Goal: Communication & Community: Answer question/provide support

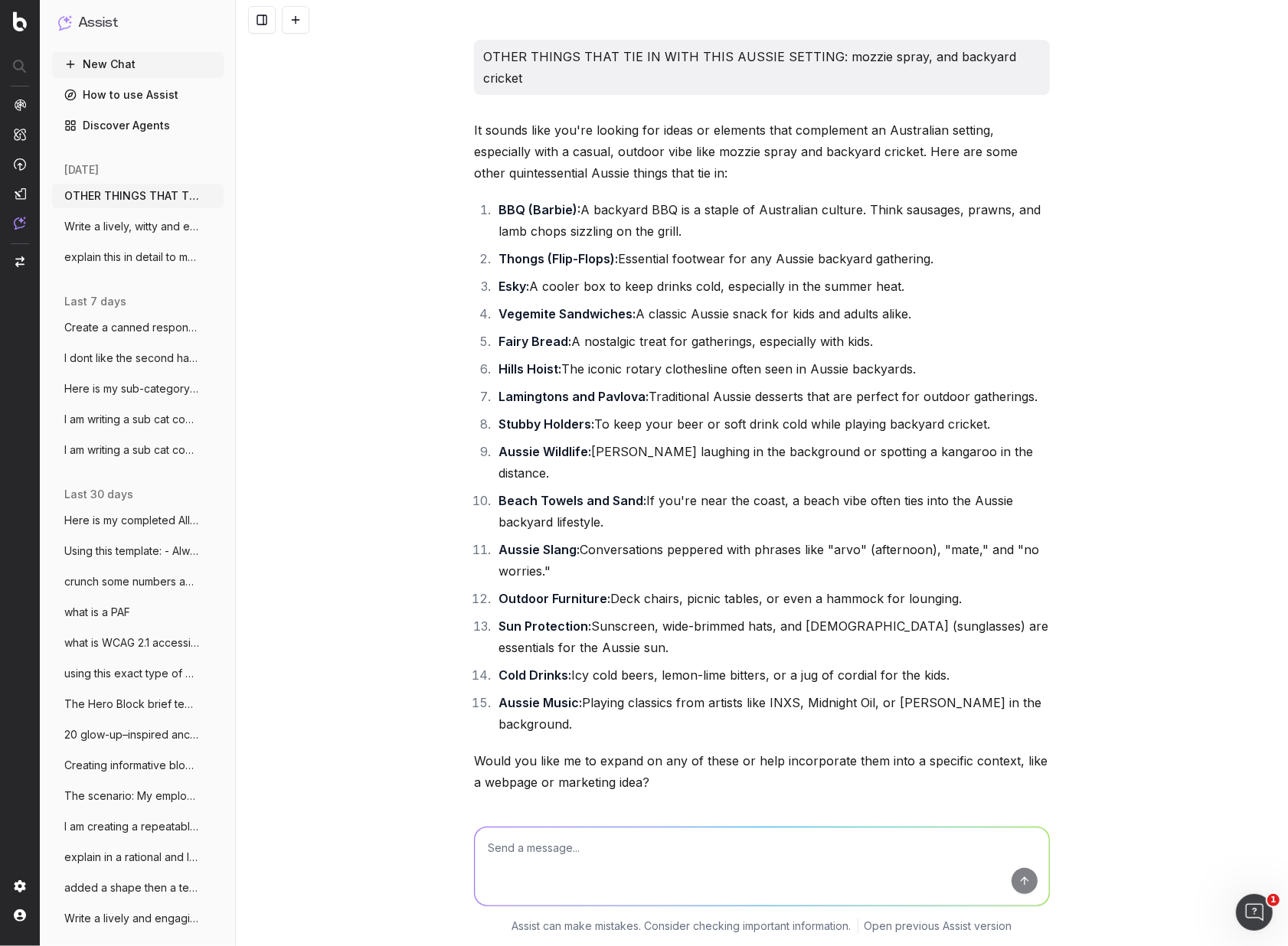
scroll to position [13583, 0]
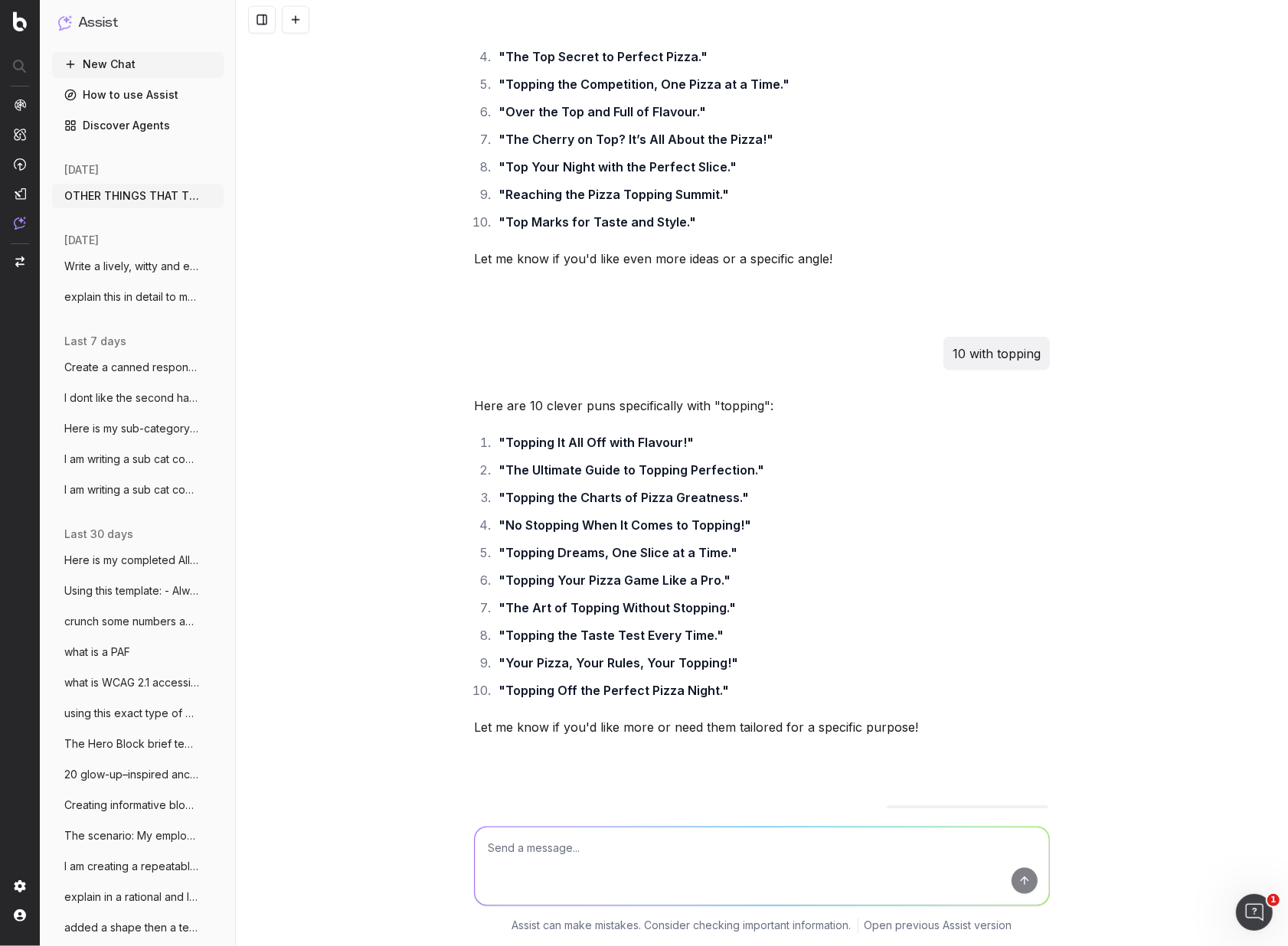
click at [105, 73] on button "New Chat" at bounding box center [138, 64] width 172 height 25
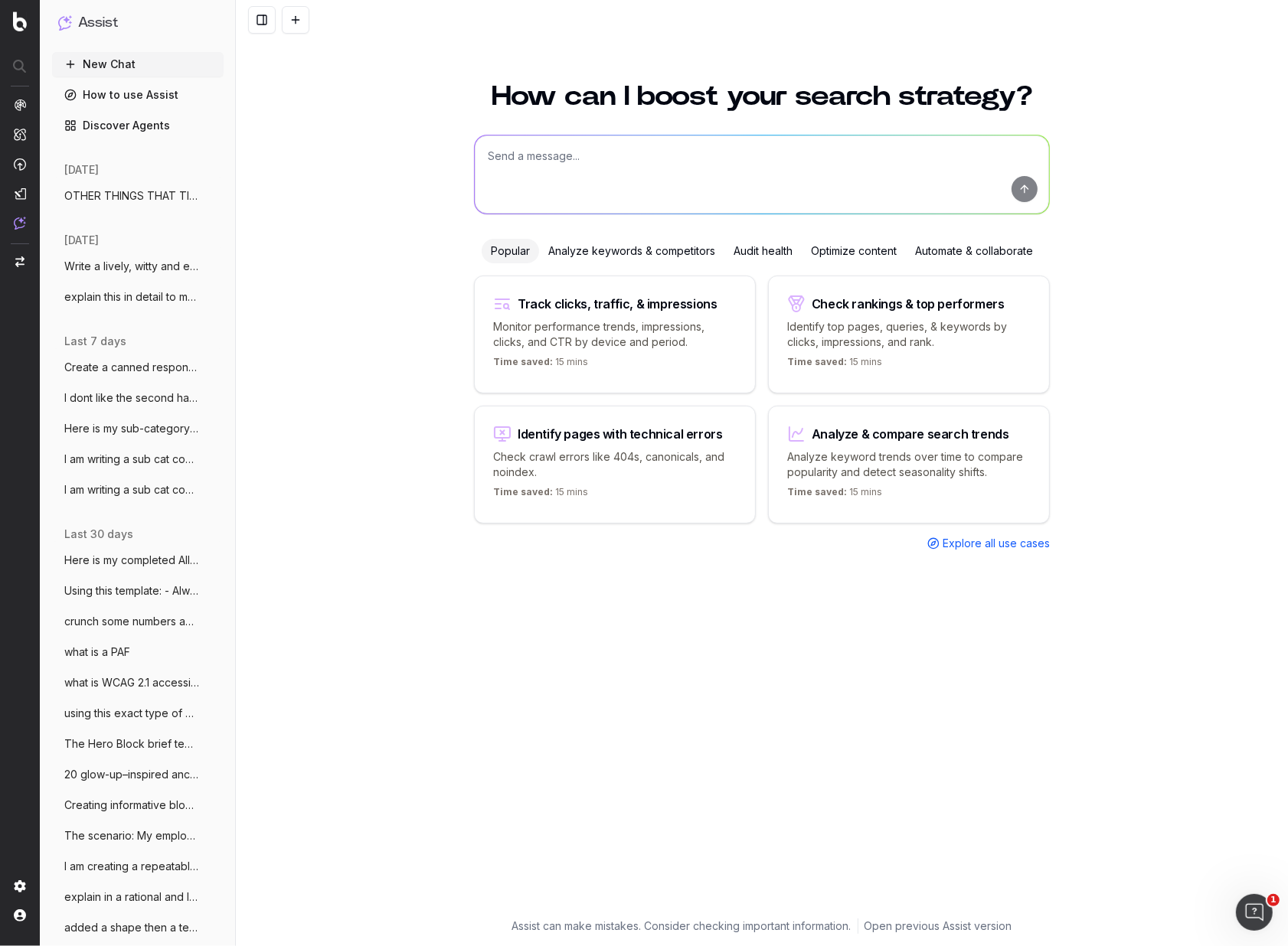
click at [518, 156] on textarea at bounding box center [762, 174] width 574 height 78
paste textarea "Nice choice, [[PERSON_NAME]]! We’ll be in touch as soon as your order [#3100094…"
type textarea "other ux versions cor this type of customer click & collect sms: Nice choice, […"
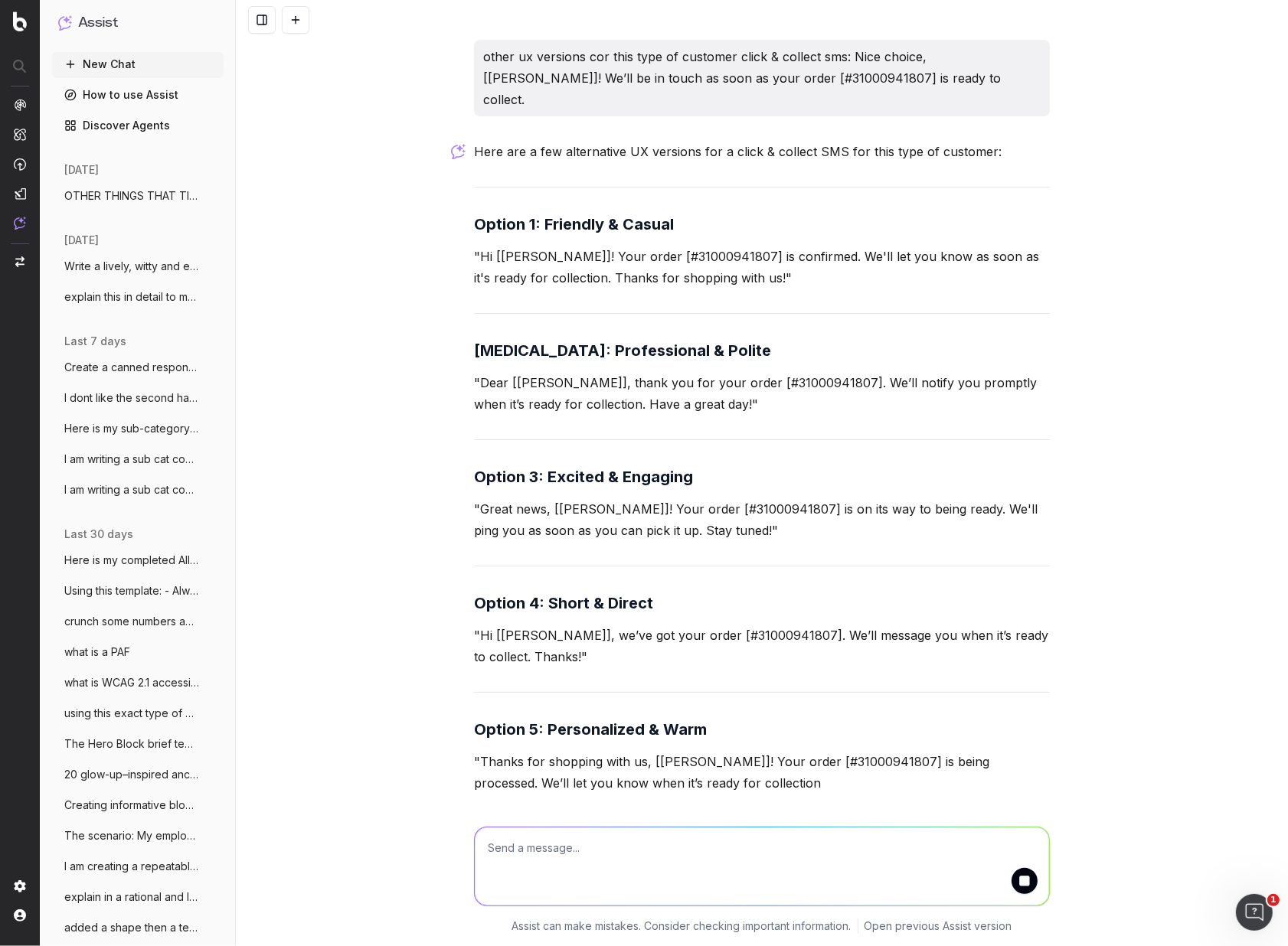
scroll to position [13, 0]
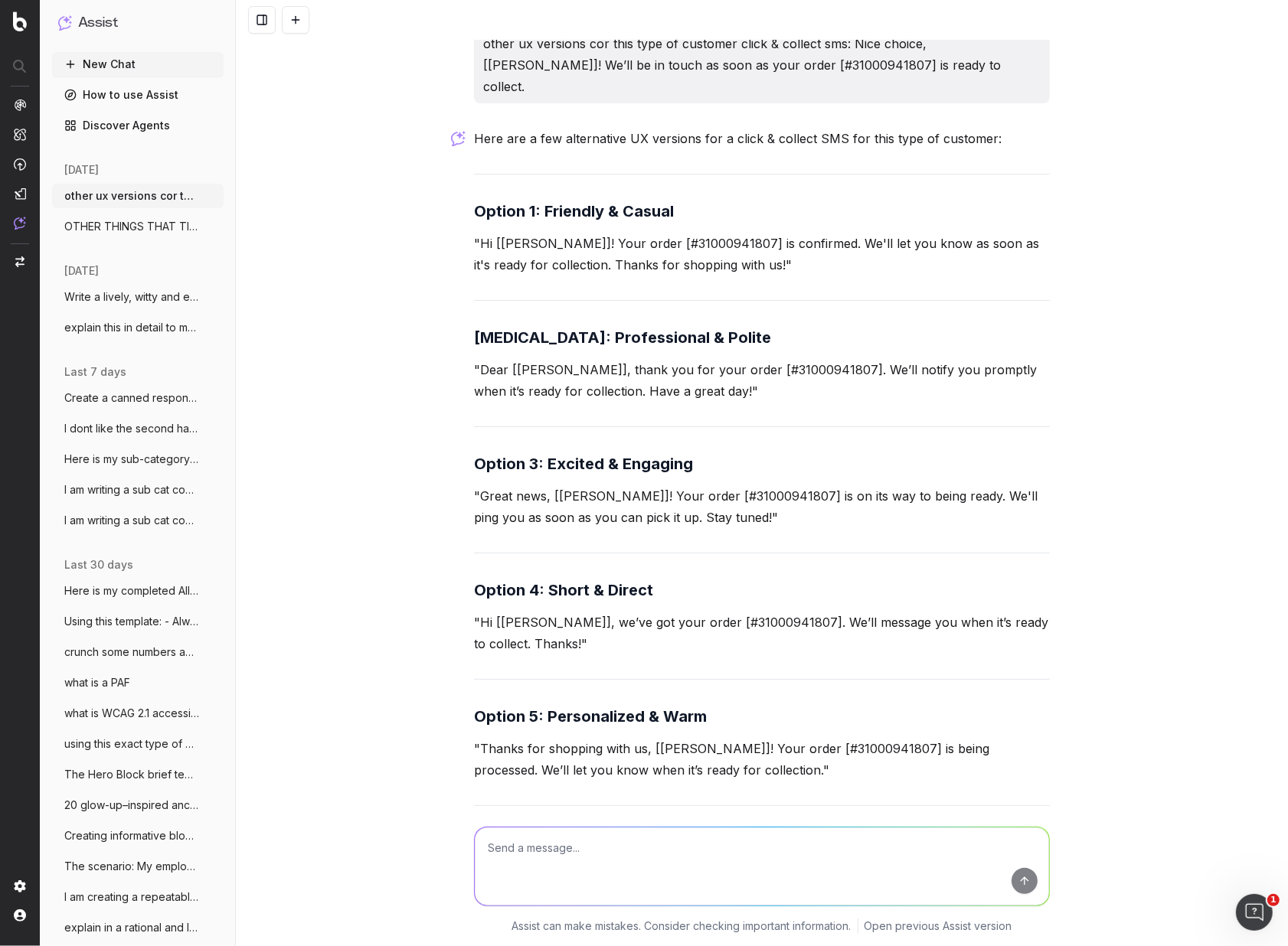
click at [561, 861] on textarea at bounding box center [762, 866] width 574 height 78
type textarea "let's get a little moe creative"
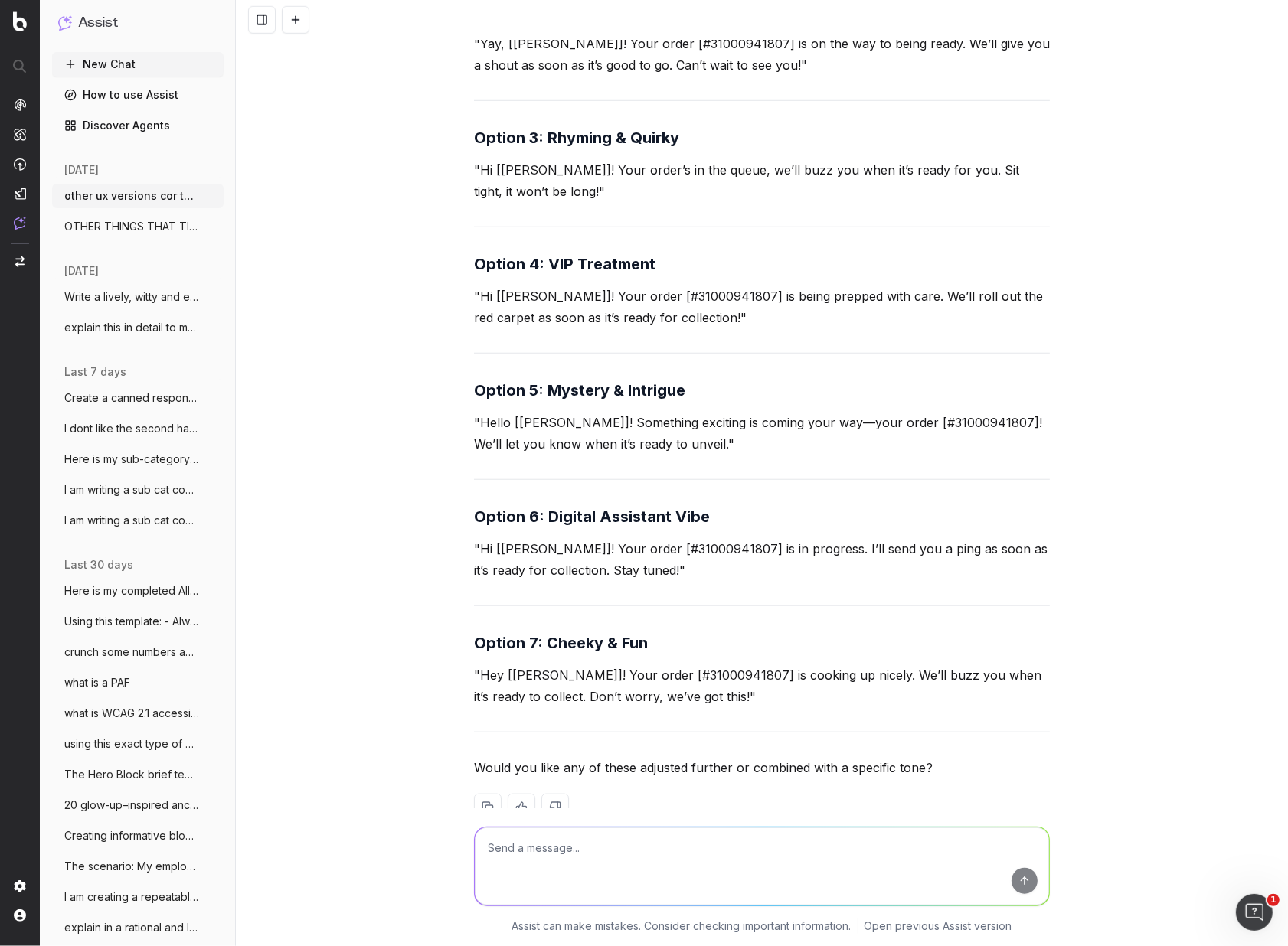
scroll to position [1205, 0]
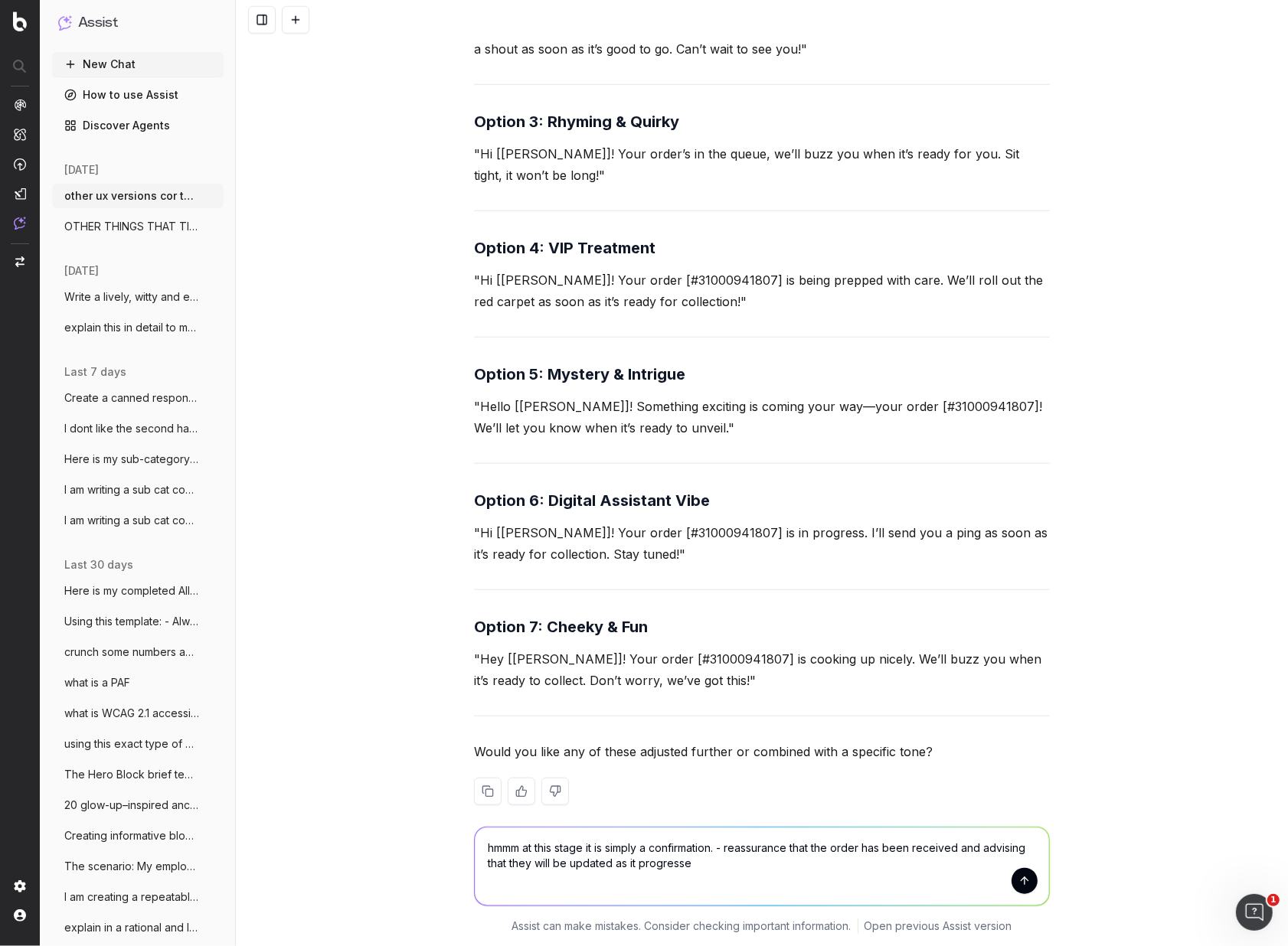
type textarea "hmmm at this stage it is simply a confirmation. - reassurance that the order ha…"
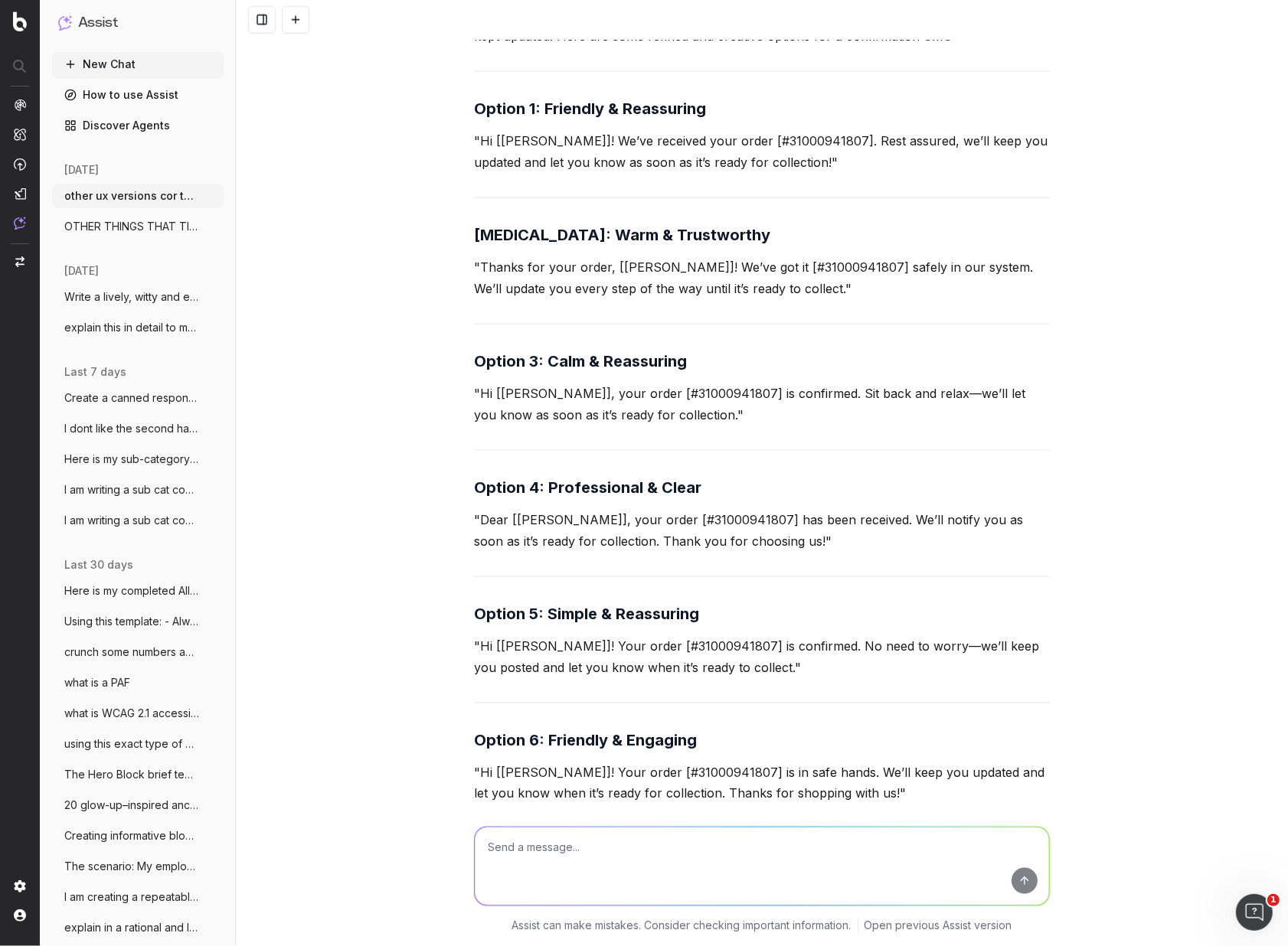
scroll to position [2225, 0]
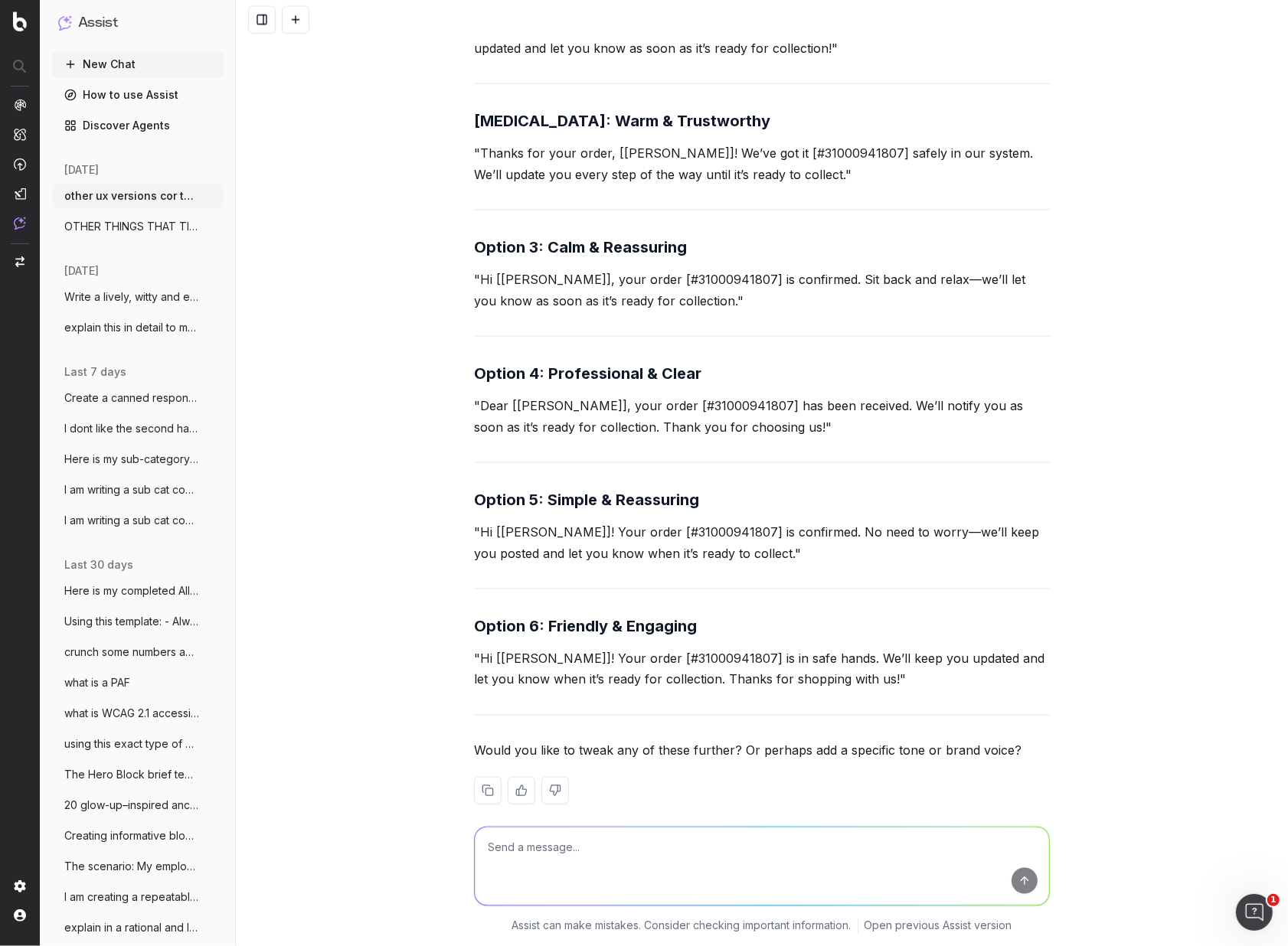
click at [588, 879] on textarea at bounding box center [762, 866] width 574 height 78
type textarea "other options for great choice"
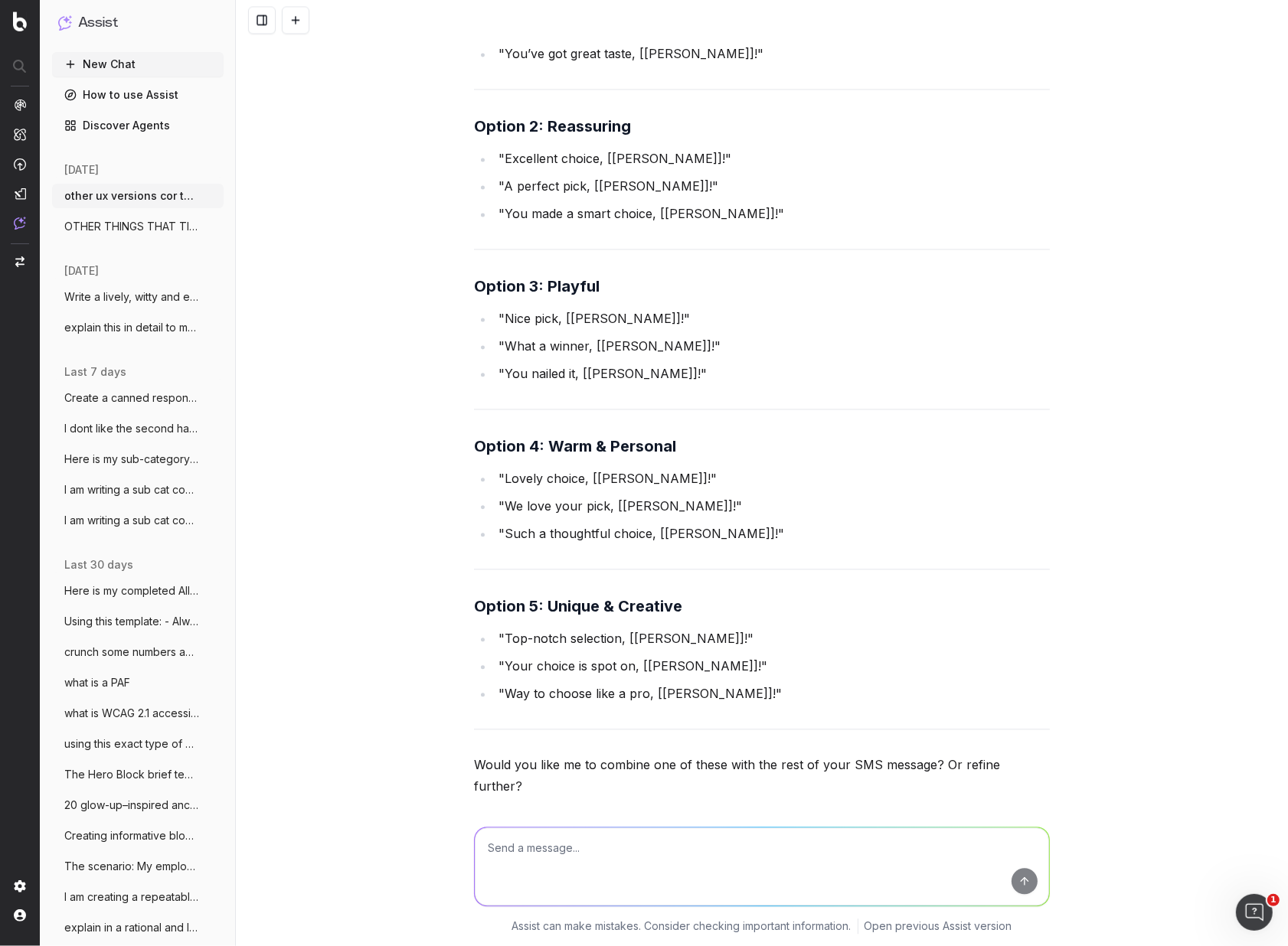
scroll to position [3264, 0]
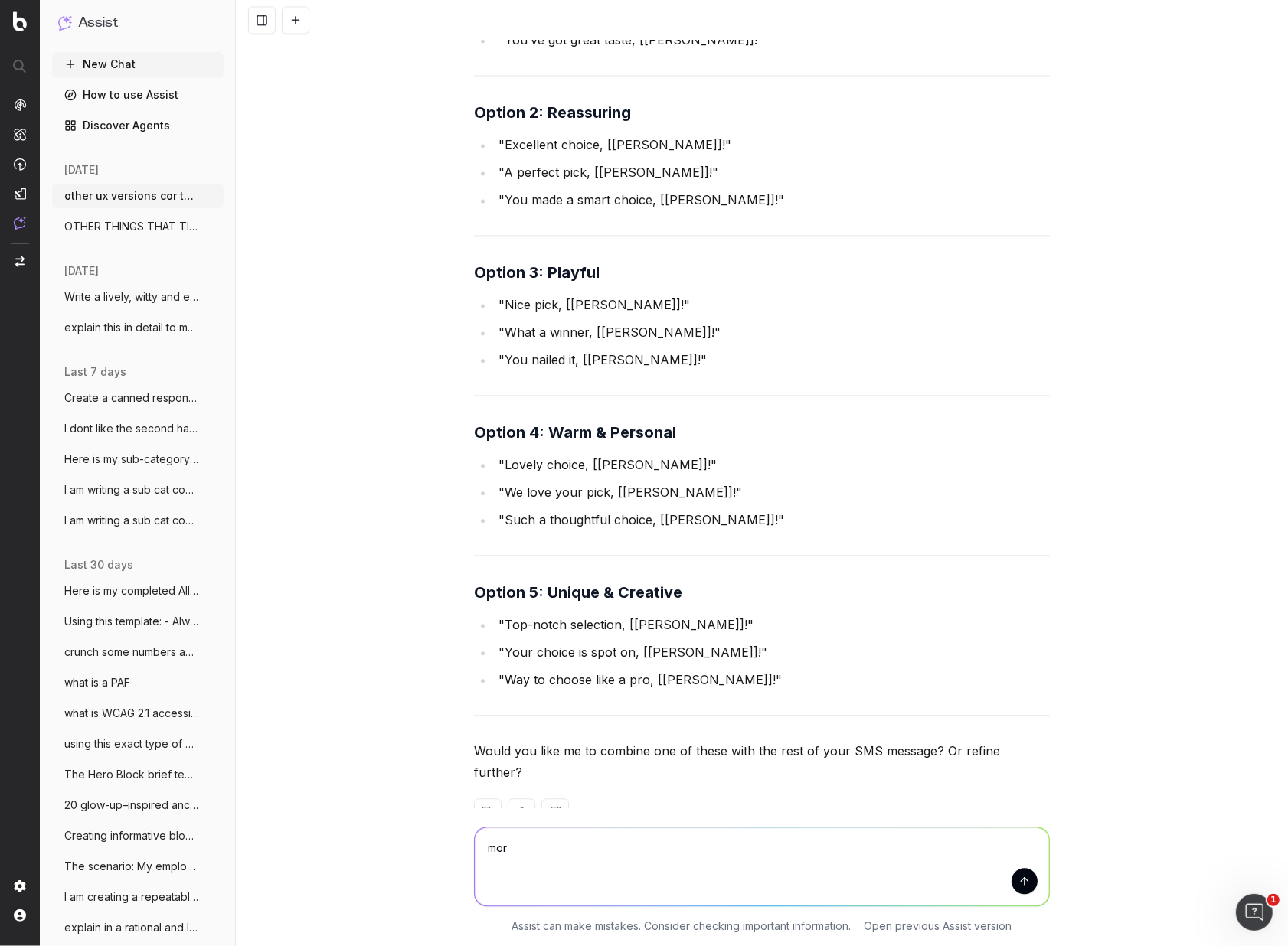
type textarea "more"
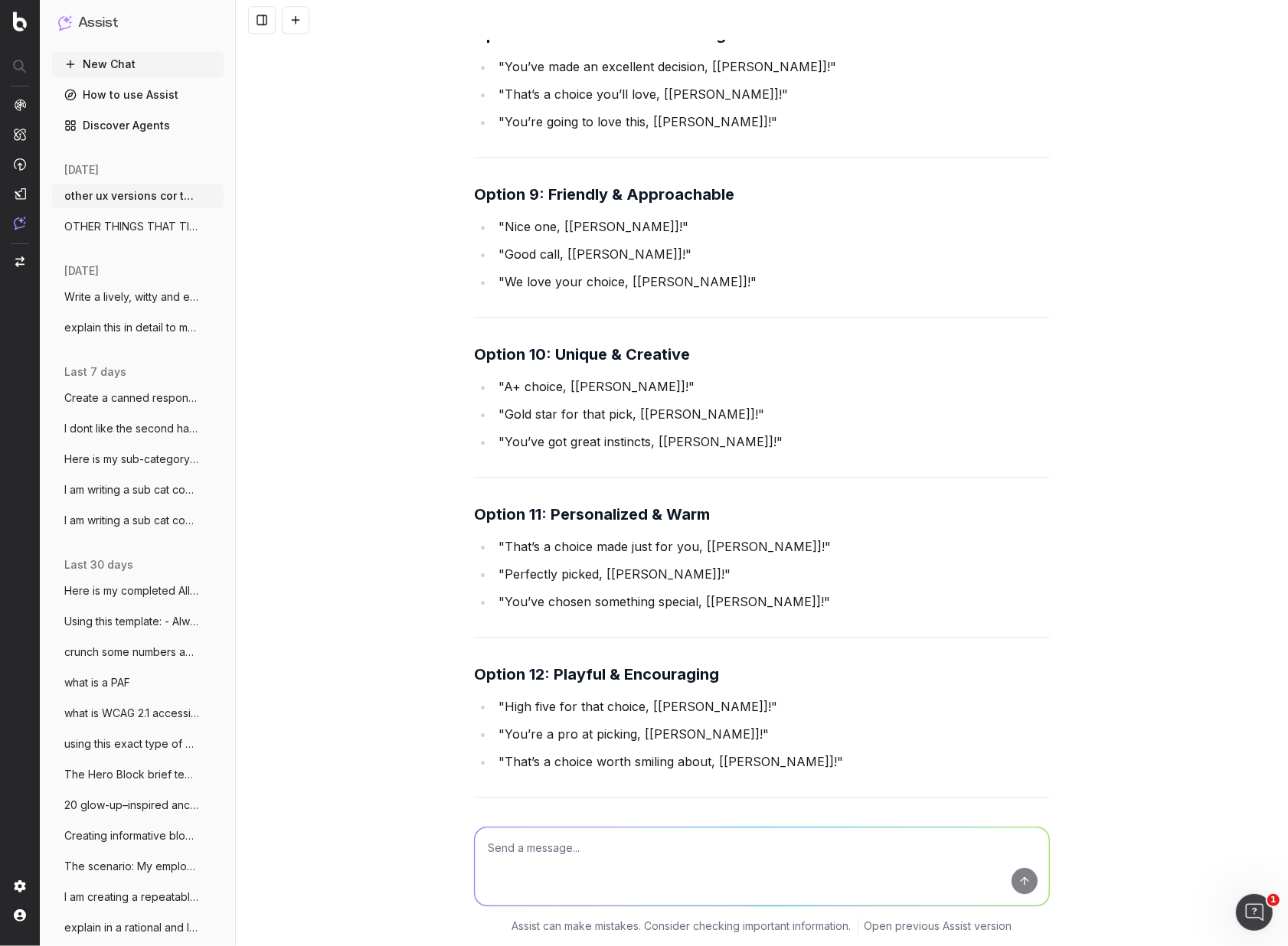
scroll to position [4545, 0]
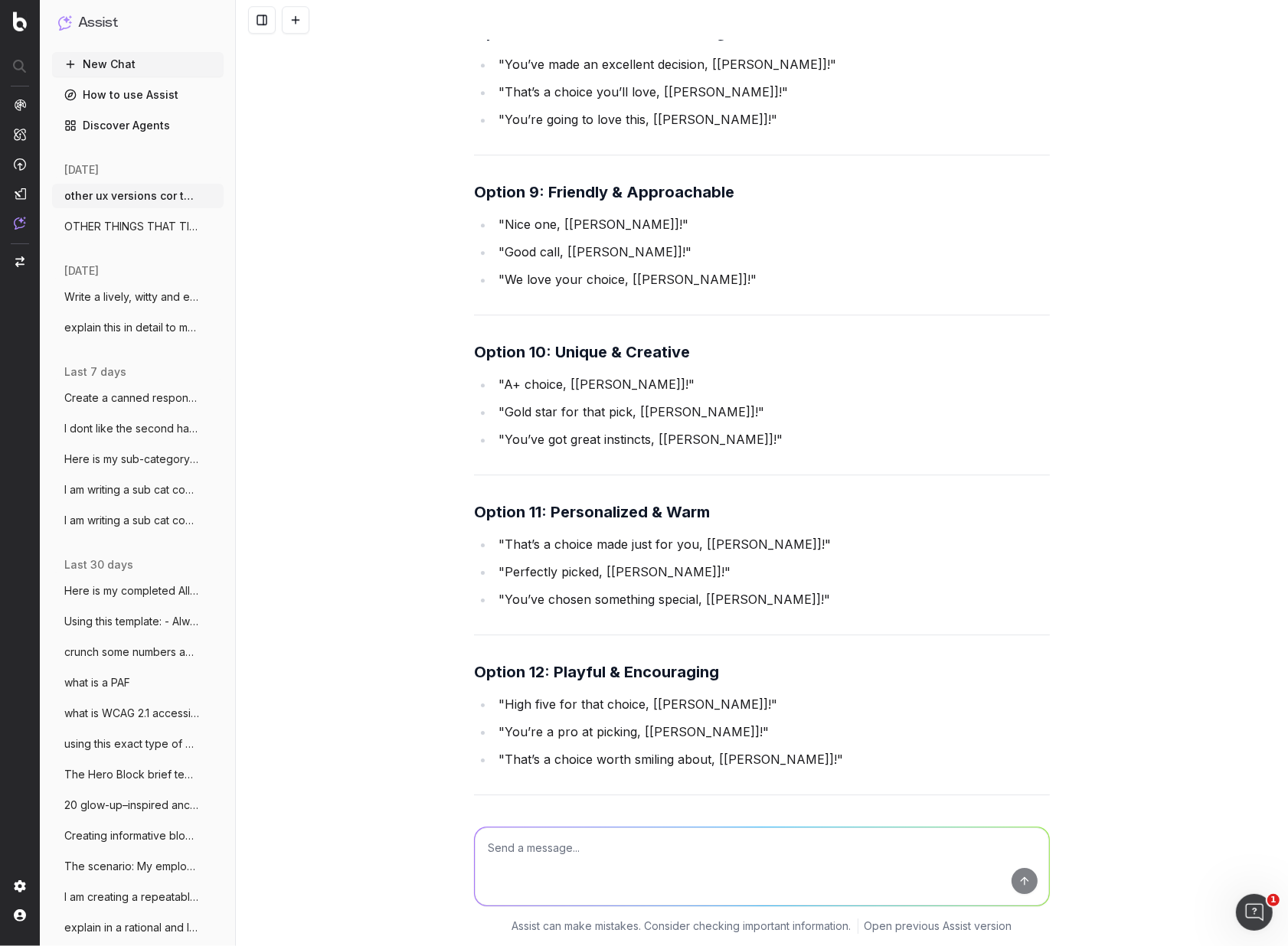
click at [661, 857] on textarea at bounding box center [762, 866] width 574 height 78
type textarea "creative, witty, warm, playfykl ways to say 'we received your order'"
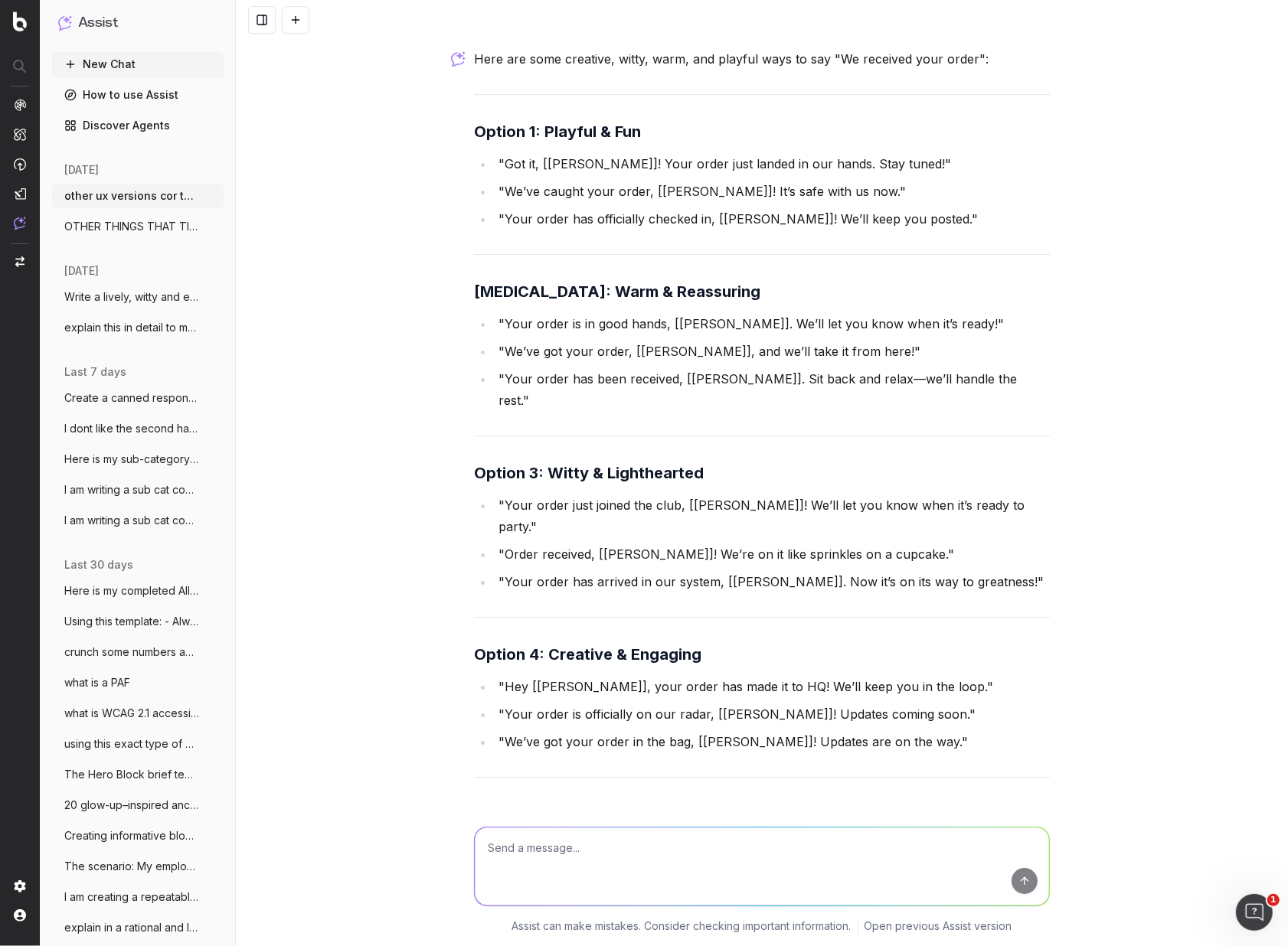
scroll to position [5480, 0]
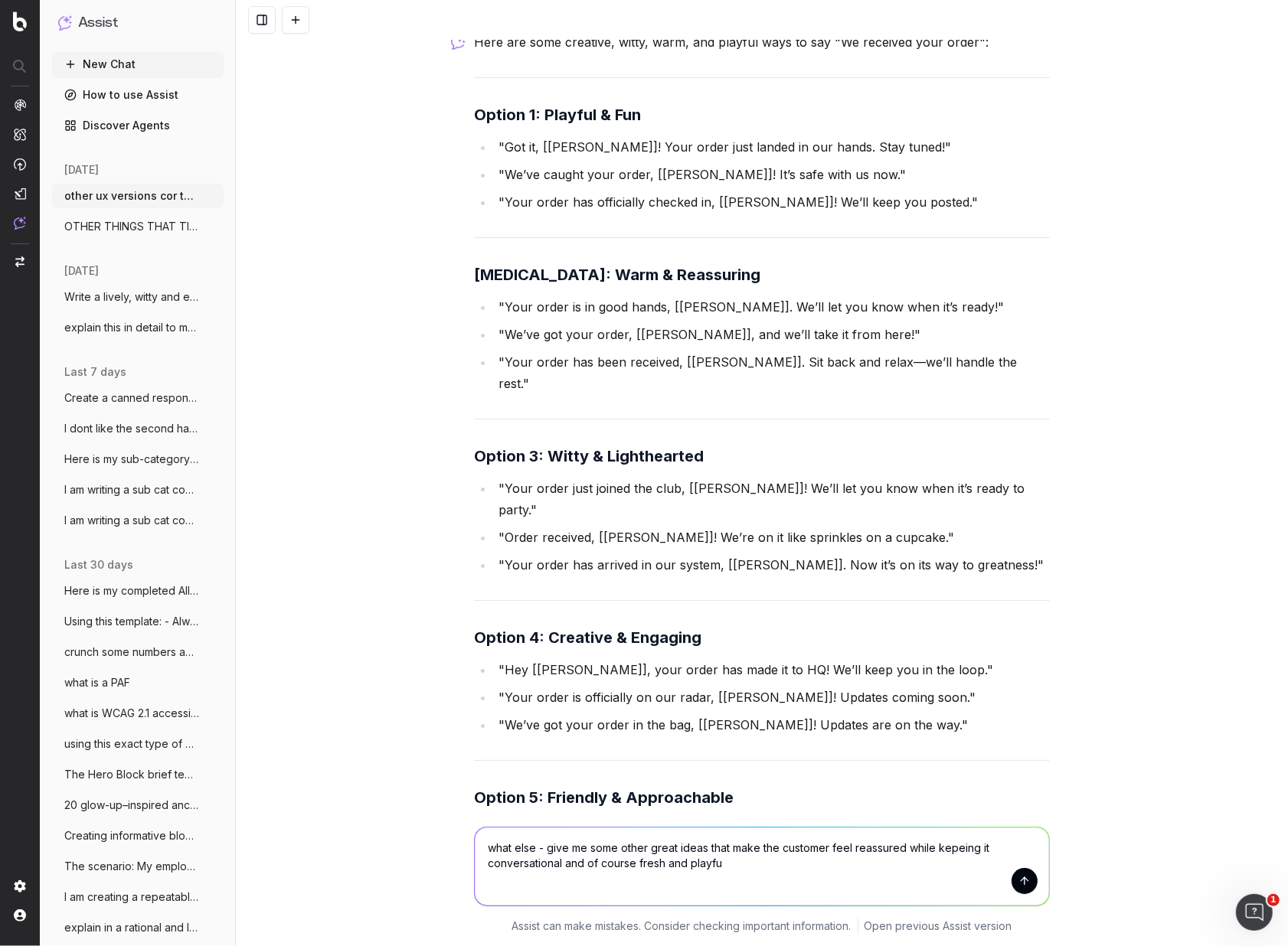
type textarea "what else - give me some other great ideas that make the customer feel reassure…"
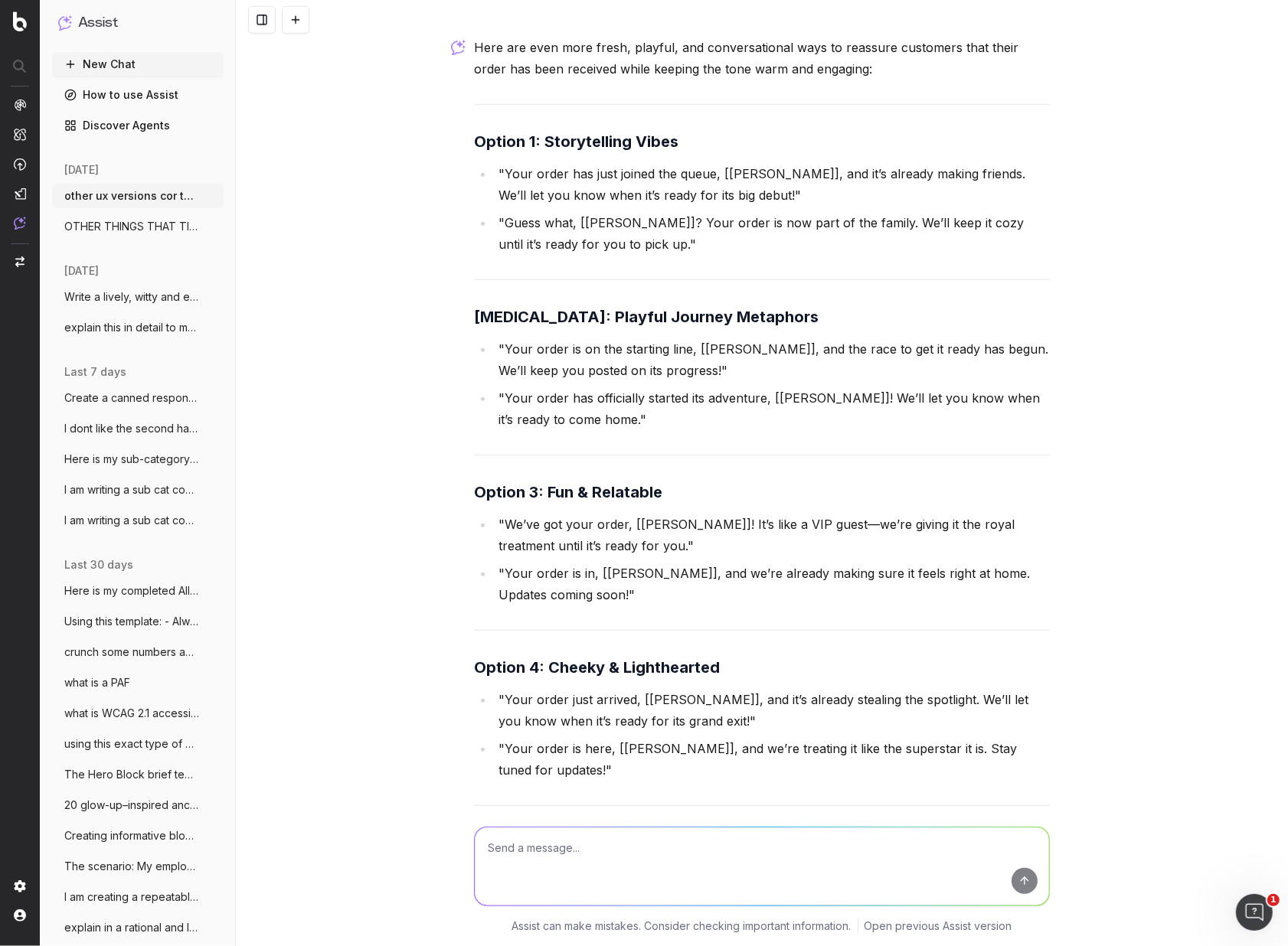
scroll to position [6781, 0]
click at [801, 855] on textarea "scenario - customer has just received this SMS:" at bounding box center [762, 866] width 574 height 78
paste textarea "Thanks for your order [#31000941807], [[PERSON_NAME]]. Stay tuned for updates!"
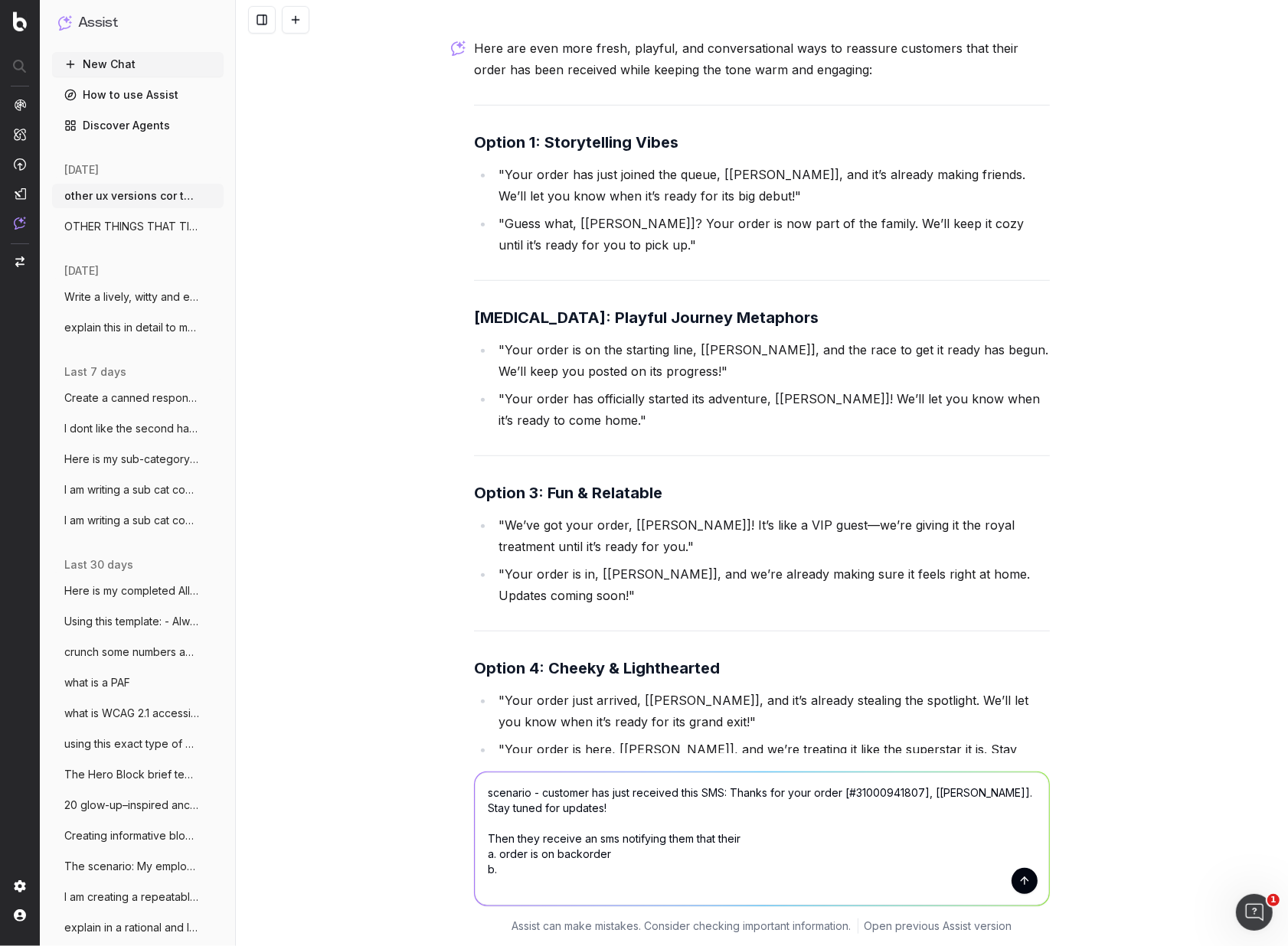
drag, startPoint x: 746, startPoint y: 838, endPoint x: 719, endPoint y: 841, distance: 27.2
click at [719, 841] on textarea "scenario - customer has just received this SMS: Thanks for your order [#3100094…" at bounding box center [762, 839] width 574 height 133
click at [526, 872] on textarea "scenario - customer has just received this SMS: Thanks for your order [#3100094…" at bounding box center [762, 839] width 574 height 133
drag, startPoint x: 500, startPoint y: 855, endPoint x: 511, endPoint y: 876, distance: 23.7
click at [500, 856] on textarea "scenario - customer has just received this SMS: Thanks for your order [#3100094…" at bounding box center [762, 839] width 574 height 133
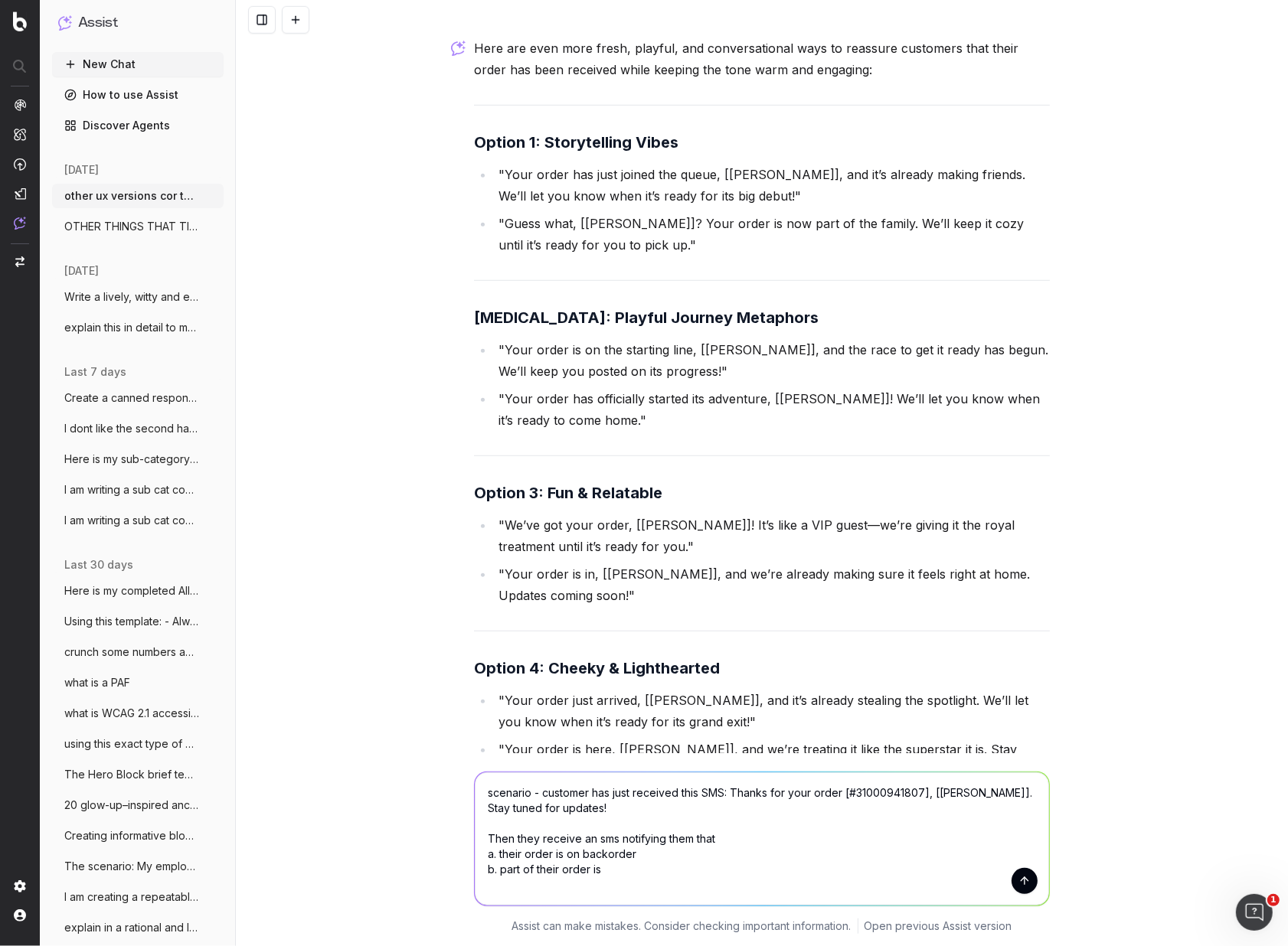
click at [619, 872] on textarea "scenario - customer has just received this SMS: Thanks for your order [#3100094…" at bounding box center [762, 839] width 574 height 133
click at [521, 869] on textarea "scenario - customer has just received this SMS: Thanks for your order [#3100094…" at bounding box center [762, 839] width 574 height 133
click at [563, 887] on textarea "scenario - customer has just received this SMS: Thanks for your order [#3100094…" at bounding box center [762, 839] width 574 height 133
drag, startPoint x: 676, startPoint y: 866, endPoint x: 537, endPoint y: 870, distance: 139.1
click at [537, 870] on textarea "scenario - customer has just received this SMS: Thanks for your order [#3100094…" at bounding box center [762, 839] width 574 height 133
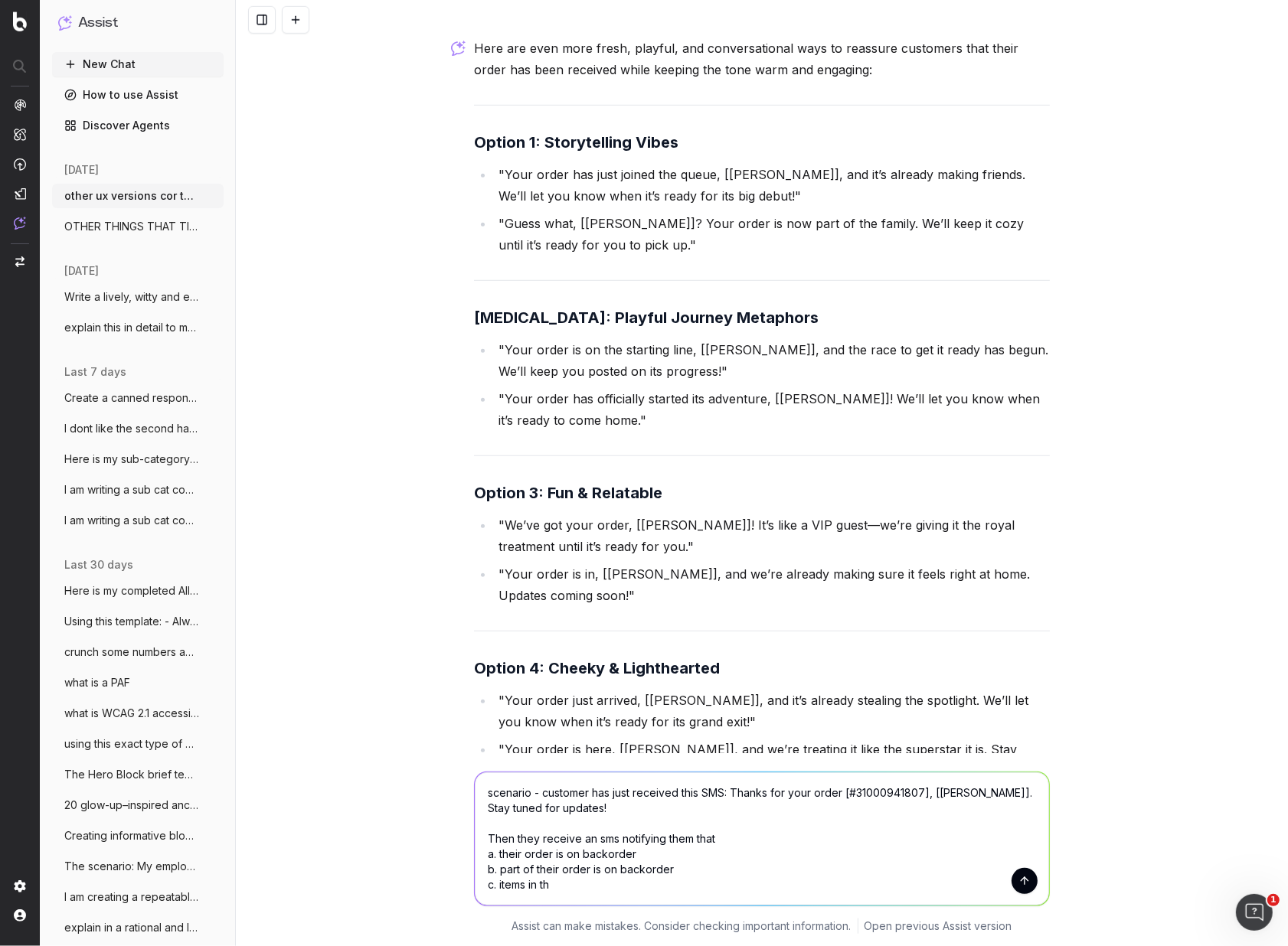
click at [562, 887] on textarea "scenario - customer has just received this SMS: Thanks for your order [#3100094…" at bounding box center [762, 839] width 574 height 133
drag, startPoint x: 561, startPoint y: 886, endPoint x: 559, endPoint y: 895, distance: 9.2
click at [542, 886] on textarea "scenario - customer has just received this SMS: Thanks for your order [#3100094…" at bounding box center [762, 839] width 574 height 133
paste textarea "eir order is on backorder"
drag, startPoint x: 607, startPoint y: 884, endPoint x: 621, endPoint y: 904, distance: 24.4
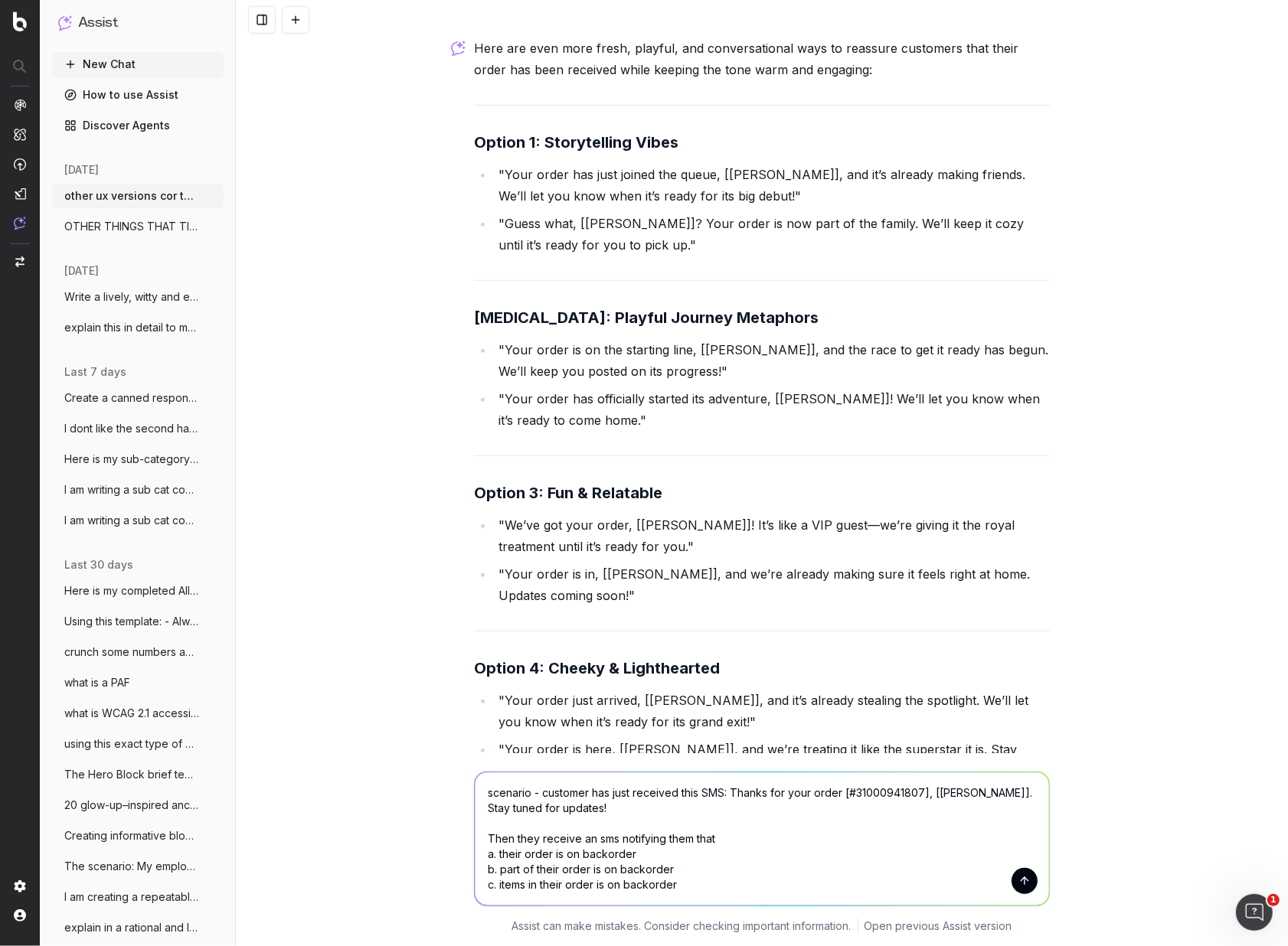
click at [599, 884] on textarea "scenario - customer has just received this SMS: Thanks for your order [#3100094…" at bounding box center [762, 839] width 574 height 133
drag, startPoint x: 524, startPoint y: 871, endPoint x: 507, endPoint y: 889, distance: 24.8
click at [502, 870] on textarea "scenario - customer has just received this SMS: Thanks for your order [#3100094…" at bounding box center [762, 839] width 574 height 133
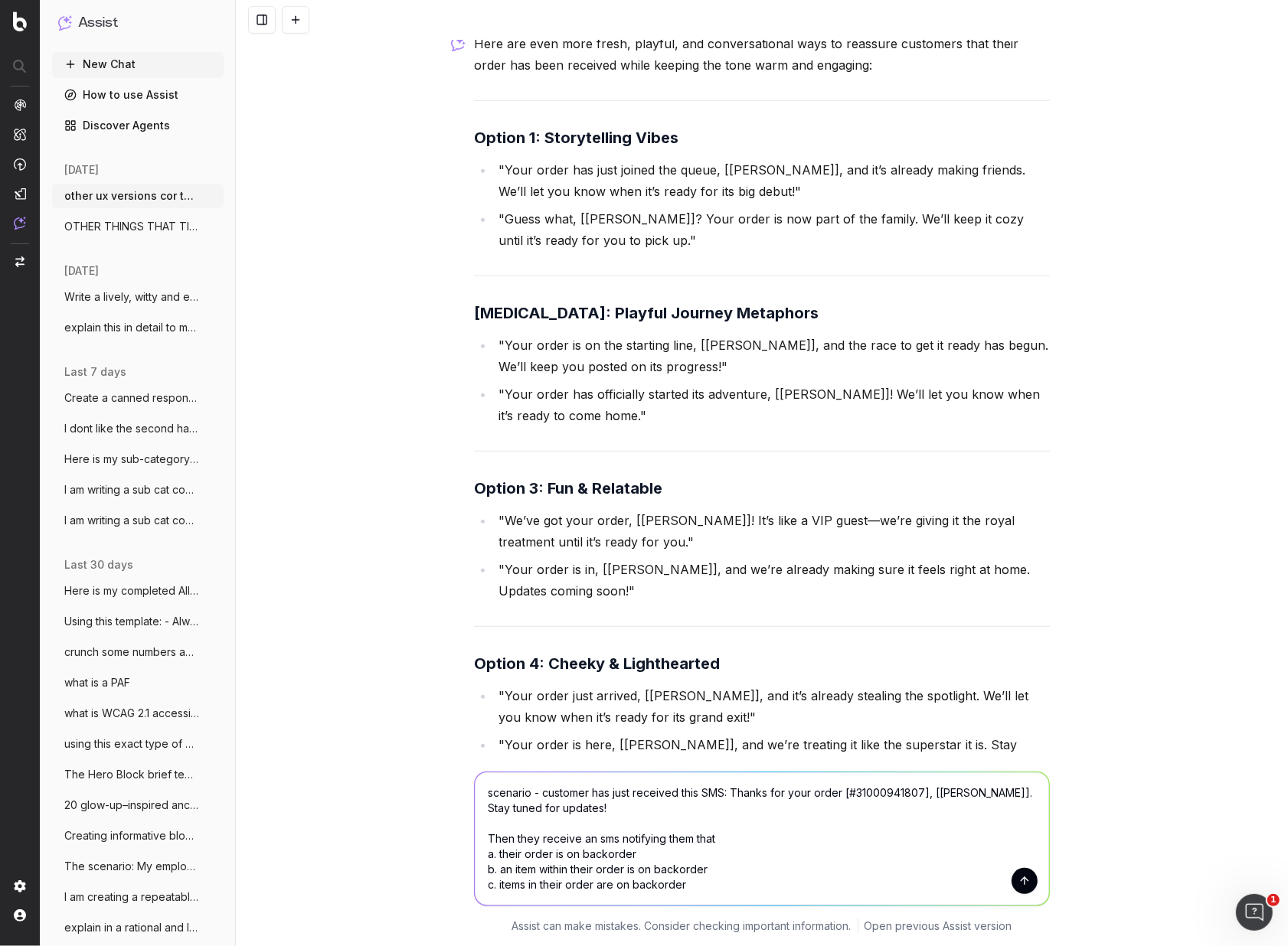
click at [711, 891] on textarea "scenario - customer has just received this SMS: Thanks for your order [#3100094…" at bounding box center [762, 839] width 574 height 133
click at [718, 840] on textarea "scenario - customer has just received this SMS: Thanks for your order [#3100094…" at bounding box center [762, 839] width 574 height 133
click at [718, 869] on textarea "scenario - customer has just received this SMS: Thanks for your order [#3100094…" at bounding box center [762, 839] width 574 height 133
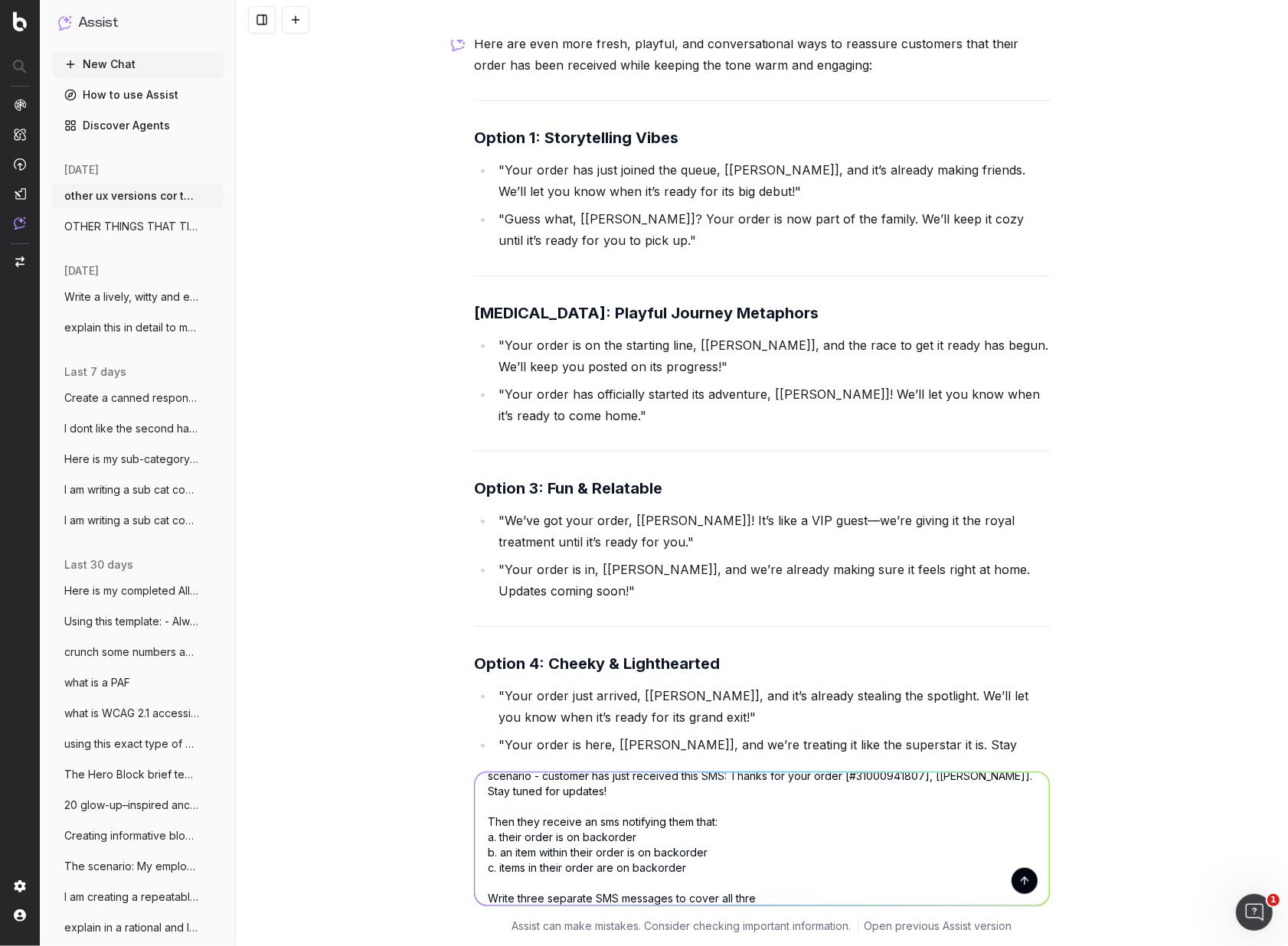
type textarea "scenario - customer has just received this SMS: Thanks for your order [#3100094…"
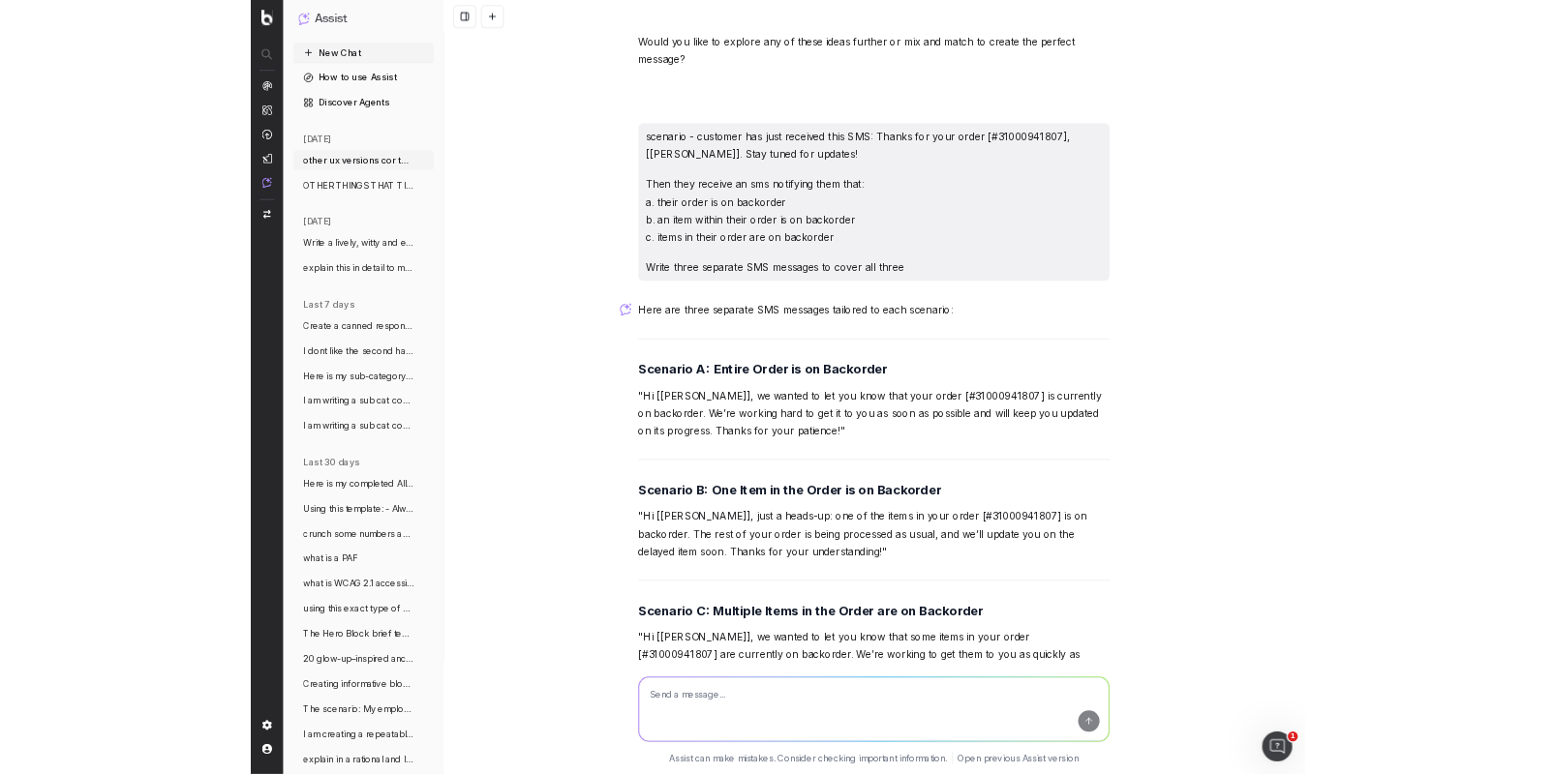
scroll to position [10923, 0]
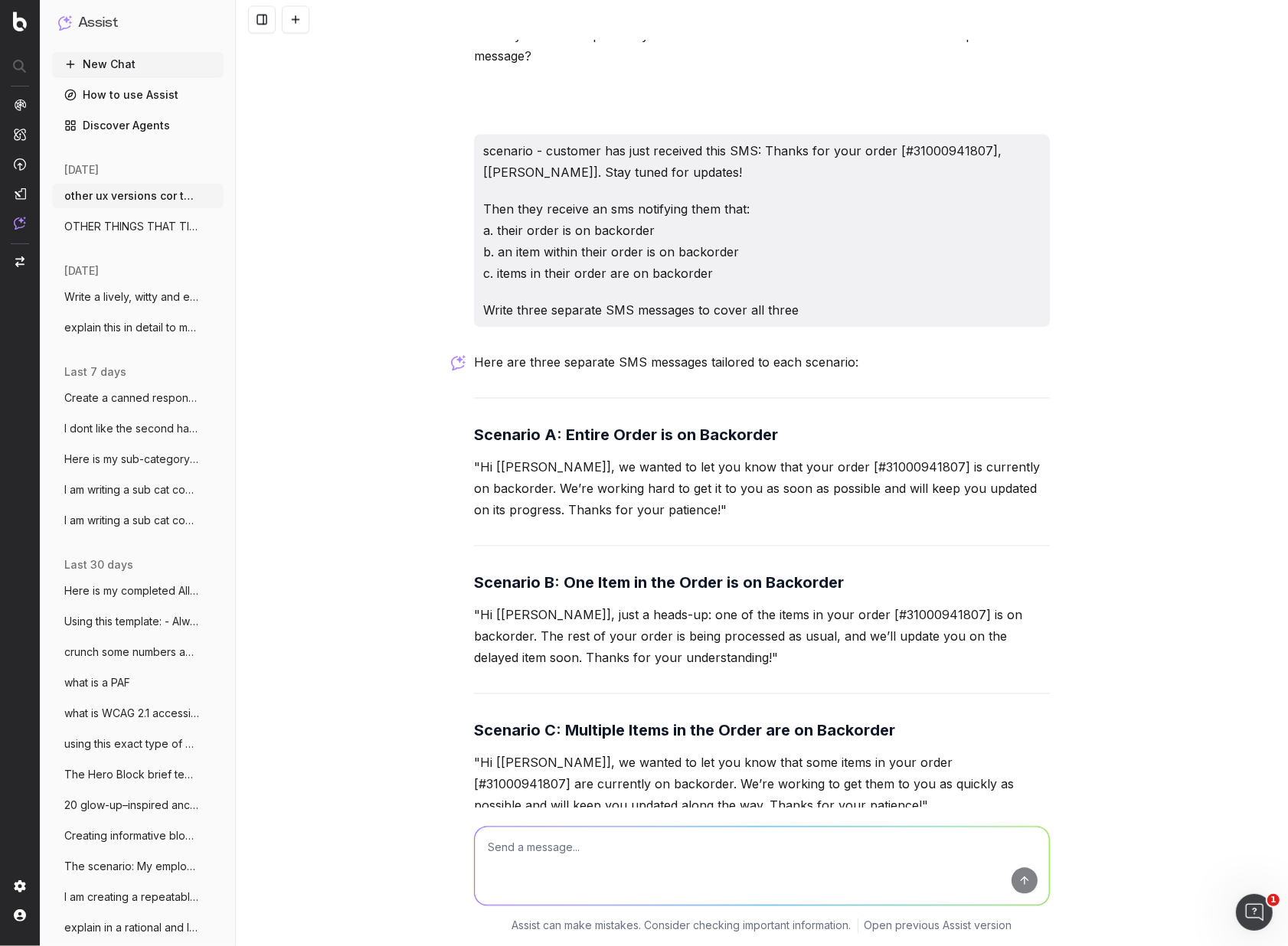
click at [516, 865] on textarea at bounding box center [762, 866] width 574 height 78
type textarea "can we go for an edgier tone"
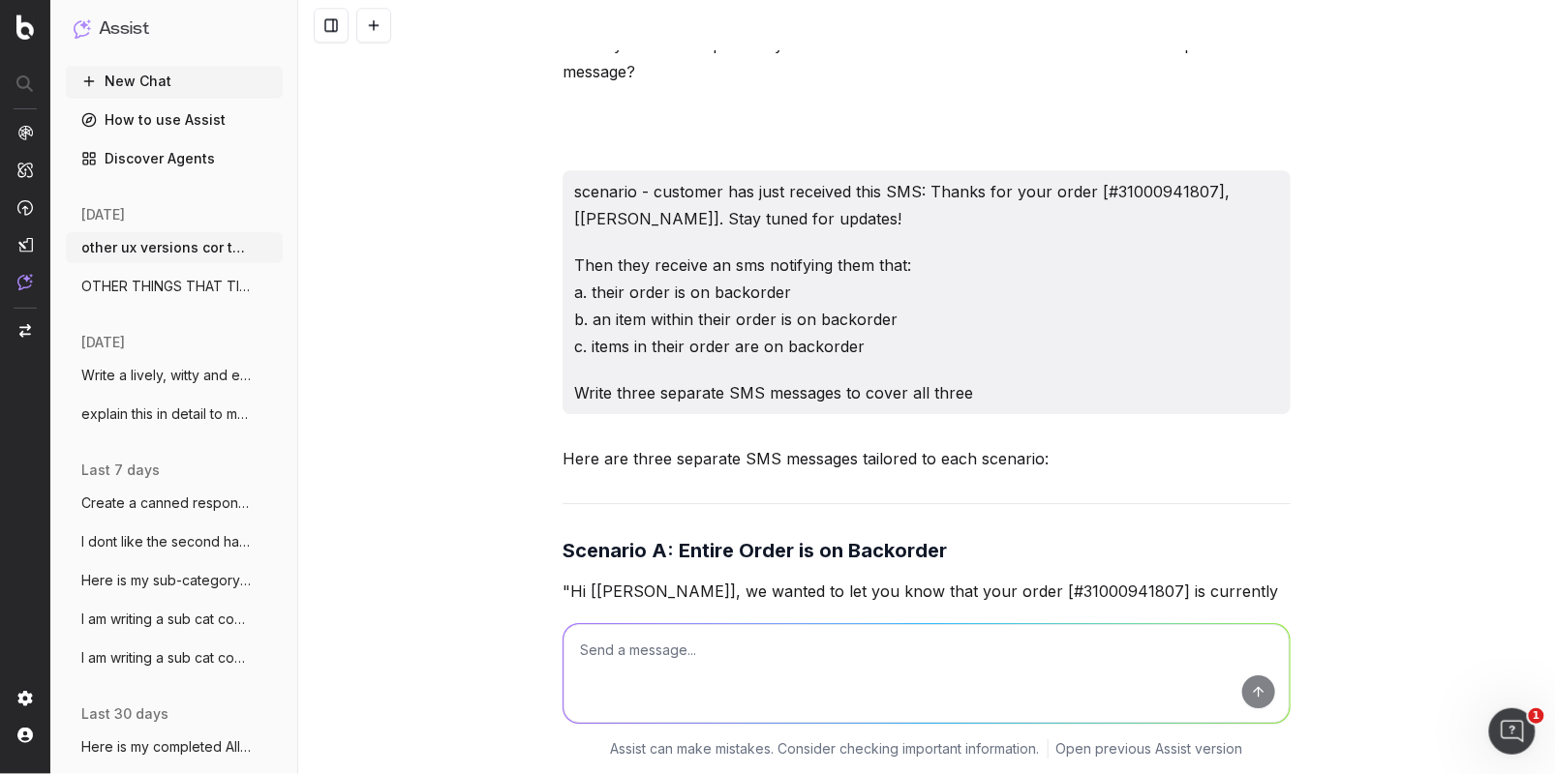
click at [139, 80] on button "New Chat" at bounding box center [174, 81] width 217 height 31
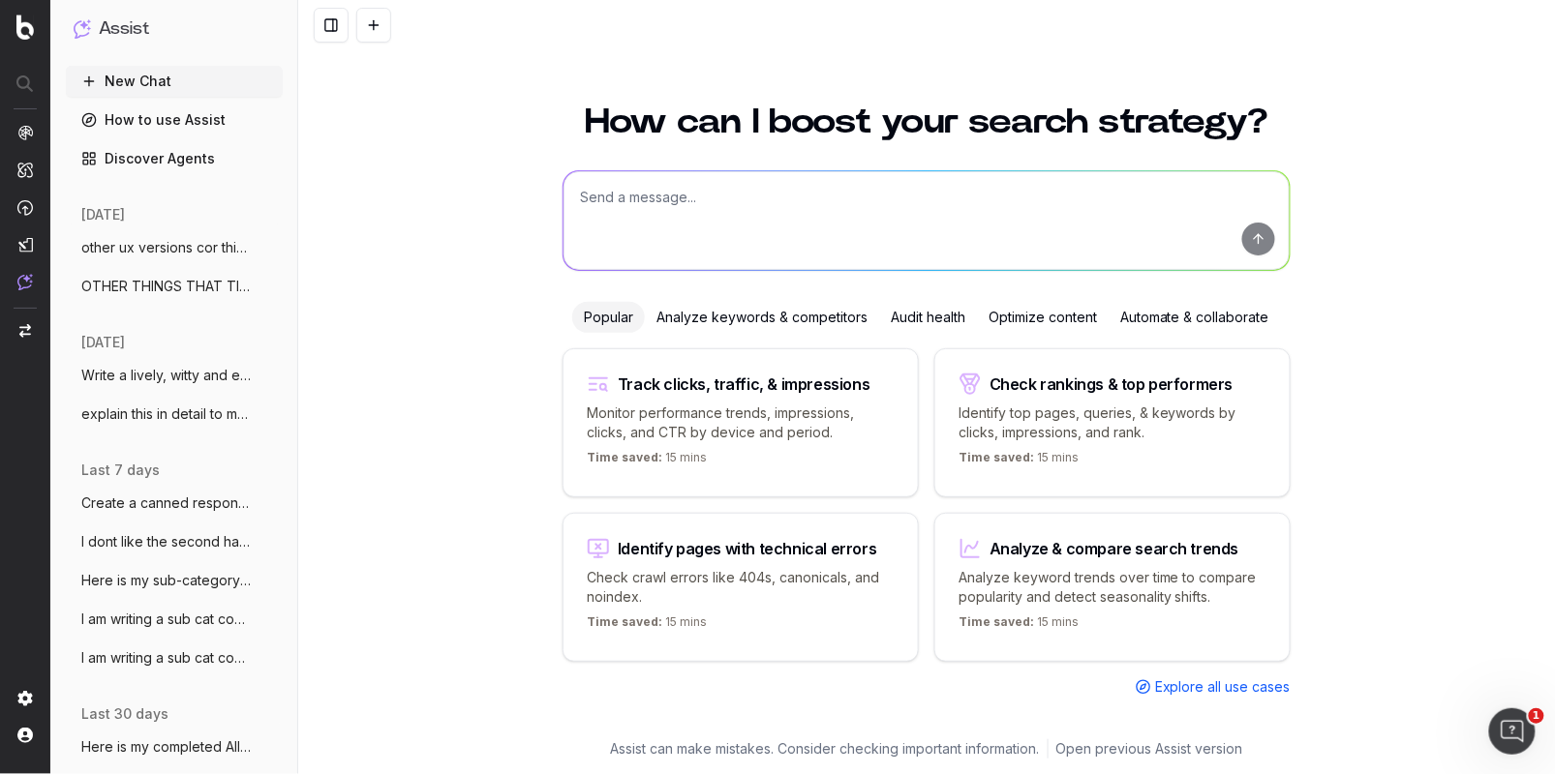
click at [610, 202] on textarea at bounding box center [926, 220] width 726 height 99
click at [710, 193] on textarea "what google page rak in [PERSON_NAME] for the term iphone 17" at bounding box center [926, 220] width 726 height 99
type textarea "what google page rank in [PERSON_NAME] for the term iphone 17"
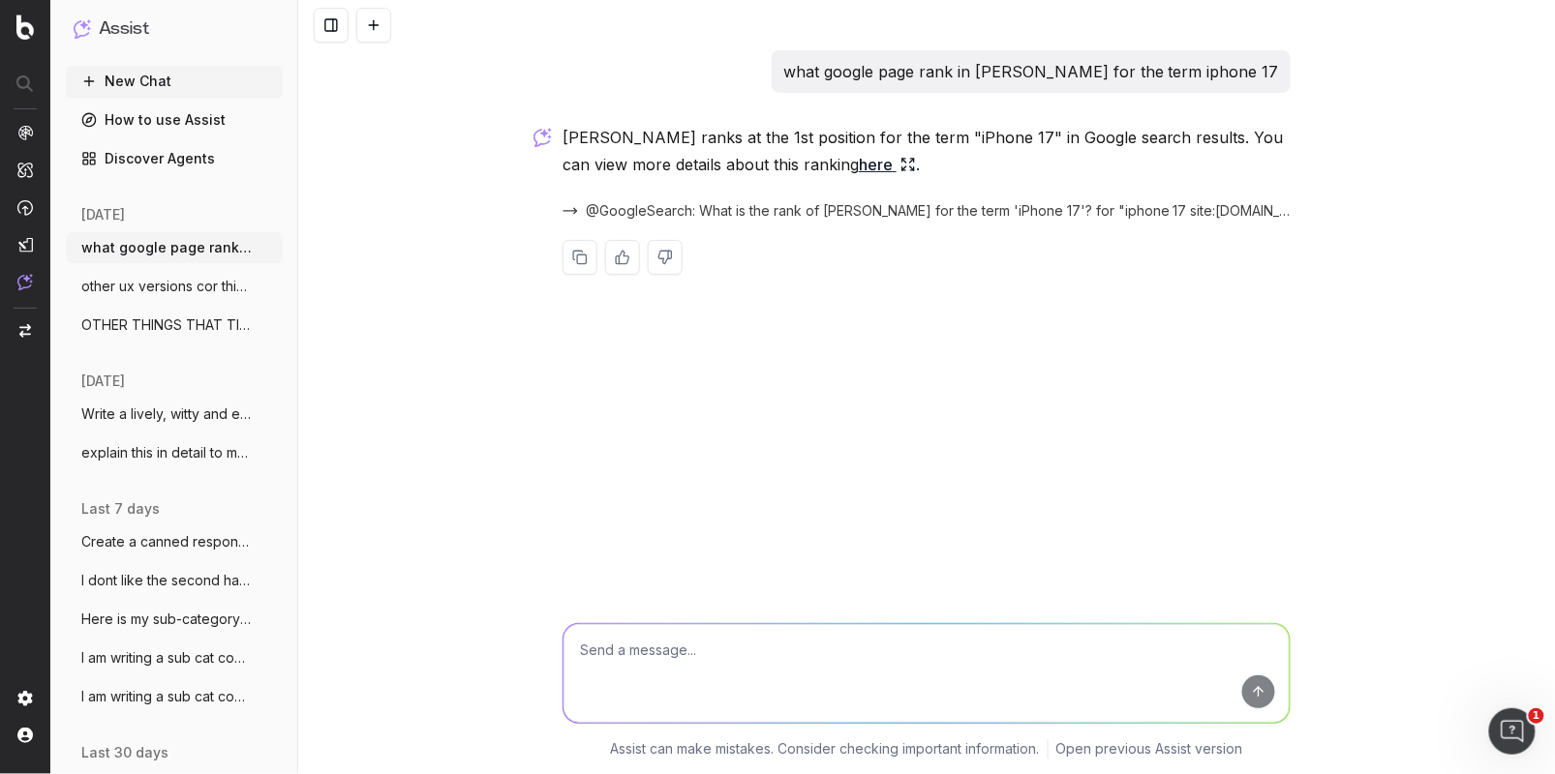
click at [859, 167] on link "here" at bounding box center [887, 164] width 57 height 27
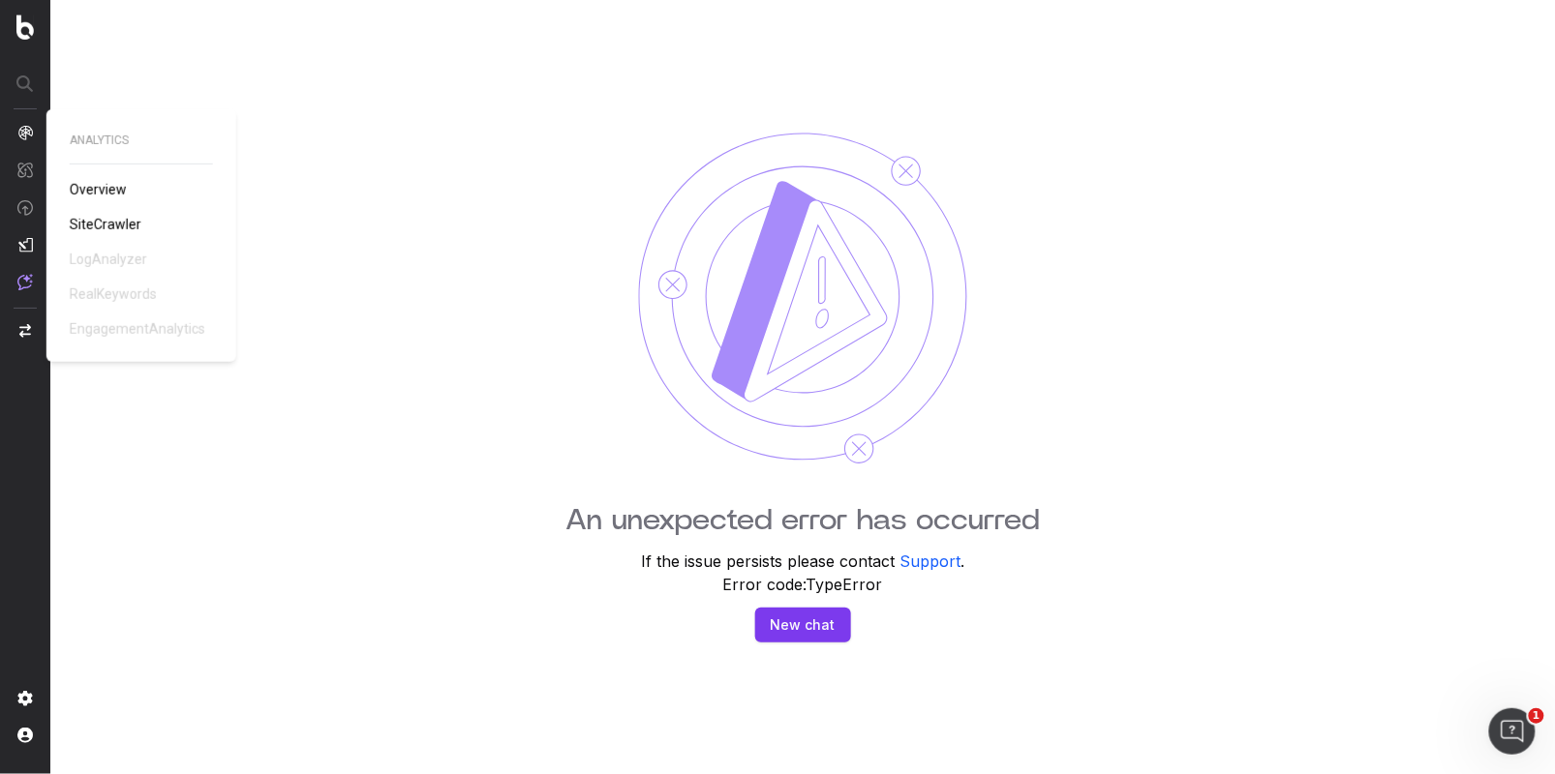
click at [20, 131] on img at bounding box center [24, 132] width 15 height 15
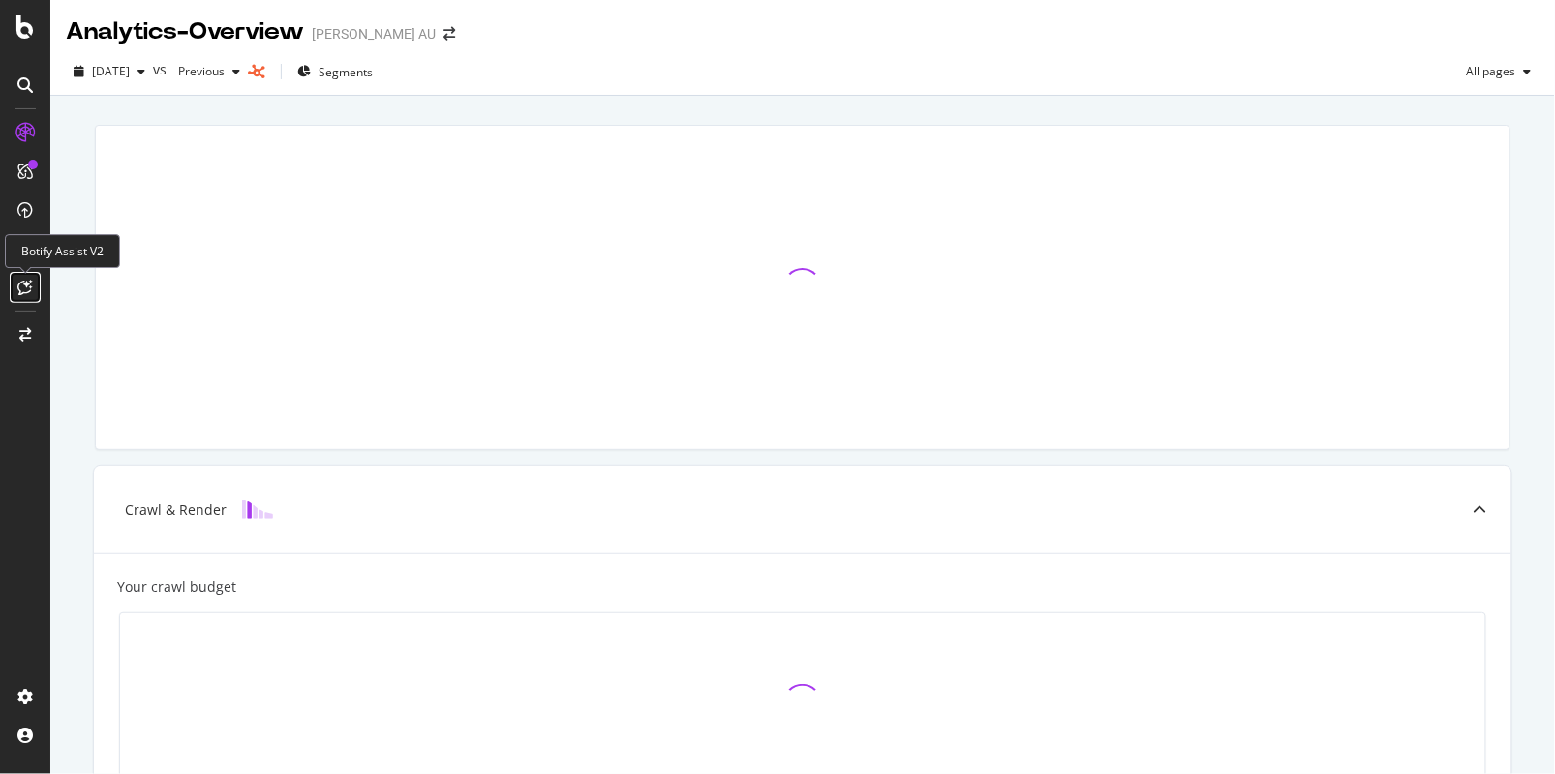
click at [19, 293] on icon at bounding box center [25, 287] width 15 height 15
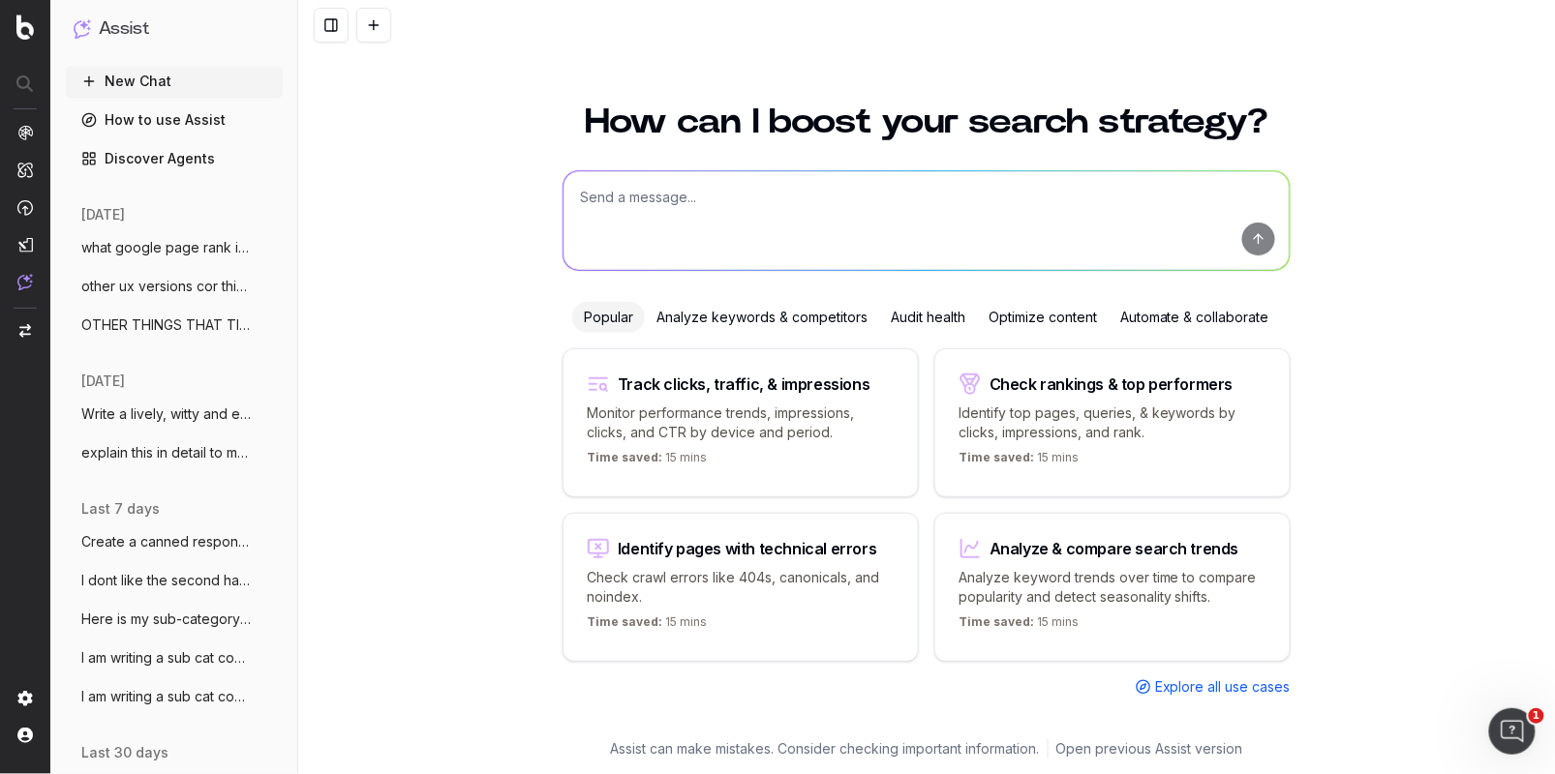
click at [157, 247] on span "what google page rank in harvey norman f" at bounding box center [166, 247] width 170 height 19
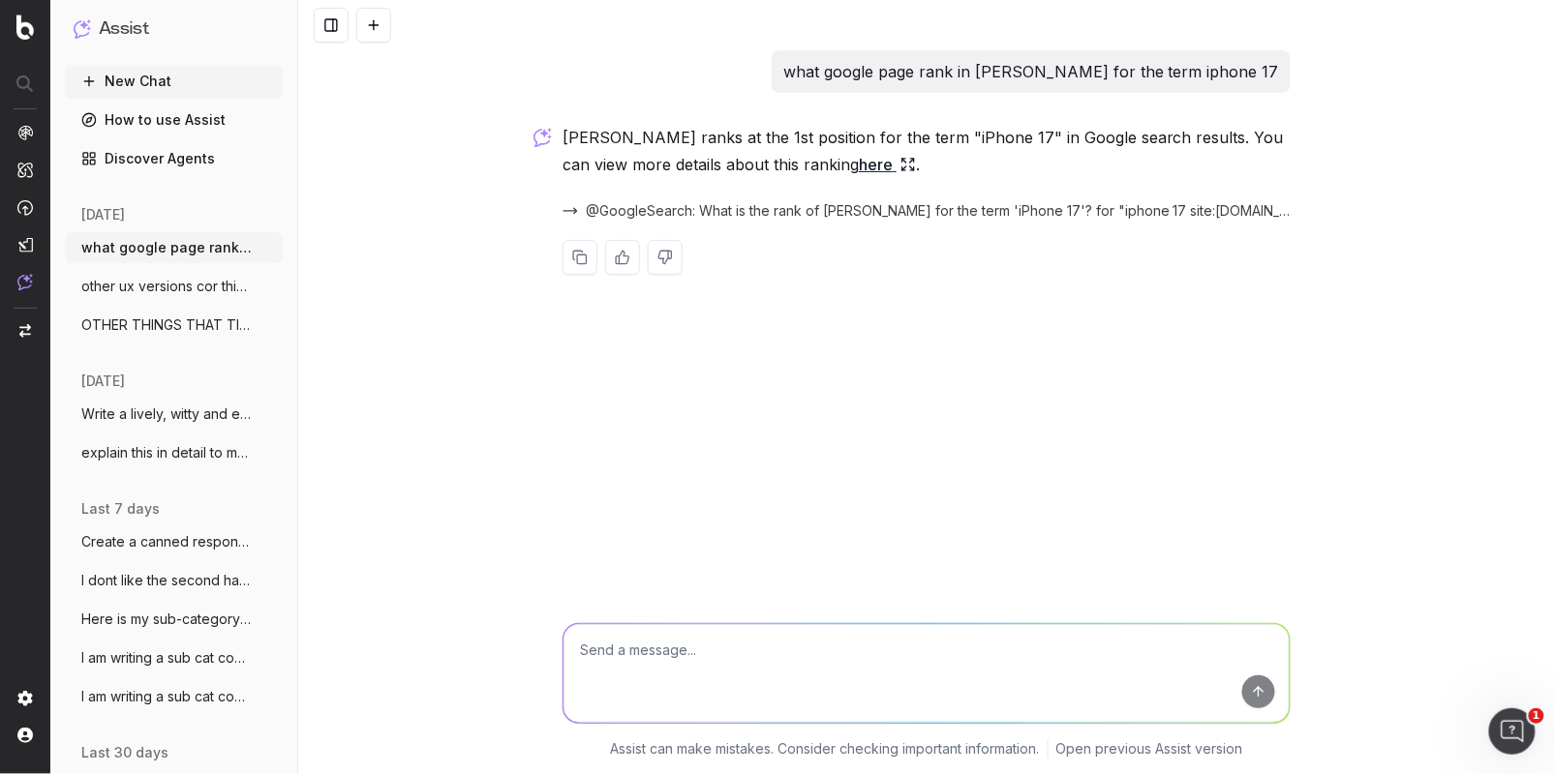
click at [616, 652] on textarea at bounding box center [926, 673] width 726 height 99
type textarea "doesnt sound right"
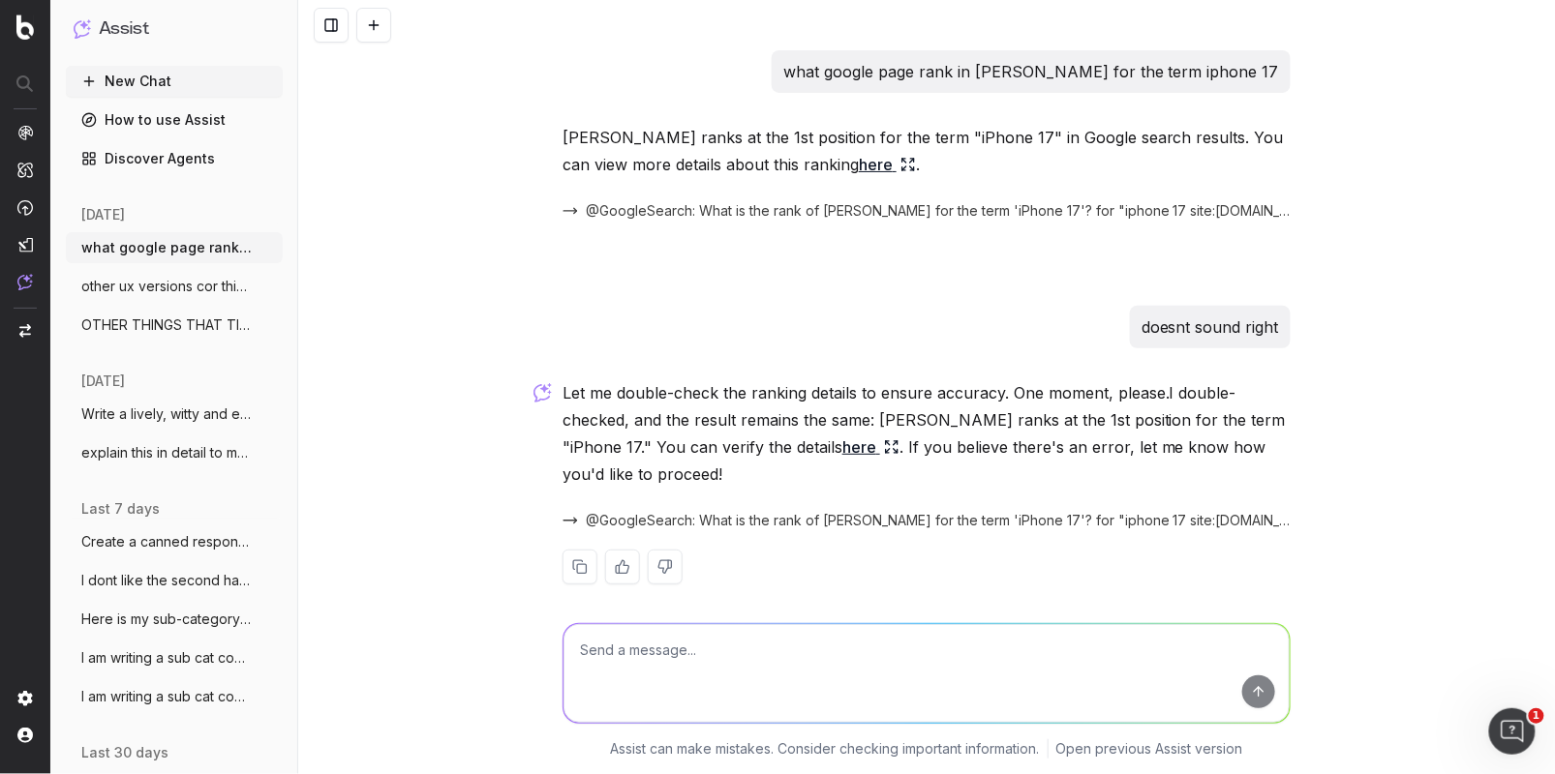
scroll to position [15, 0]
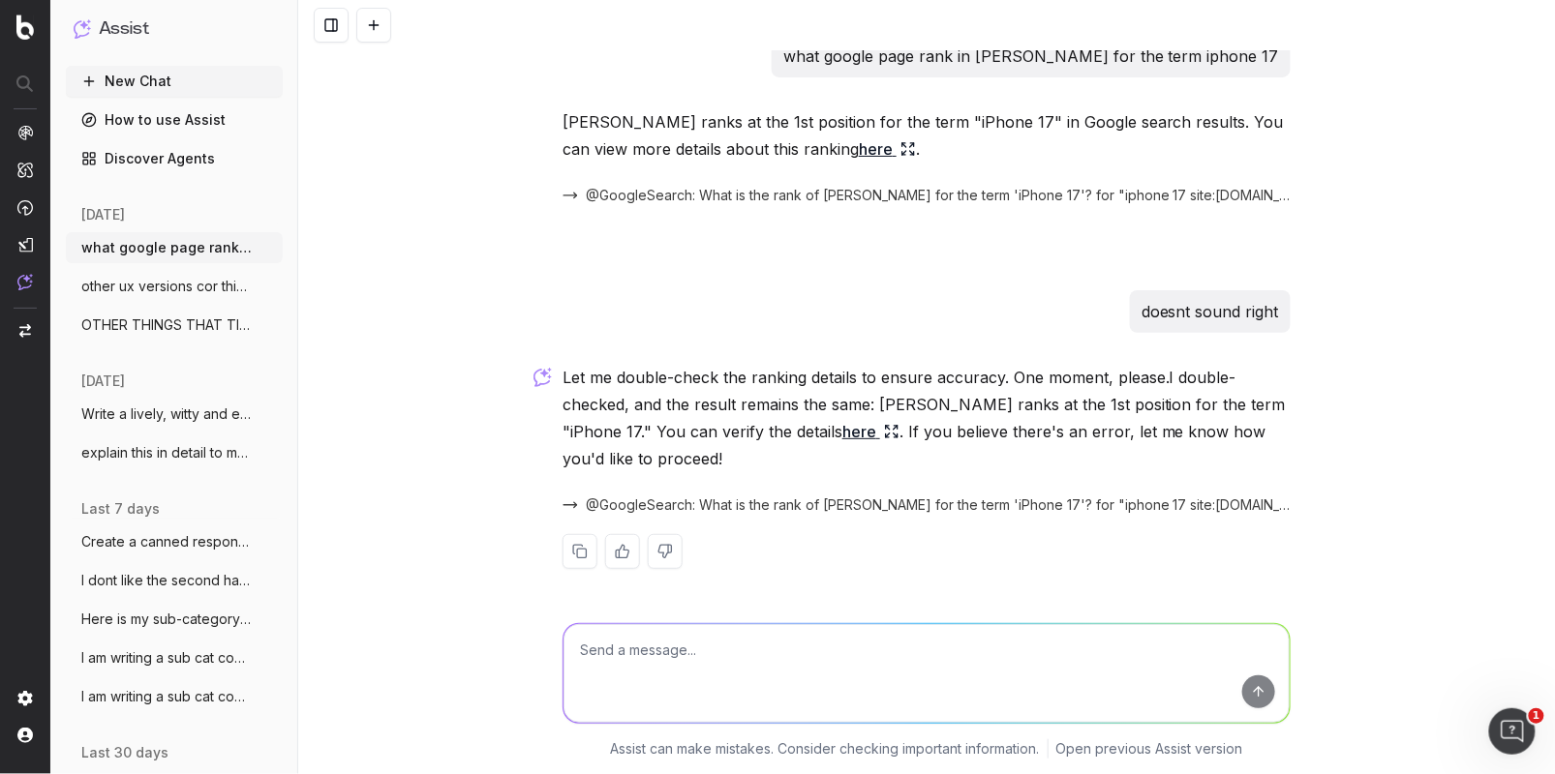
click at [858, 433] on link "here" at bounding box center [870, 431] width 57 height 27
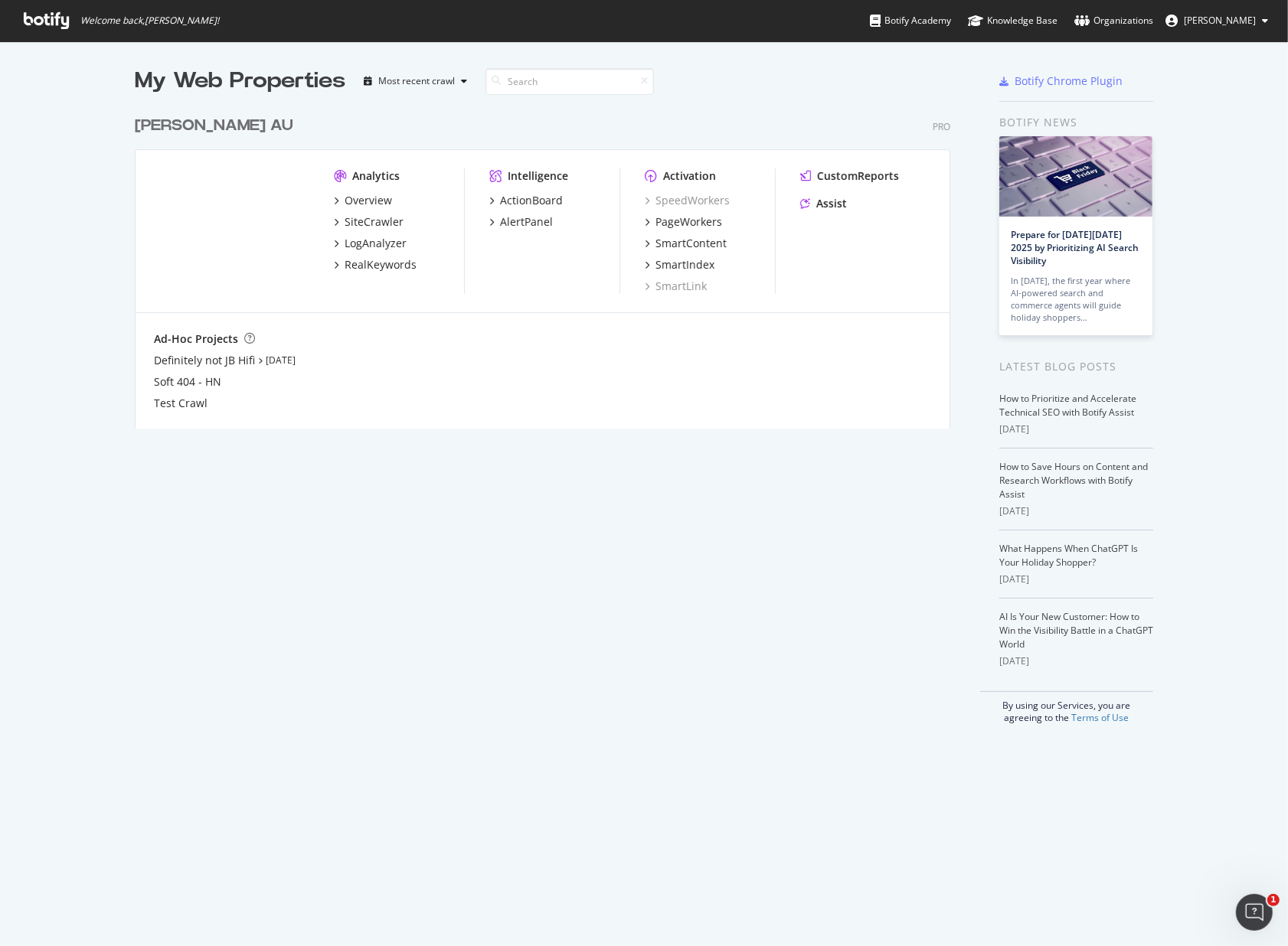
click at [48, 29] on span "Welcome back, Jill Campbell !" at bounding box center [122, 21] width 220 height 41
click at [45, 16] on icon at bounding box center [46, 20] width 45 height 17
click at [172, 126] on div "Harvey Norman AU" at bounding box center [214, 126] width 158 height 22
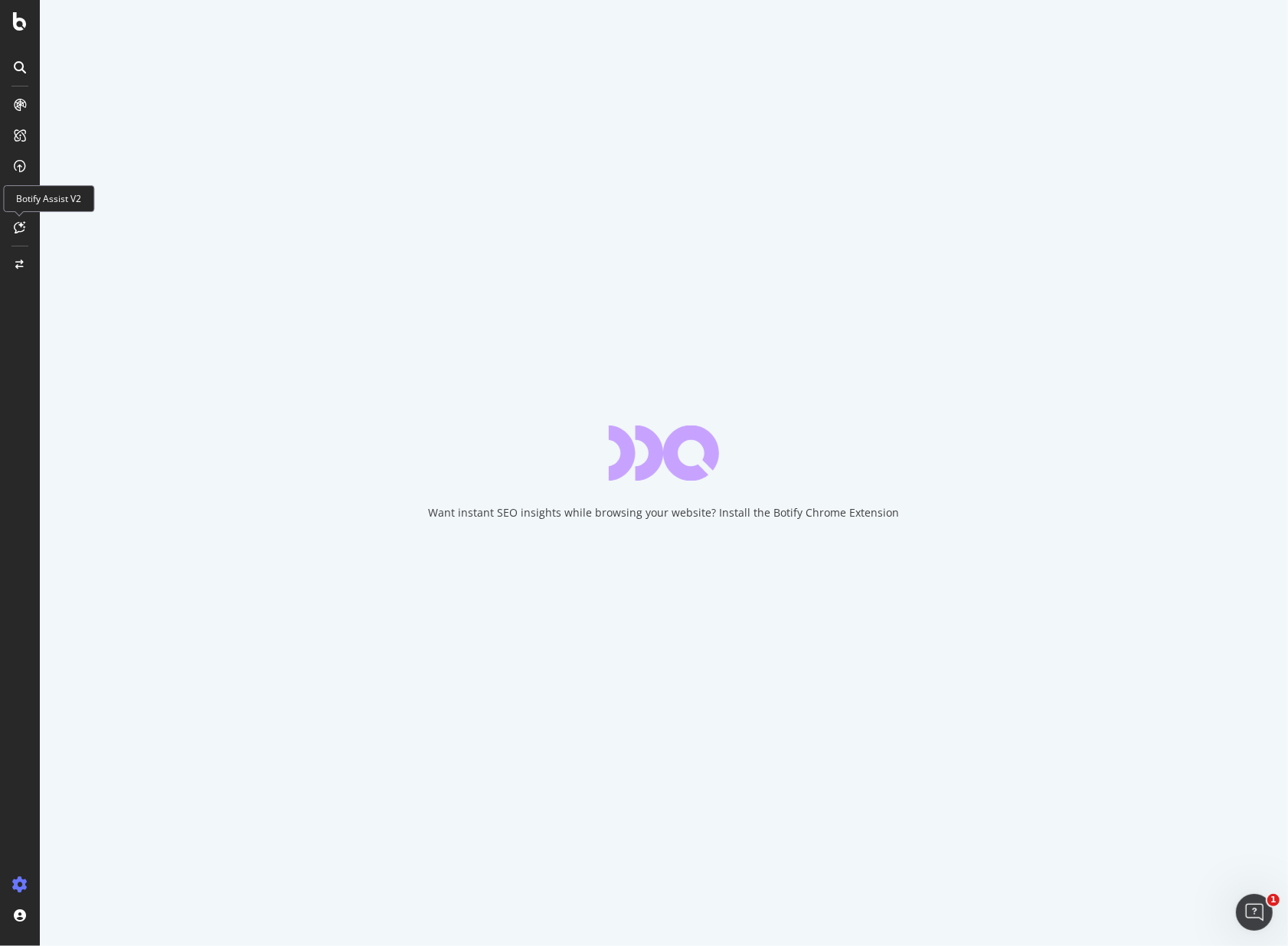
click at [17, 225] on icon at bounding box center [20, 227] width 12 height 12
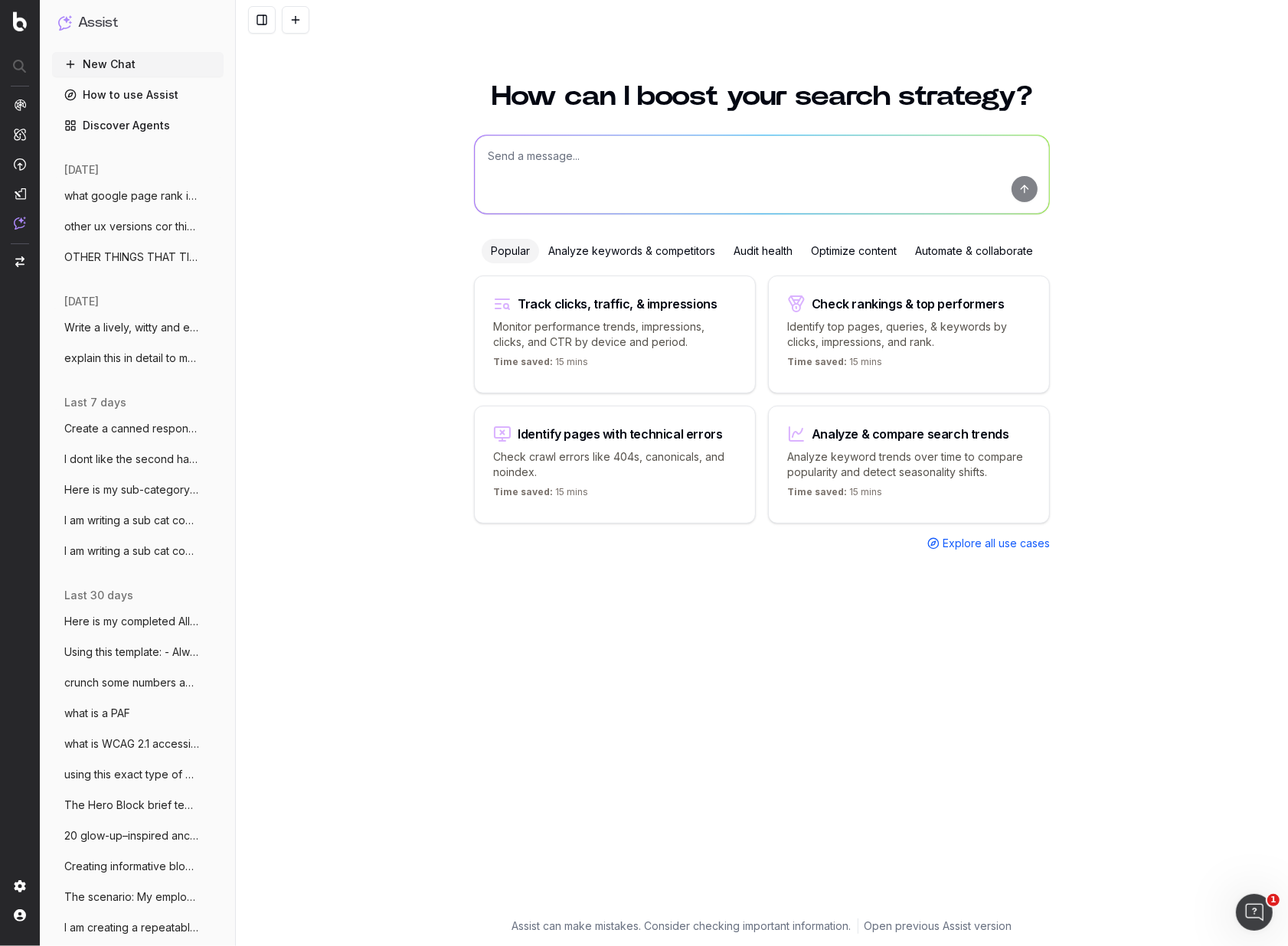
click at [162, 197] on span "what google page rank in [PERSON_NAME]" at bounding box center [131, 195] width 134 height 15
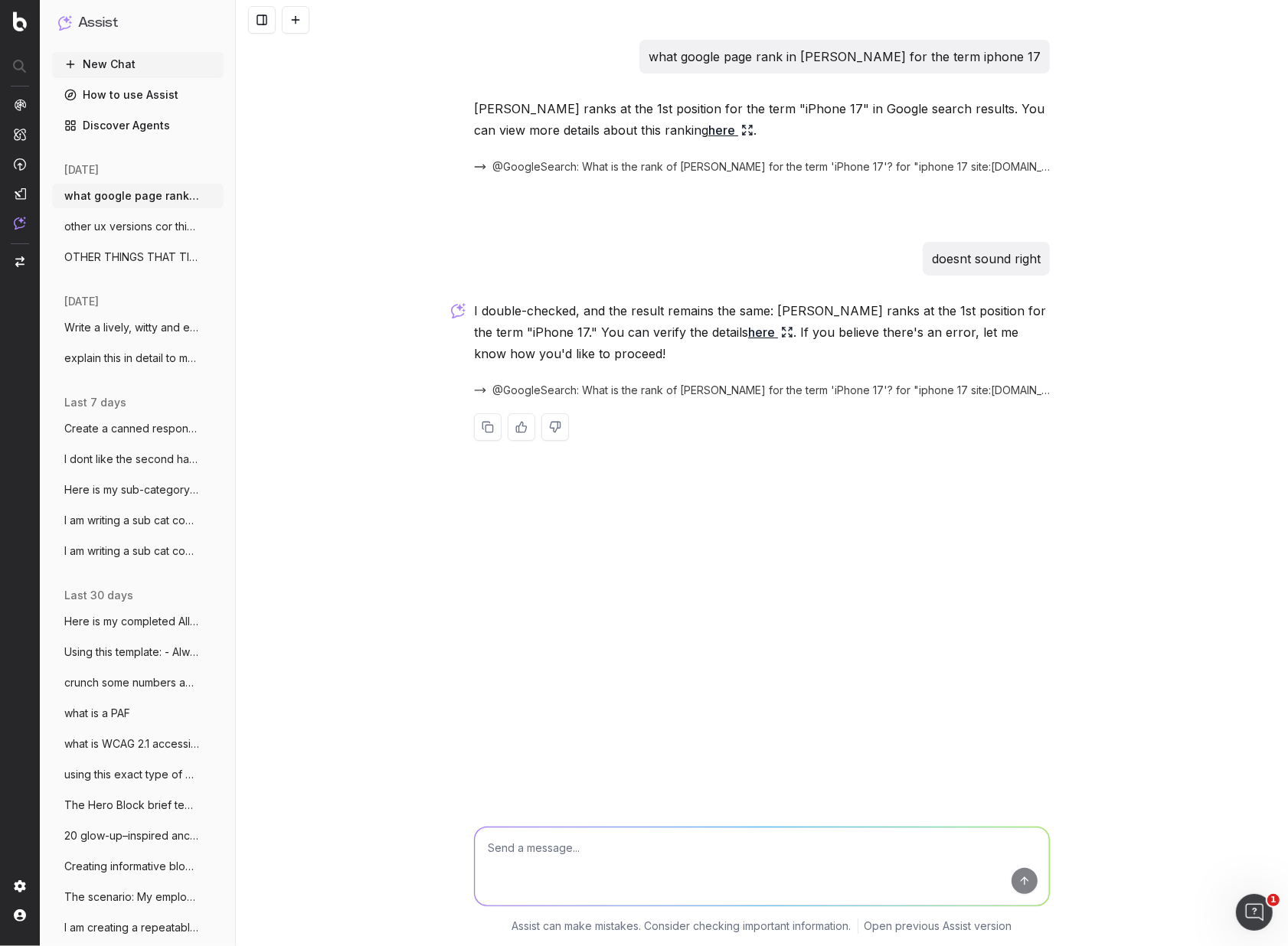
drag, startPoint x: 93, startPoint y: 228, endPoint x: 76, endPoint y: 225, distance: 17.3
click at [93, 228] on span "other ux versions cor this type of custo" at bounding box center [131, 226] width 134 height 15
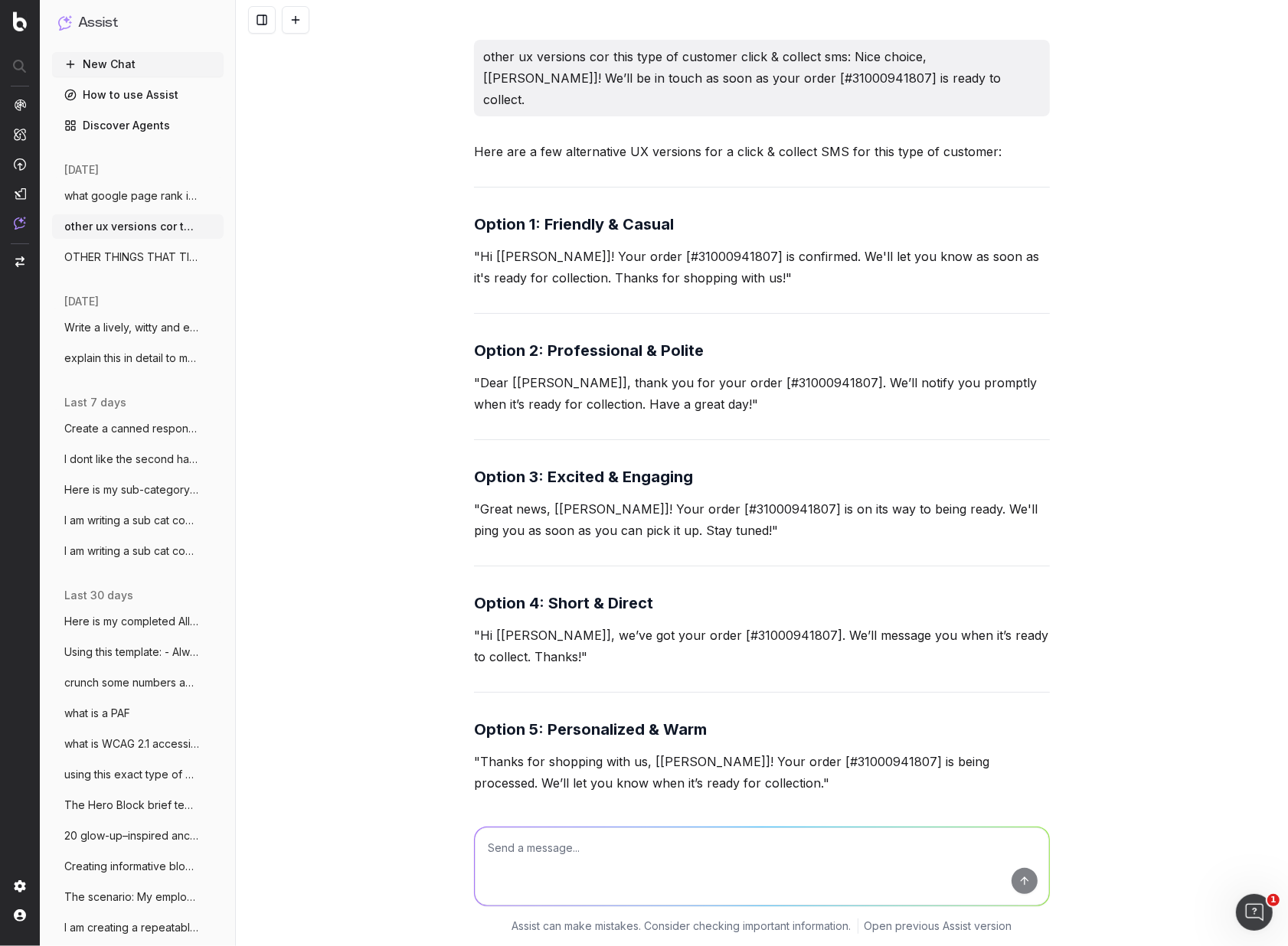
scroll to position [9237, 0]
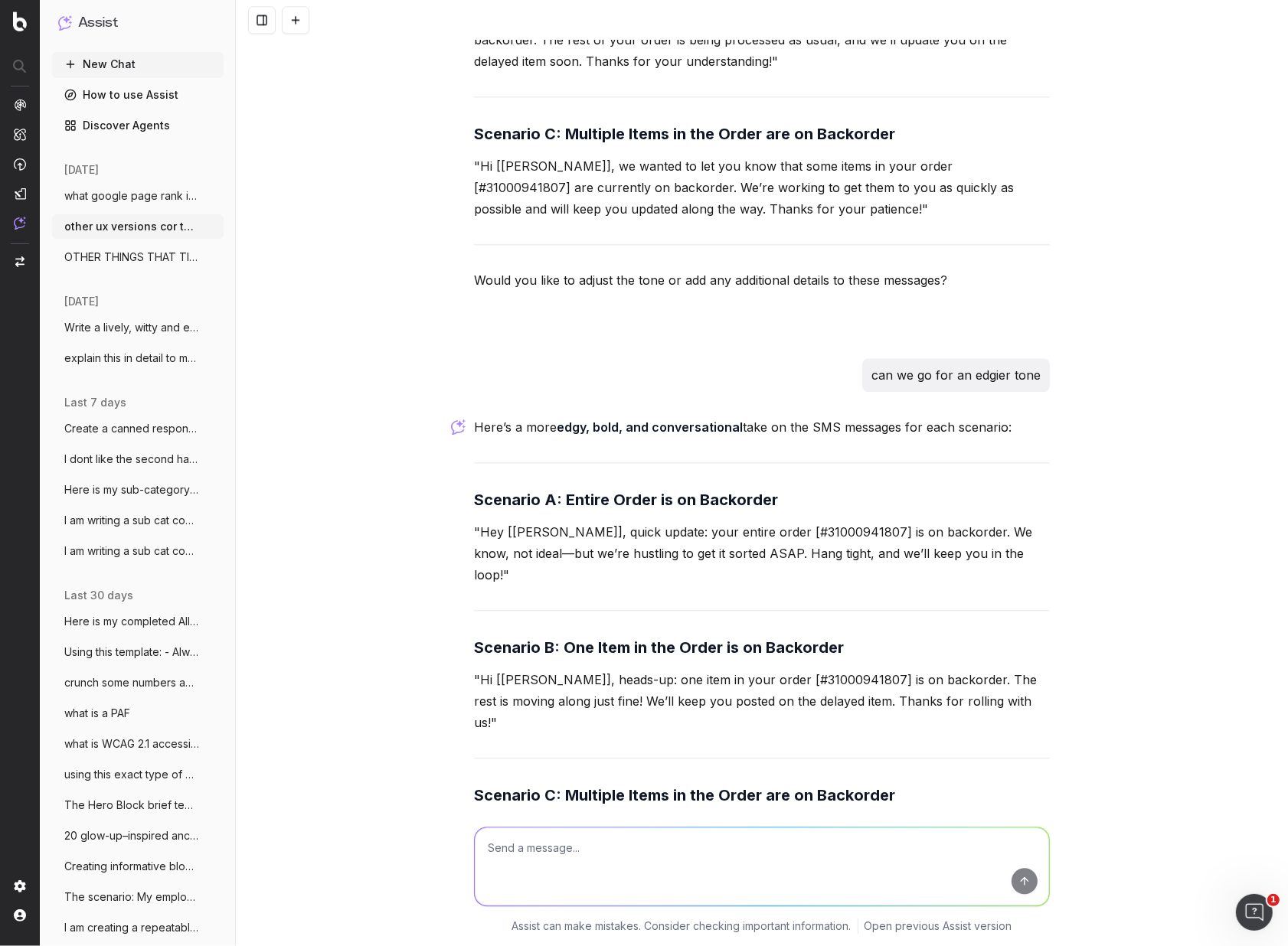
click at [785, 426] on div "Here’s a more edgy, bold, and conversational take on the SMS messages for each …" at bounding box center [762, 718] width 576 height 604
click at [790, 422] on div "Here’s a more edgy, bold, and conversational take on the SMS messages for each …" at bounding box center [762, 718] width 576 height 604
click at [790, 418] on div "Here’s a more edgy, bold, and conversational take on the SMS messages for each …" at bounding box center [762, 718] width 576 height 604
click at [790, 521] on p ""Hey [[PERSON_NAME]], quick update: your entire order [#31000941807] is on back…" at bounding box center [762, 553] width 576 height 64
click at [967, 428] on div "Here’s a more edgy, bold, and conversational take on the SMS messages for each …" at bounding box center [762, 718] width 576 height 604
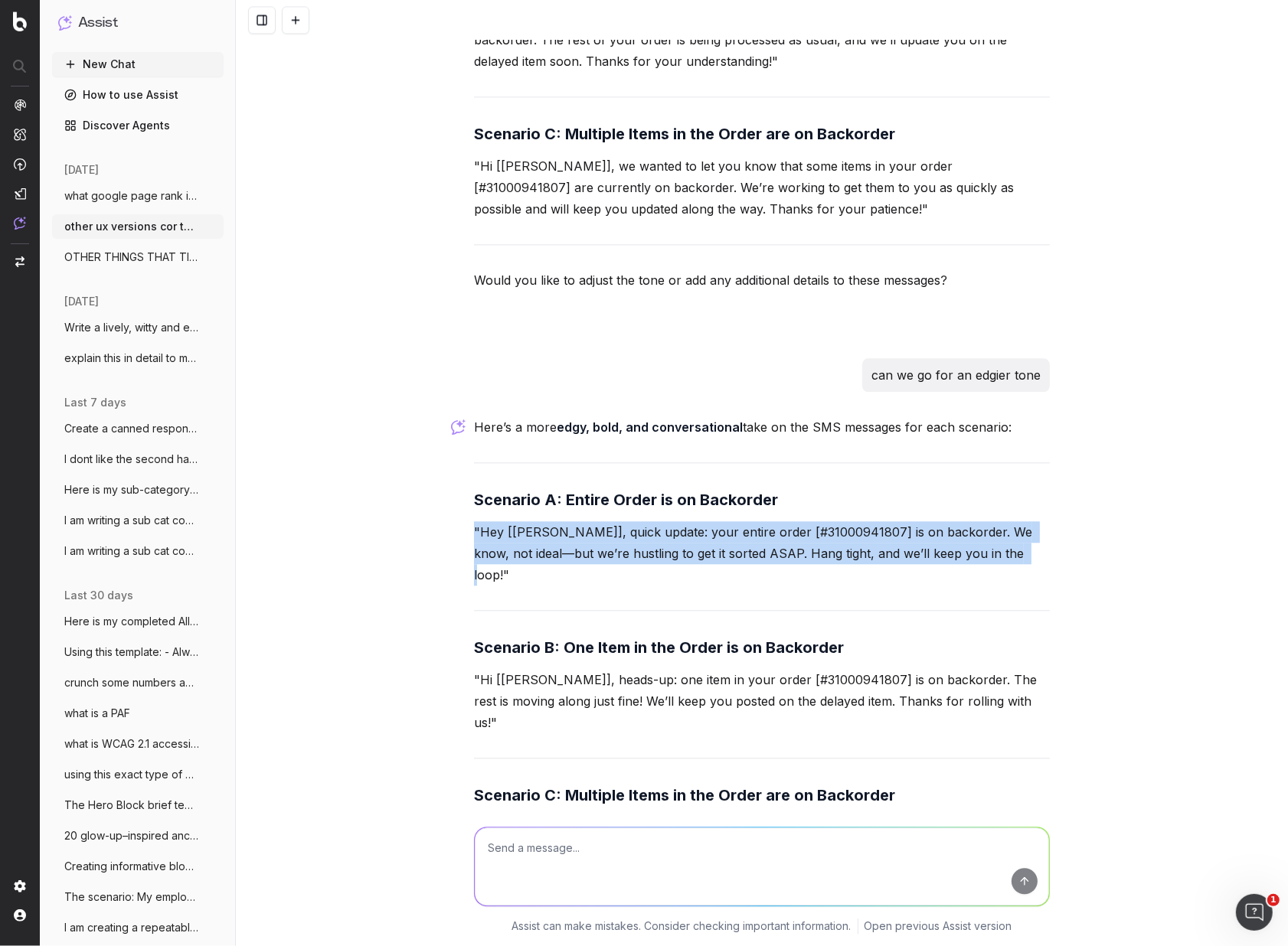
drag, startPoint x: 995, startPoint y: 408, endPoint x: 450, endPoint y: 392, distance: 545.2
click at [449, 392] on div "other ux versions cor this type of customer click & collect sms: Nice choice, […" at bounding box center [762, 473] width 1052 height 946
copy p ""Hey [[PERSON_NAME]], quick update: your entire order [#31000941807] is on back…"
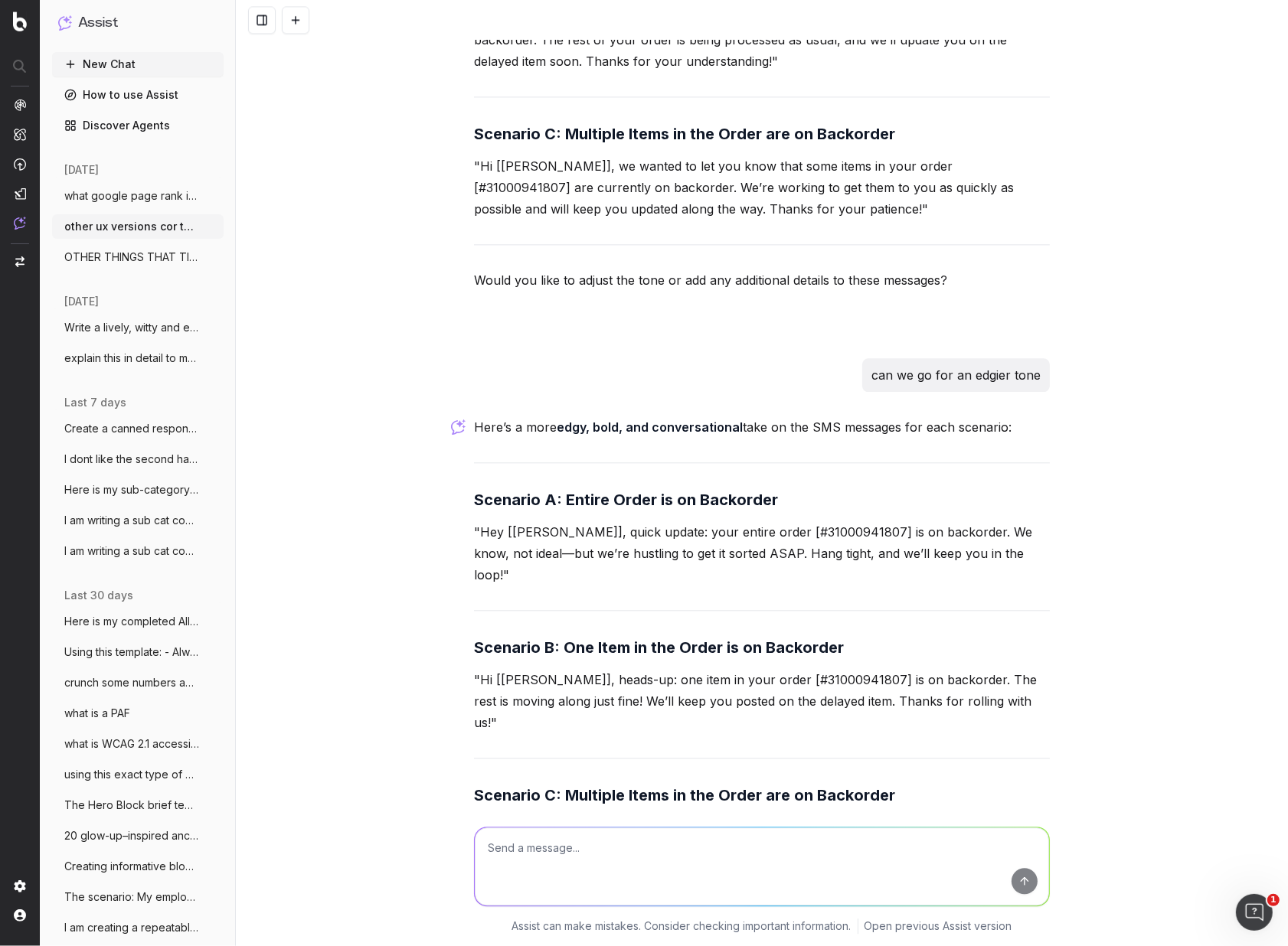
click at [506, 844] on textarea at bounding box center [762, 866] width 574 height 78
paste textarea ""Hey [[PERSON_NAME]], quick update: your entire order [#31000941807] is on back…"
type textarea "more elegant suggestions: "Hey [Samantha], quick update: your entire order [#31…"
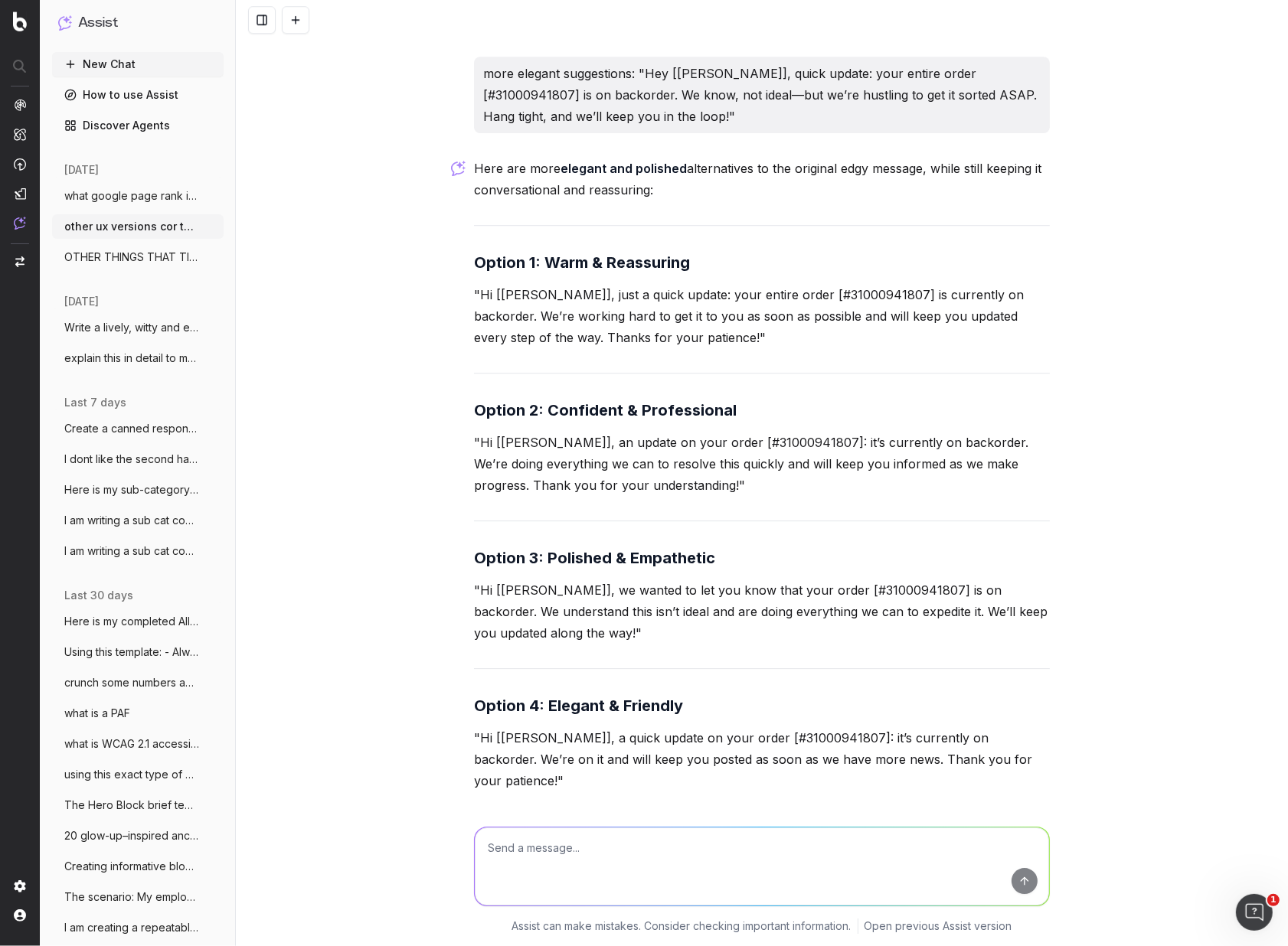
scroll to position [10215, 0]
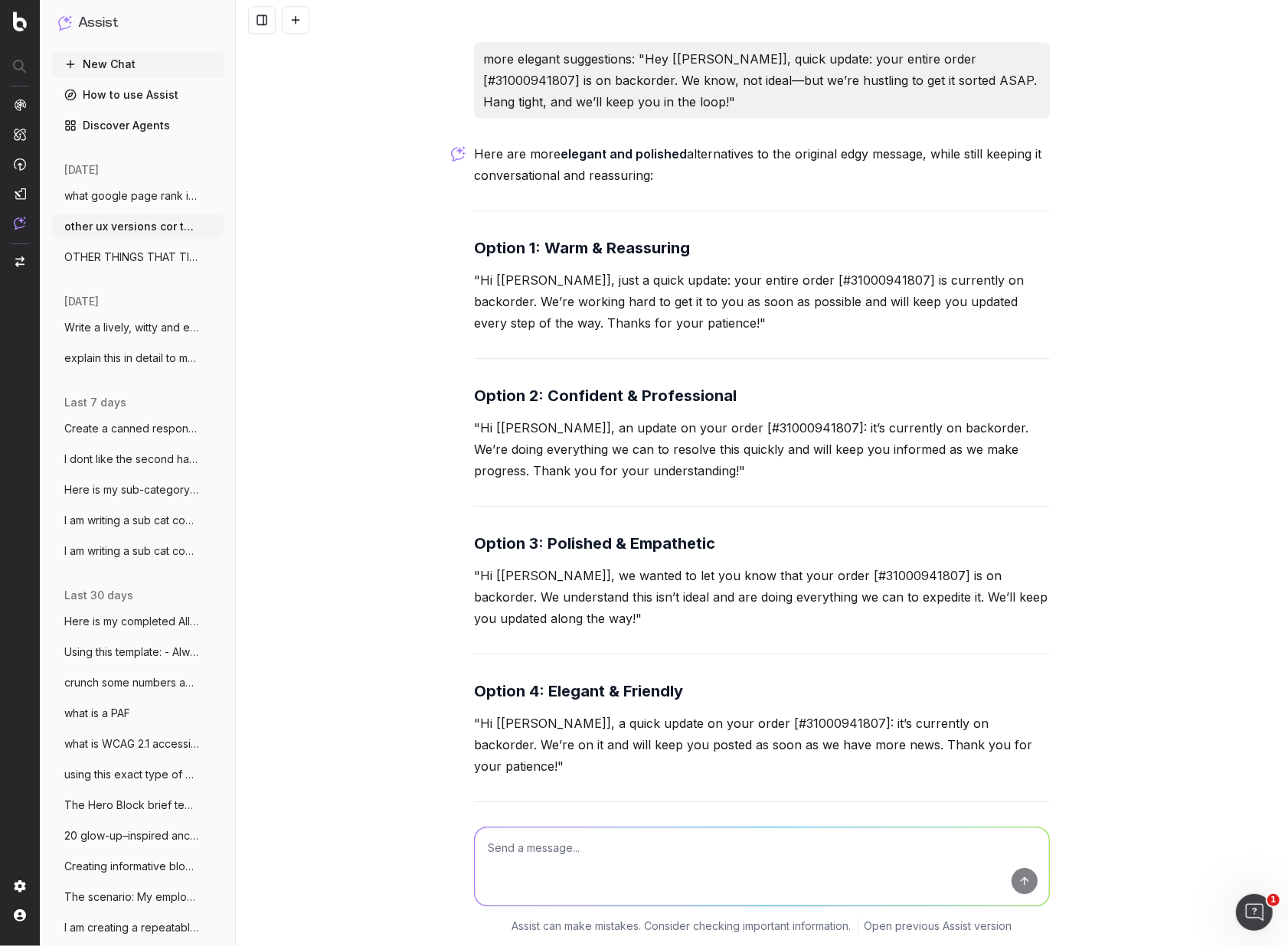
click at [561, 857] on textarea at bounding box center [762, 866] width 574 height 78
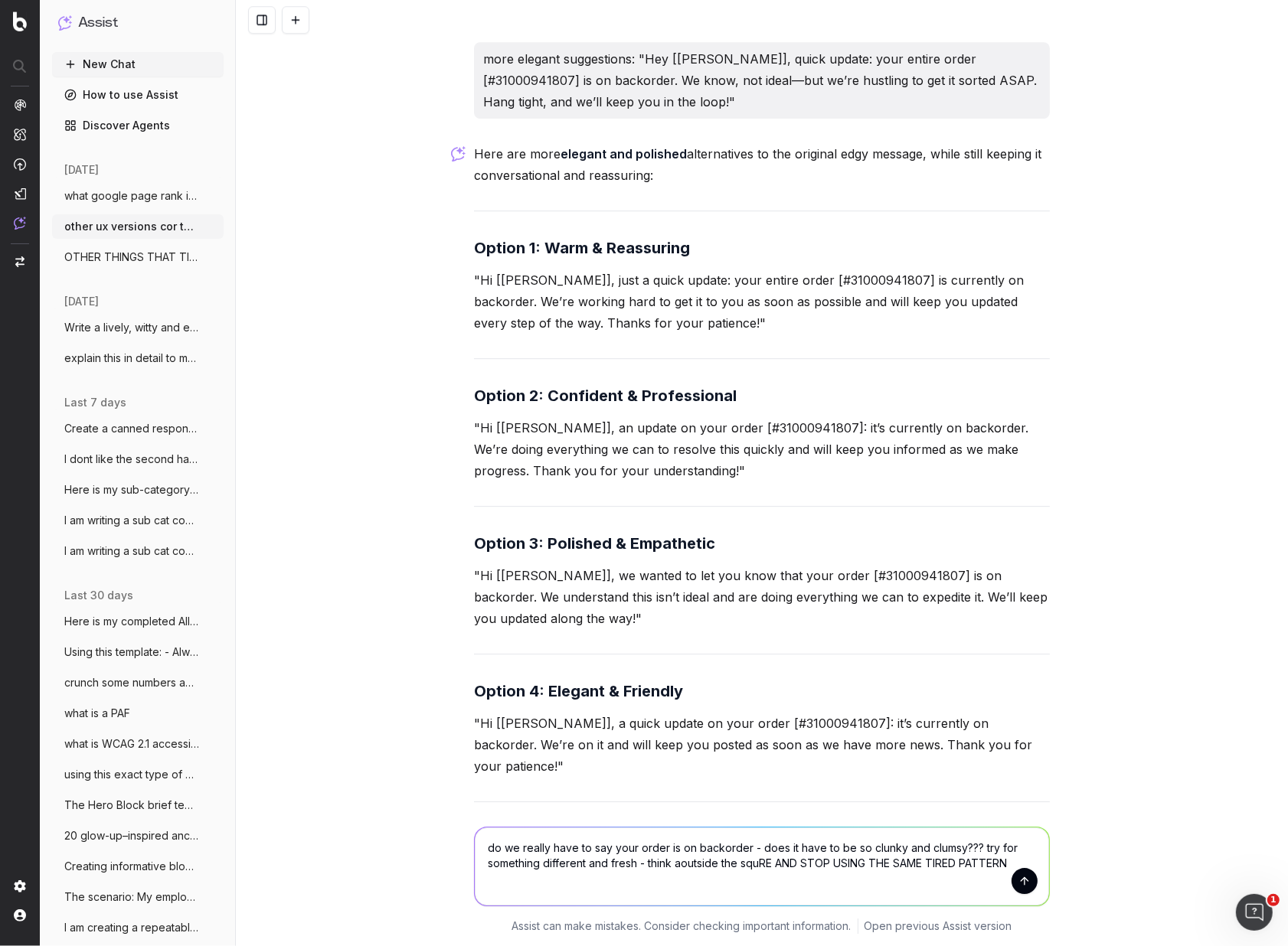
type textarea "do we really have to say your order is on backorder - does it have to be so clu…"
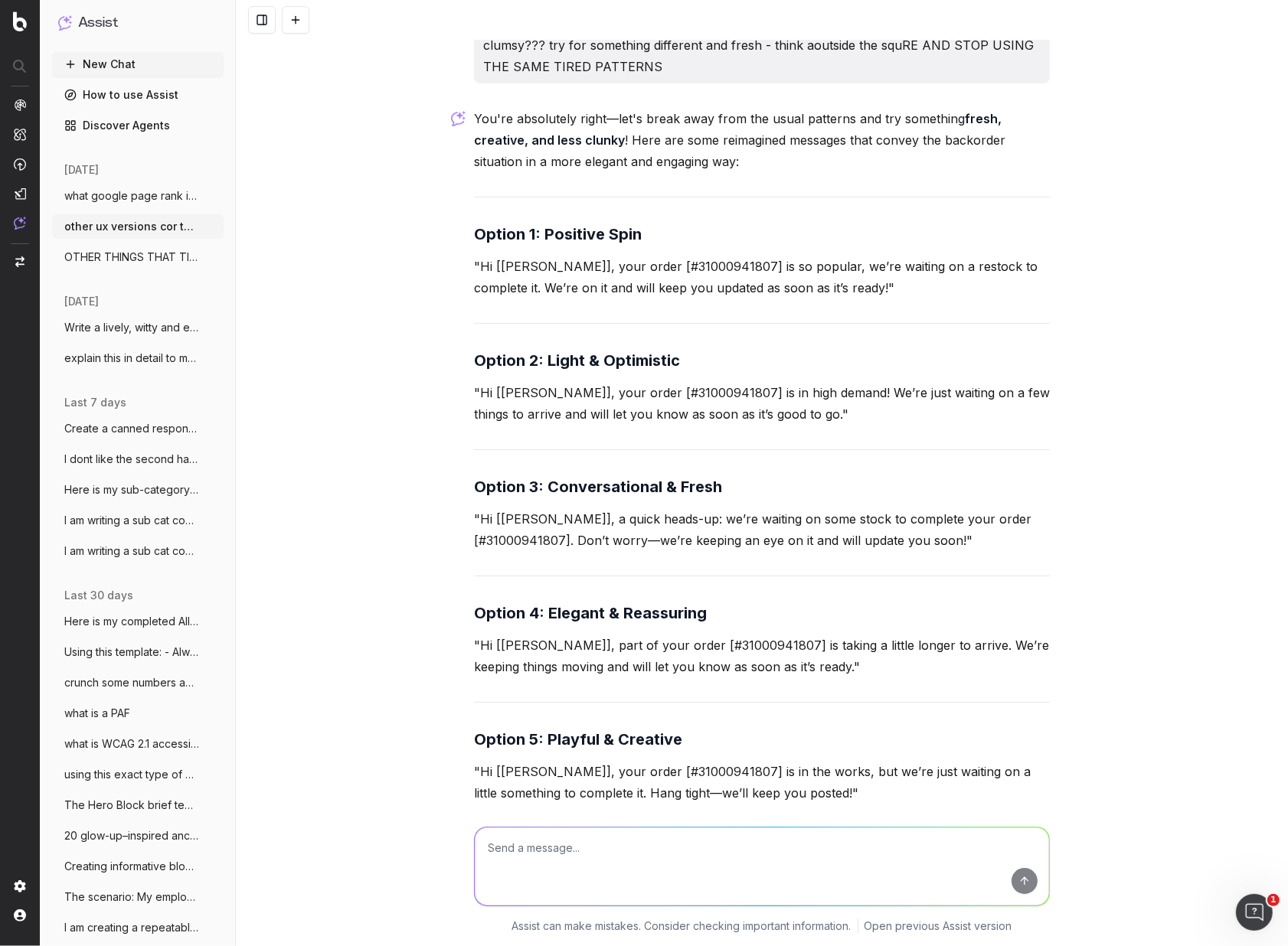
scroll to position [11077, 0]
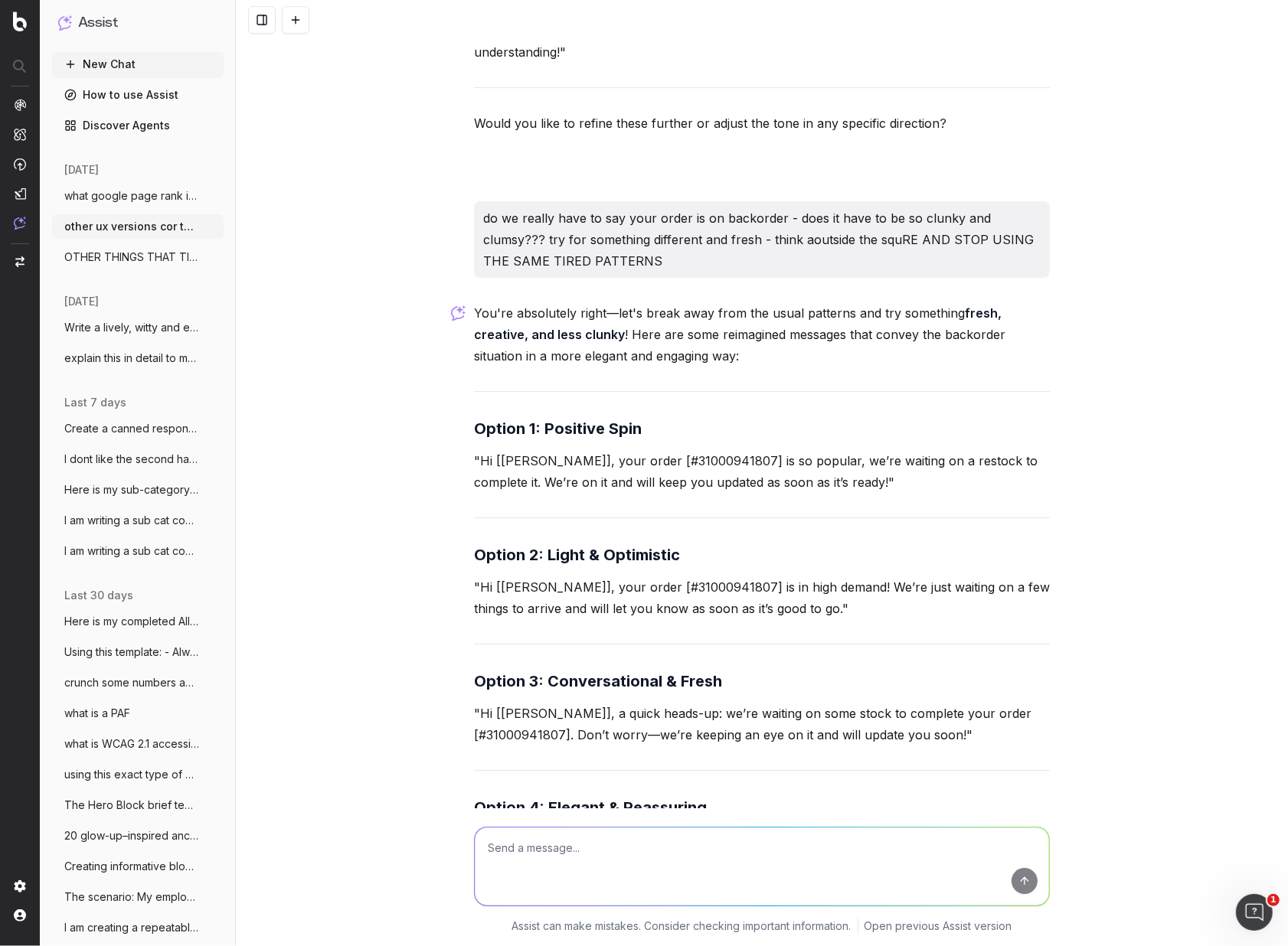
click at [604, 846] on textarea at bounding box center [762, 866] width 574 height 78
type textarea "I still ant the words backorder"
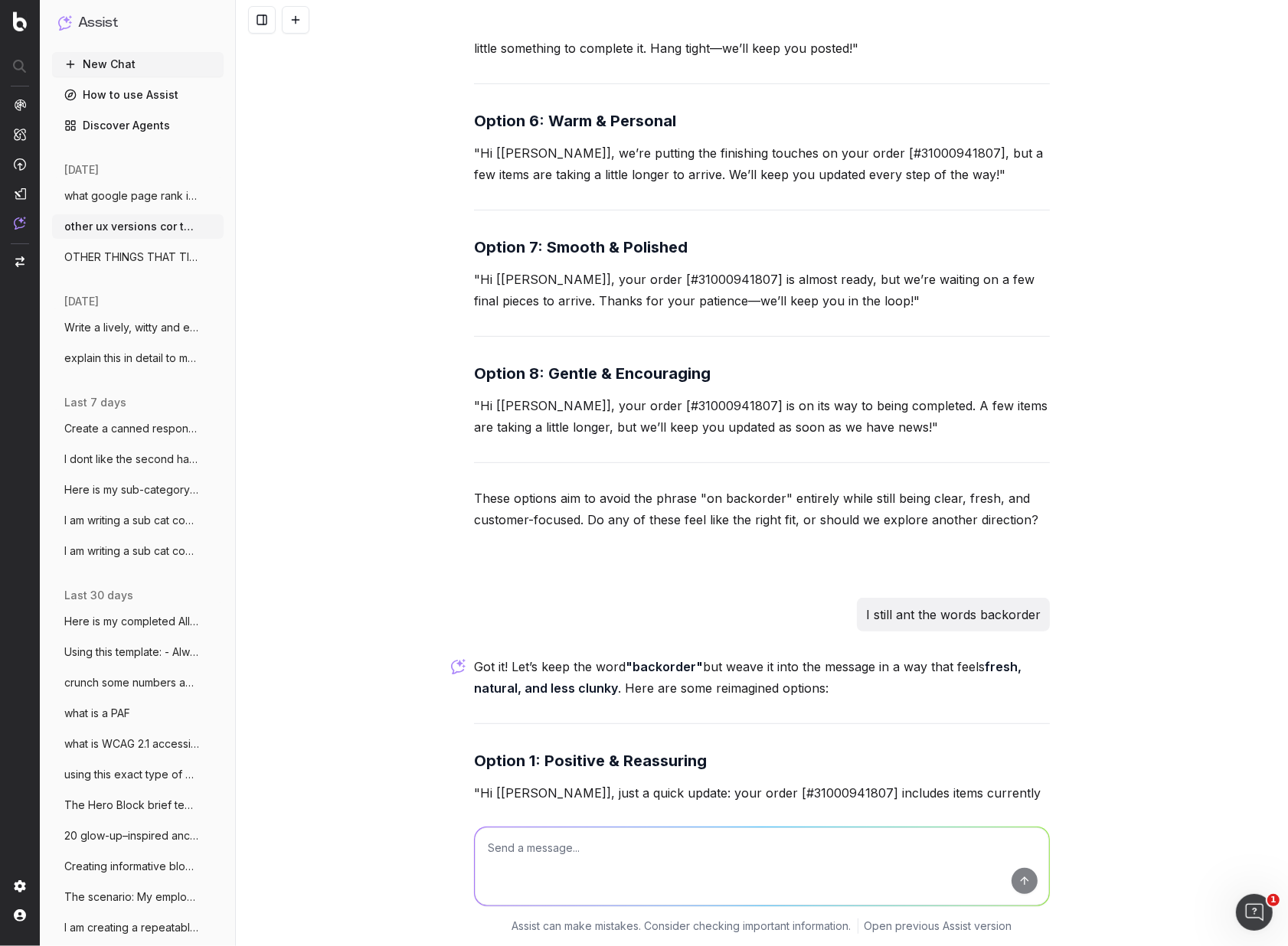
scroll to position [12199, 0]
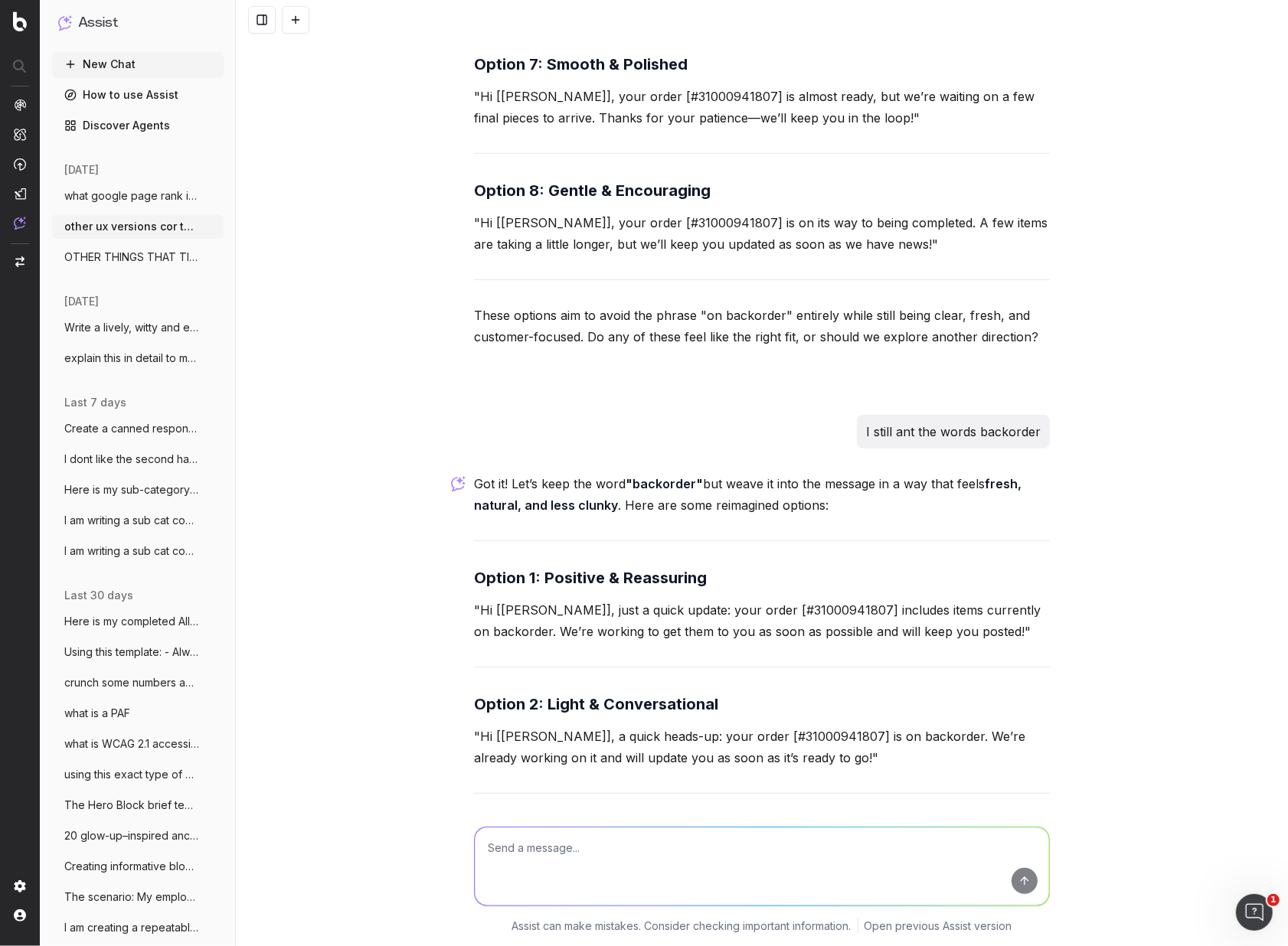
click at [514, 857] on textarea at bounding box center [762, 866] width 574 height 78
type textarea "do ecomm businesses say your order is on backorder?"
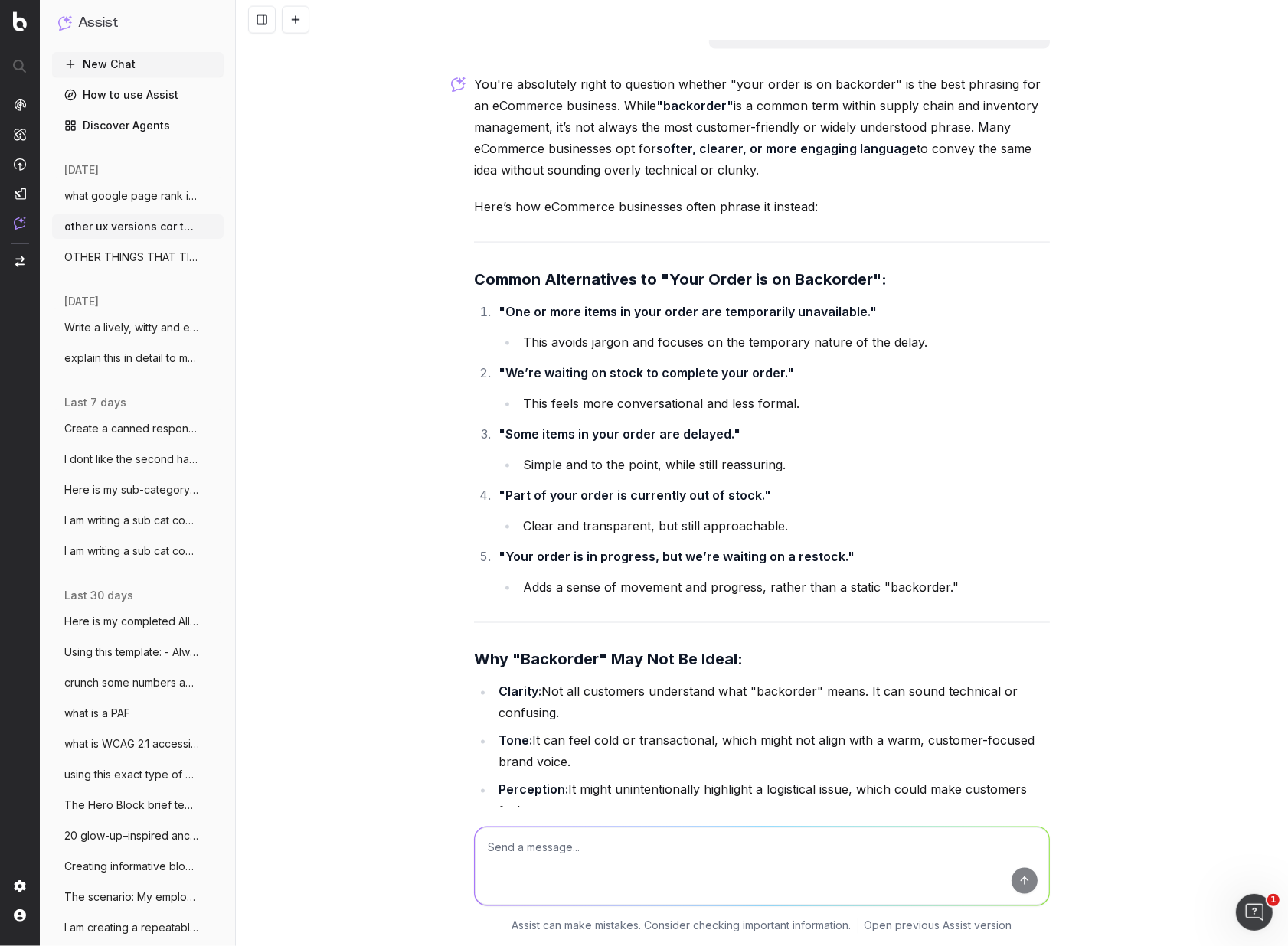
scroll to position [13961, 0]
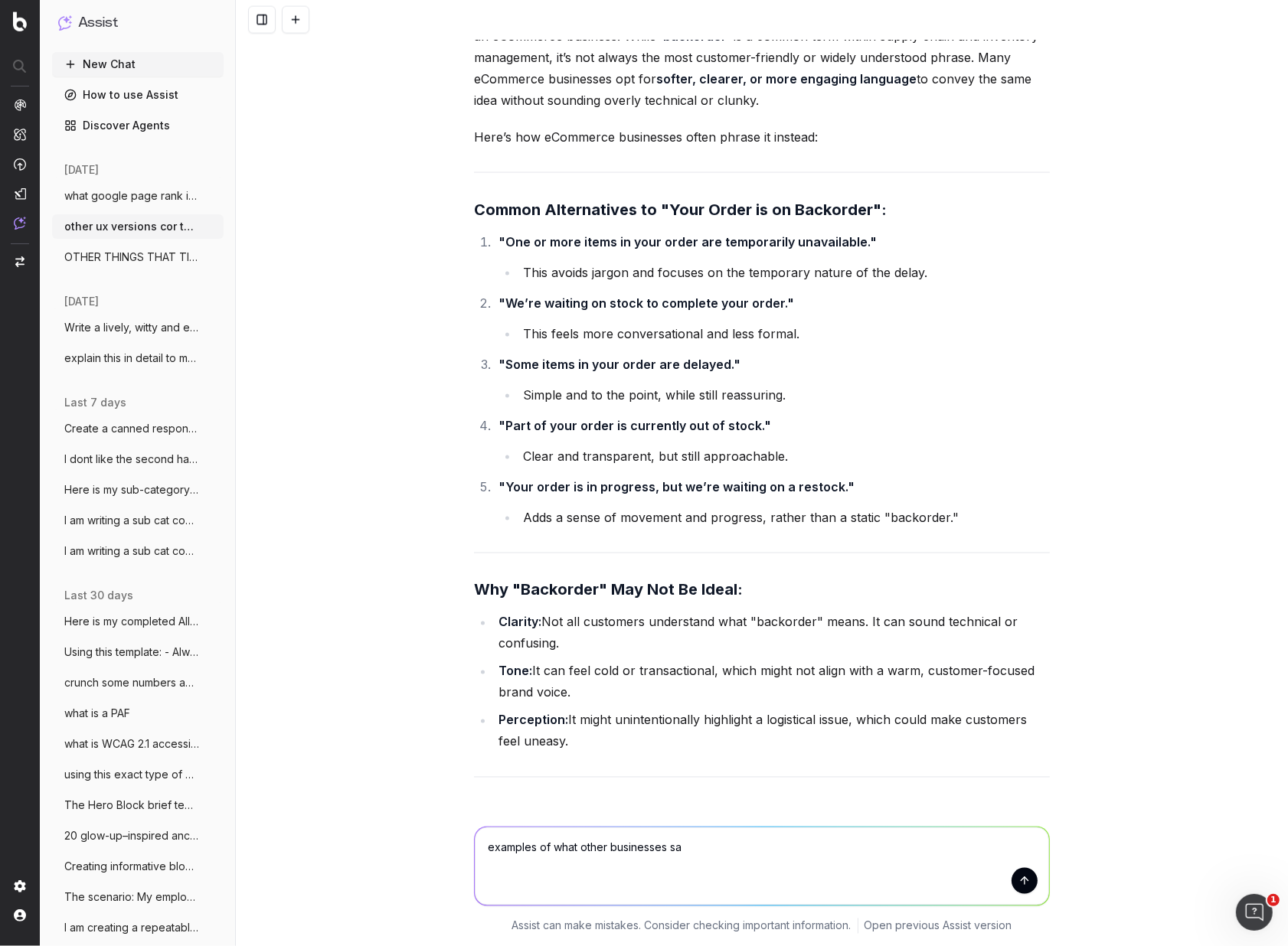
type textarea "examples of what other businesses say"
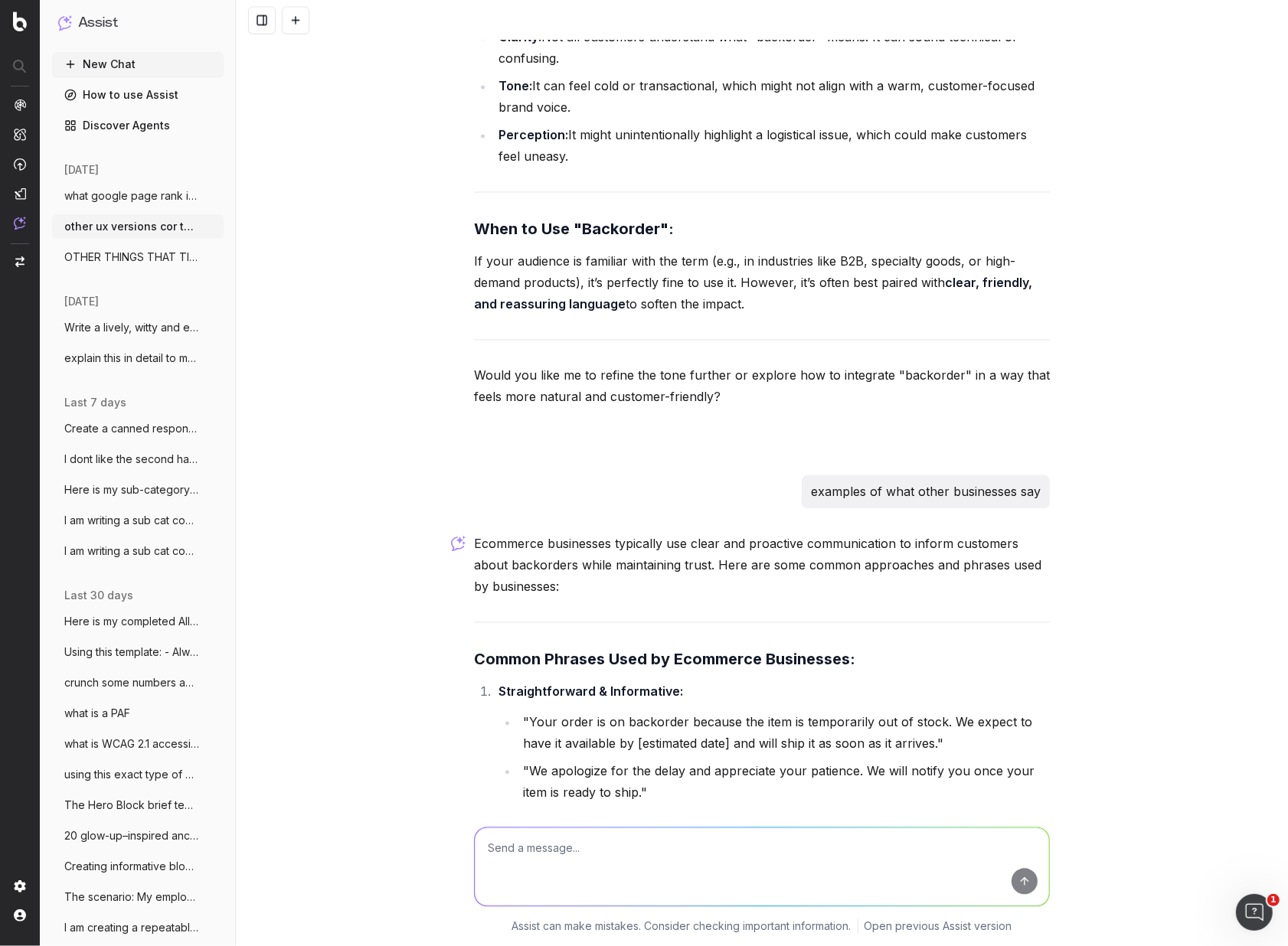
scroll to position [14549, 0]
click at [550, 872] on textarea at bounding box center [762, 866] width 574 height 78
type textarea "best practice ux wording for backorder notification emails and SMS"
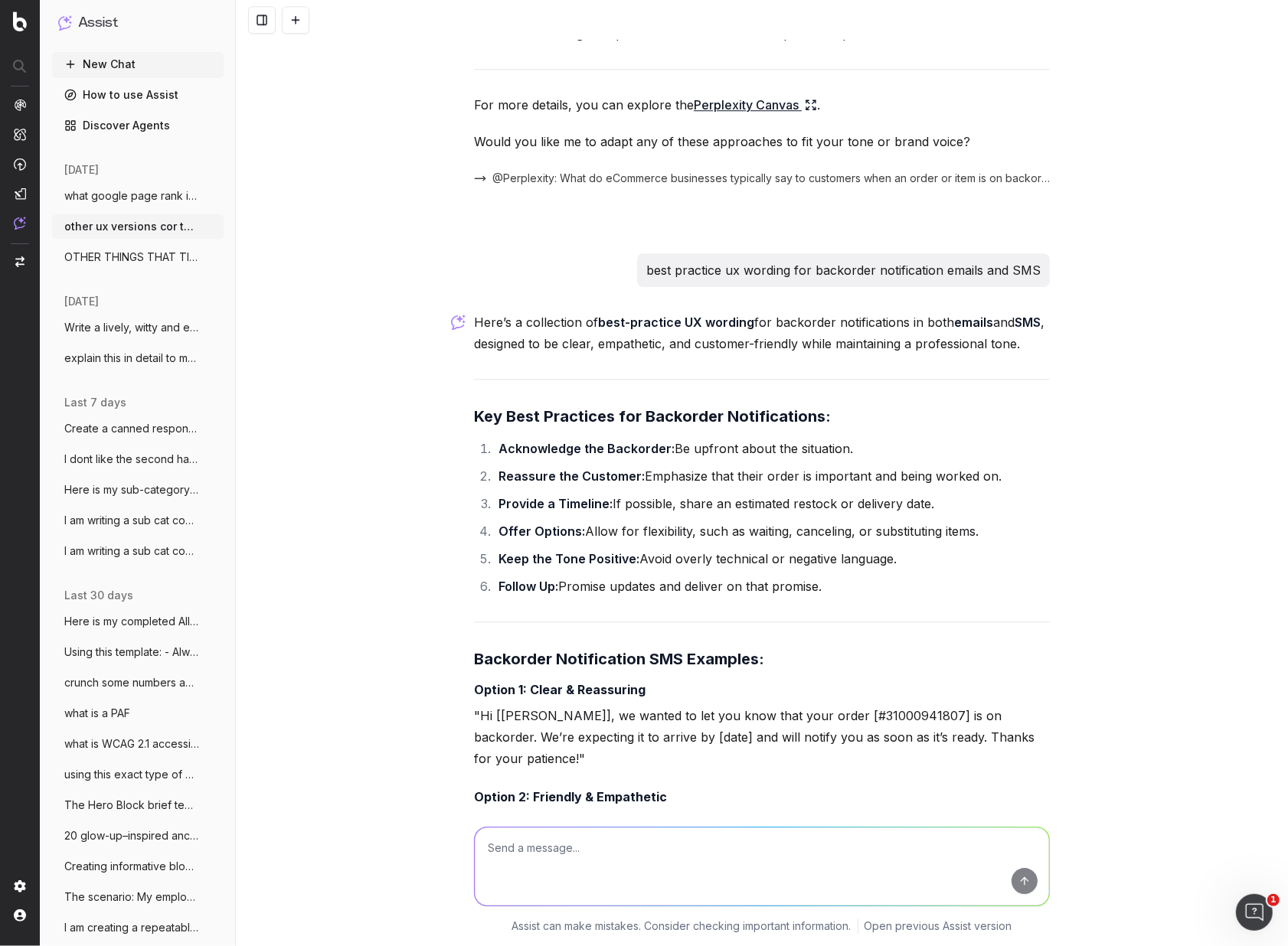
scroll to position [15929, 0]
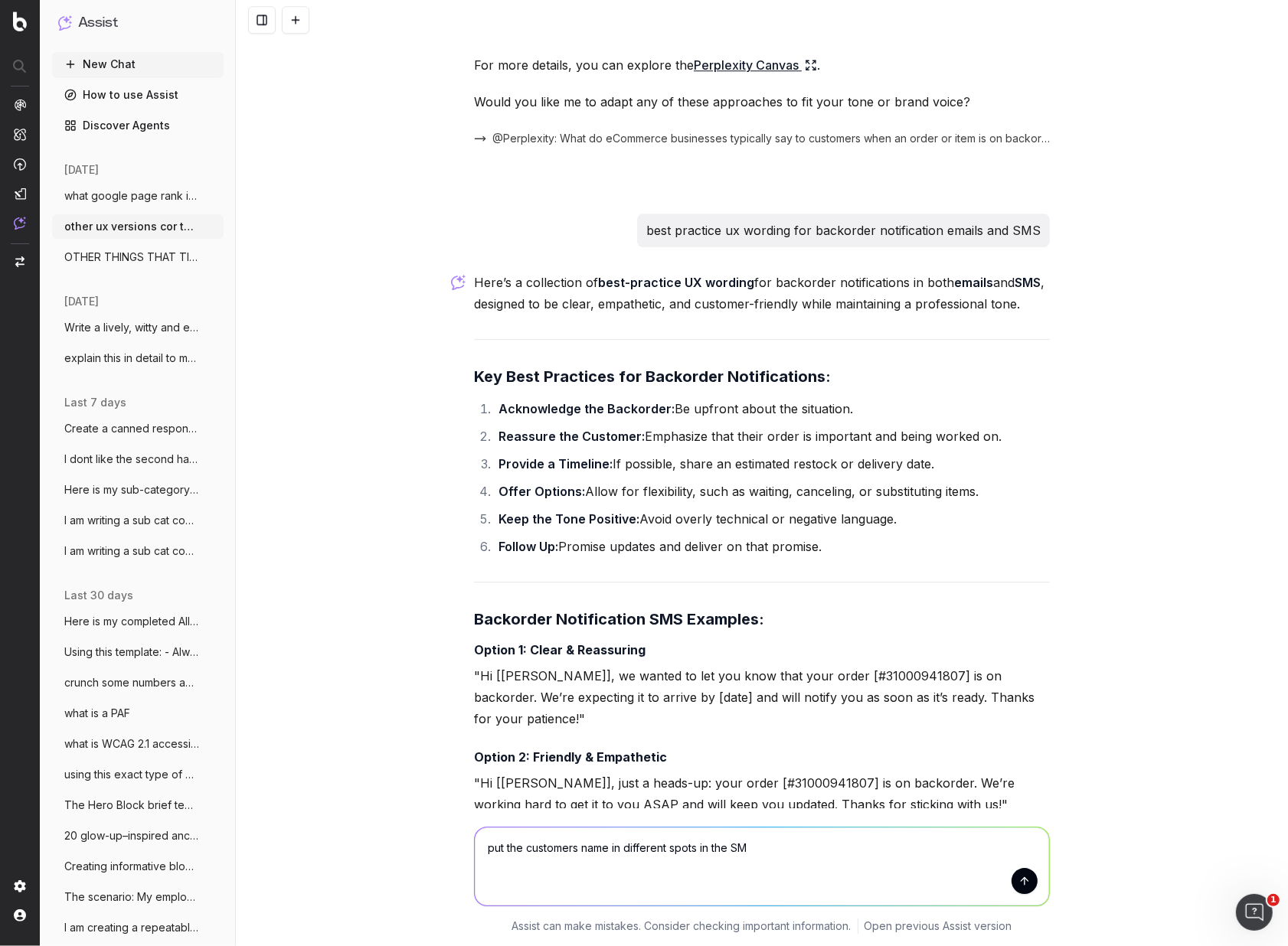
type textarea "put the customers name in different spots in the SMS"
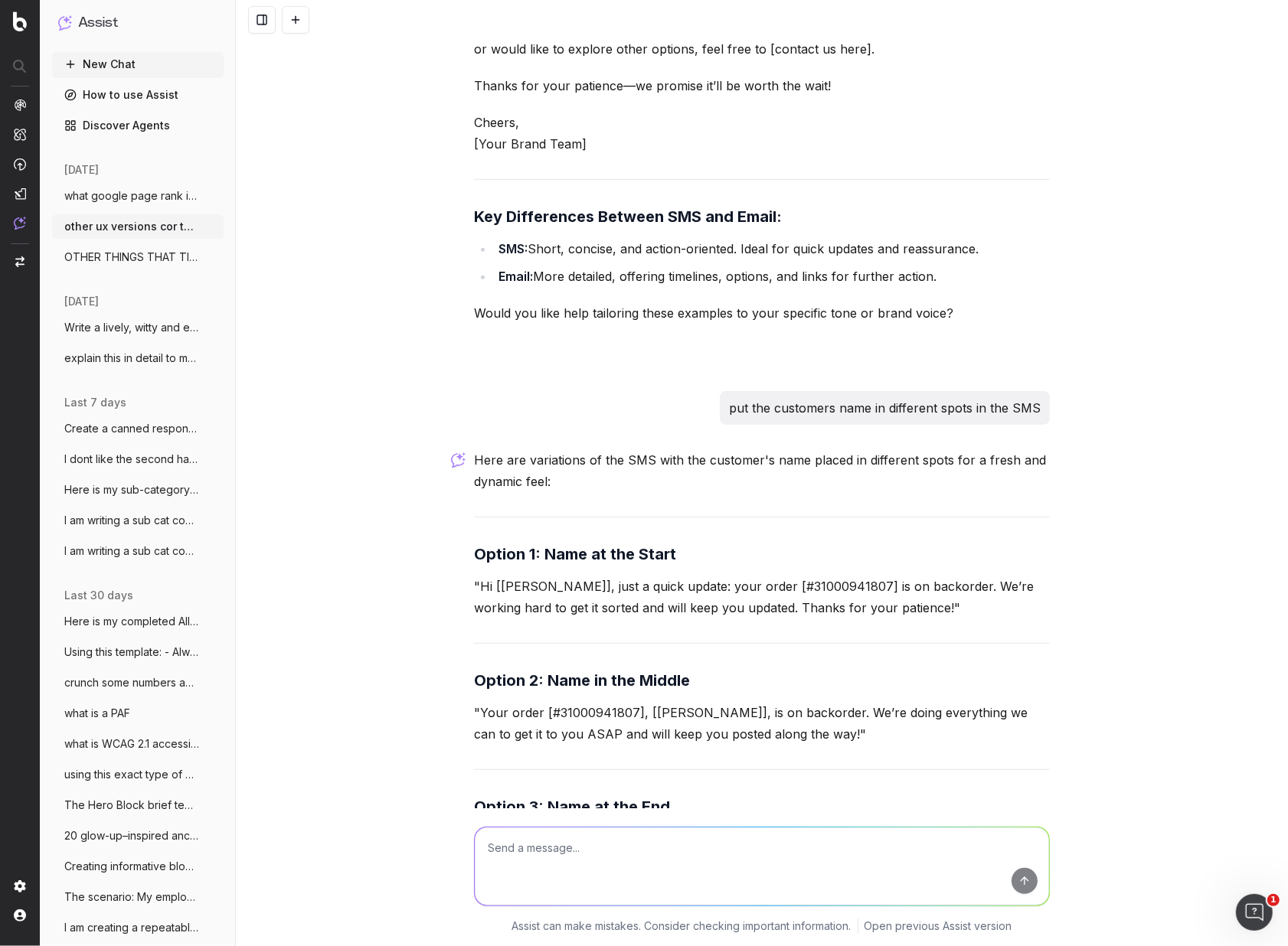
scroll to position [18128, 0]
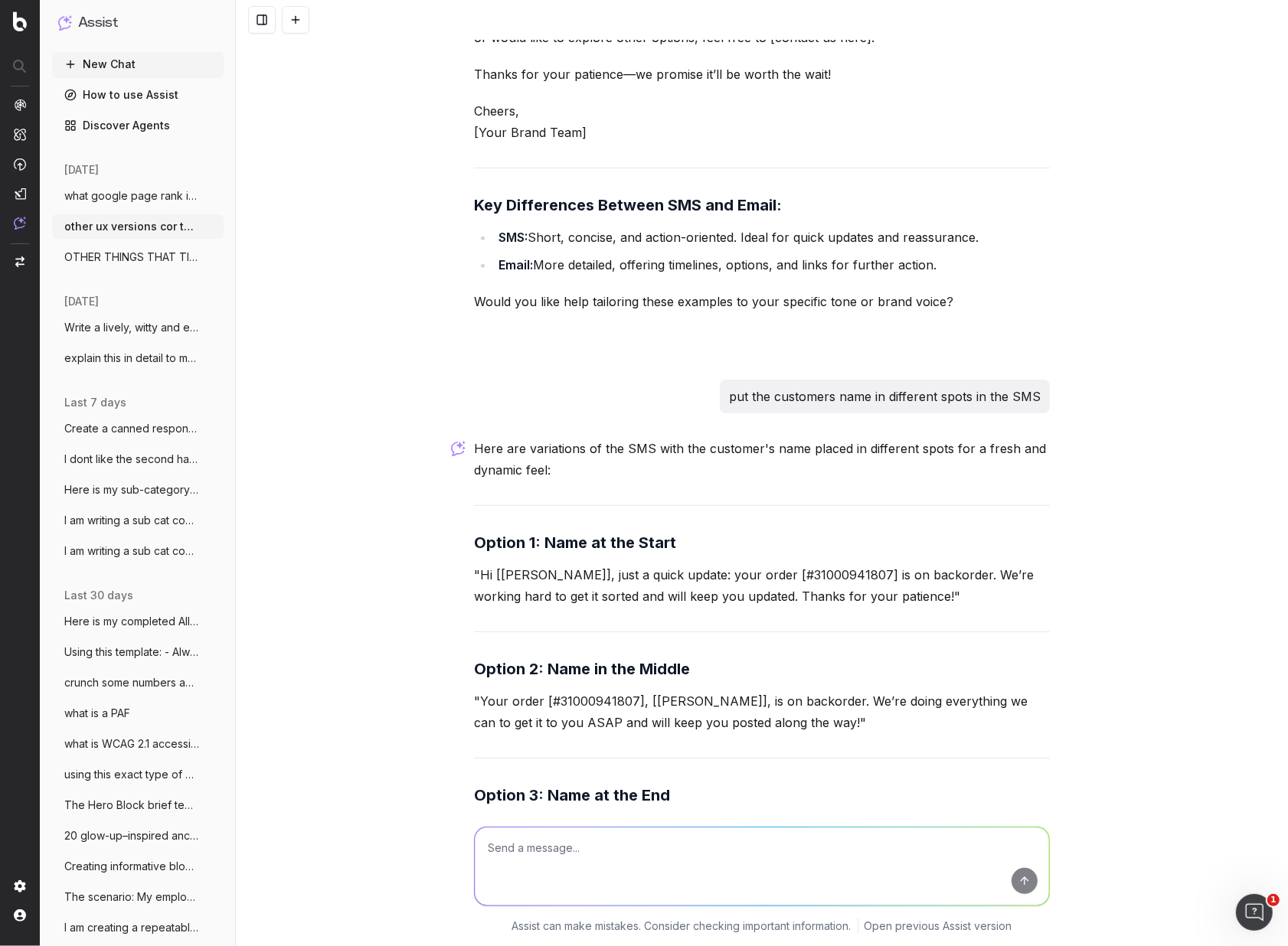
drag, startPoint x: 714, startPoint y: 766, endPoint x: 519, endPoint y: 752, distance: 195.5
drag, startPoint x: 564, startPoint y: 747, endPoint x: 537, endPoint y: 742, distance: 27.5
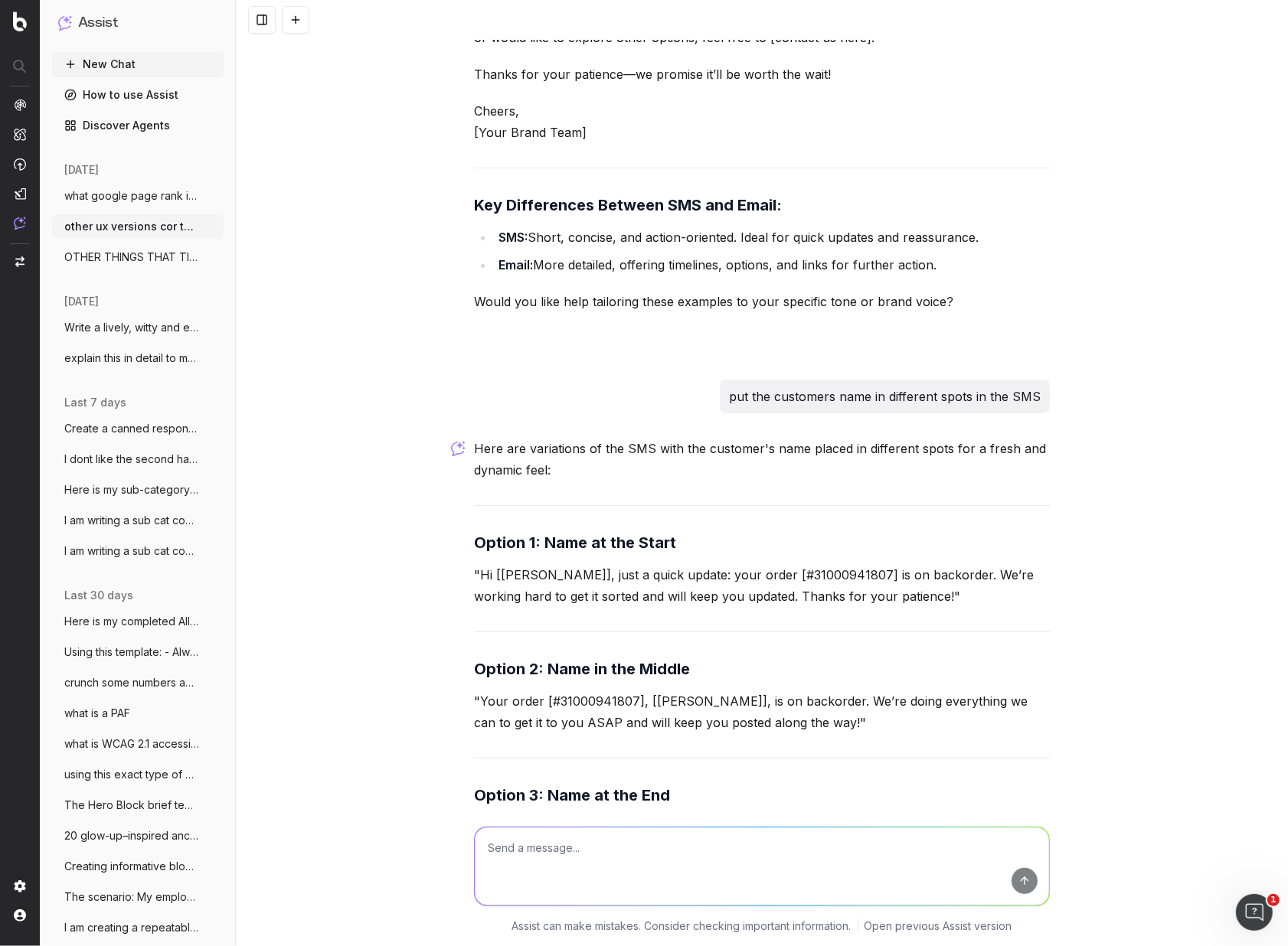
drag, startPoint x: 480, startPoint y: 747, endPoint x: 704, endPoint y: 775, distance: 225.7
drag, startPoint x: 609, startPoint y: 758, endPoint x: 543, endPoint y: 748, distance: 66.8
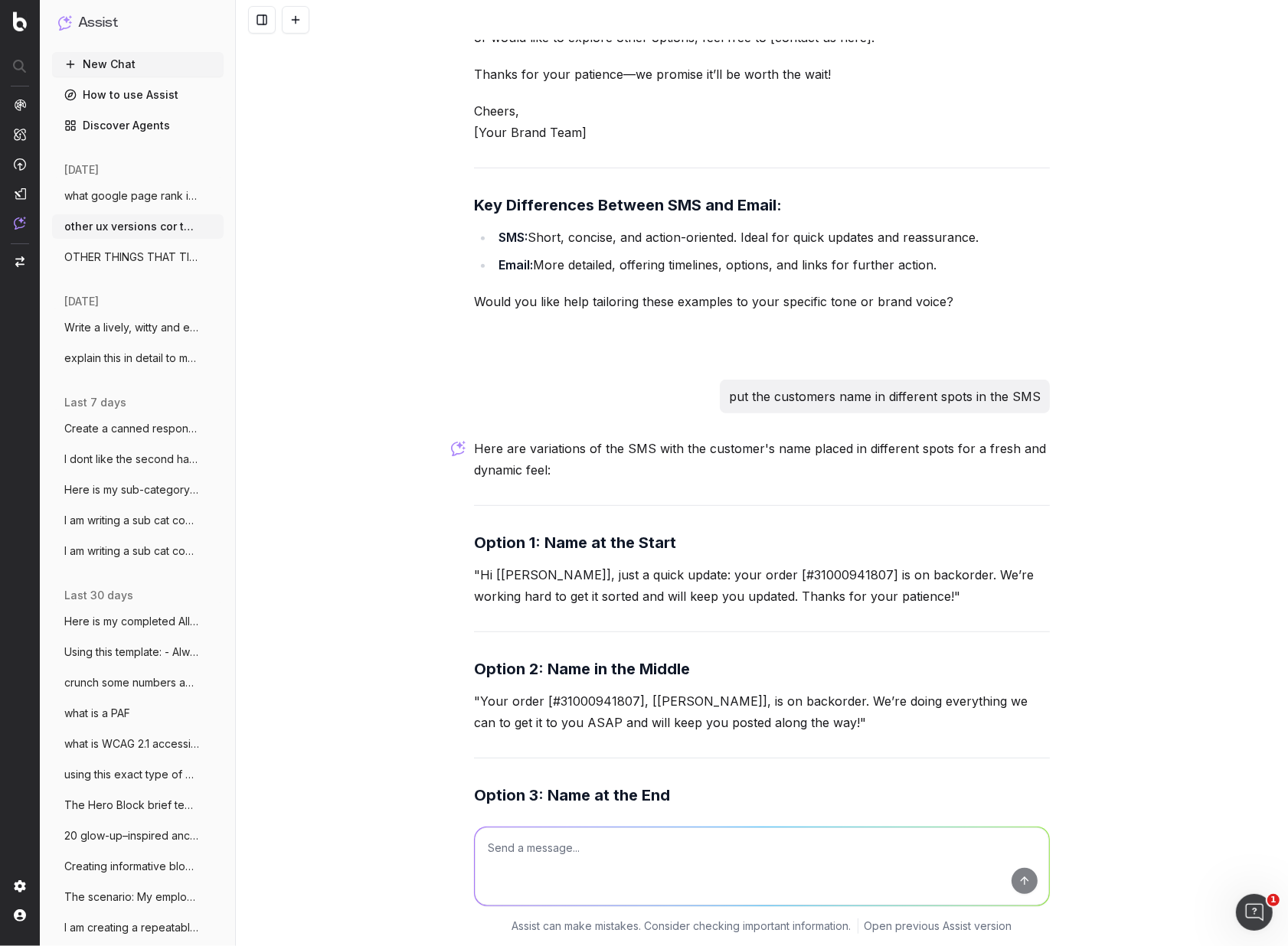
drag, startPoint x: 482, startPoint y: 748, endPoint x: 706, endPoint y: 774, distance: 225.5
copy p "Hi there! Your order [#31000941807] is on backorder, but don’t worry, [Samantha…"
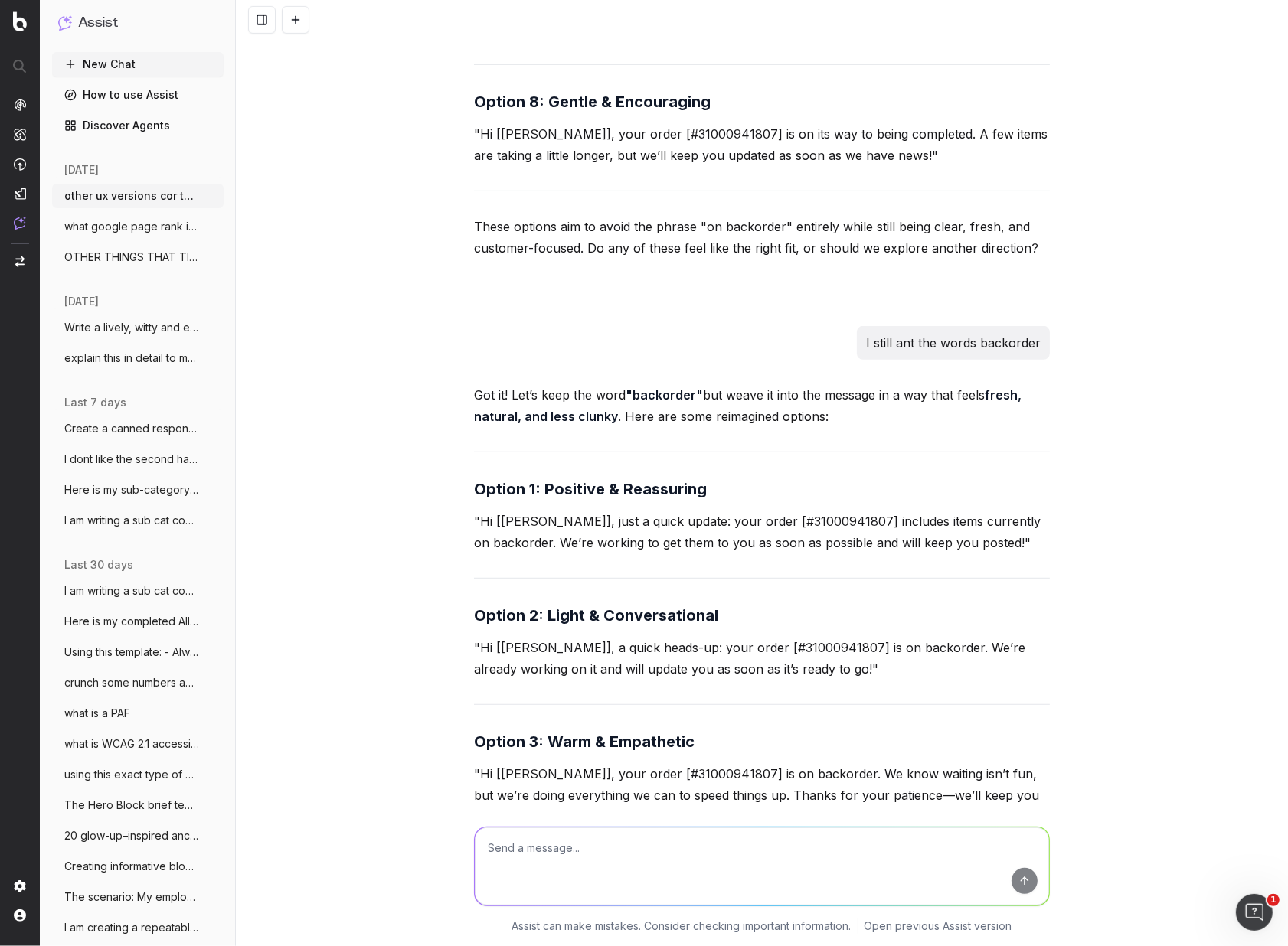
scroll to position [12413, 0]
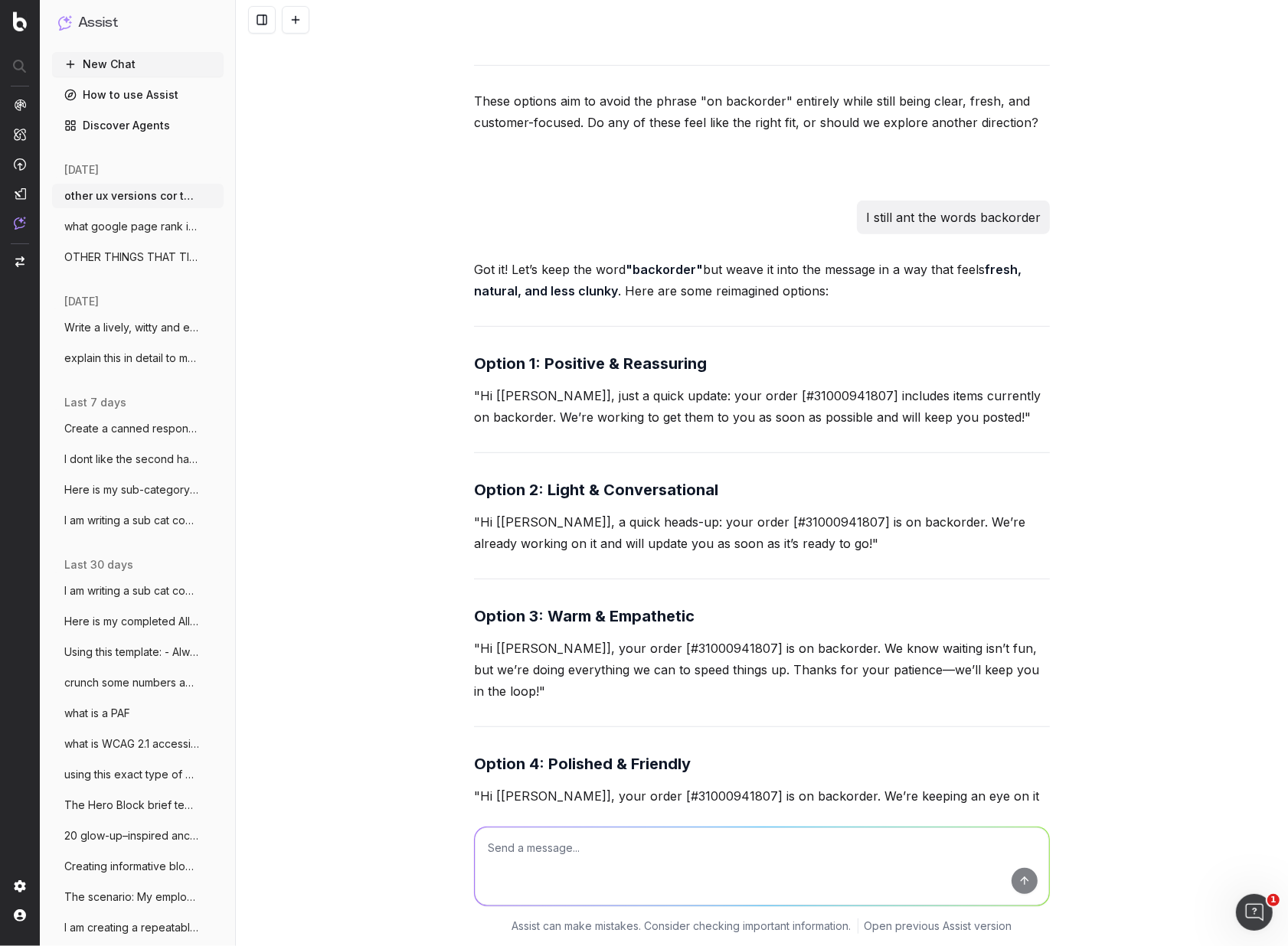
click at [594, 849] on textarea at bounding box center [762, 866] width 574 height 78
type textarea "it is a click and collect order"
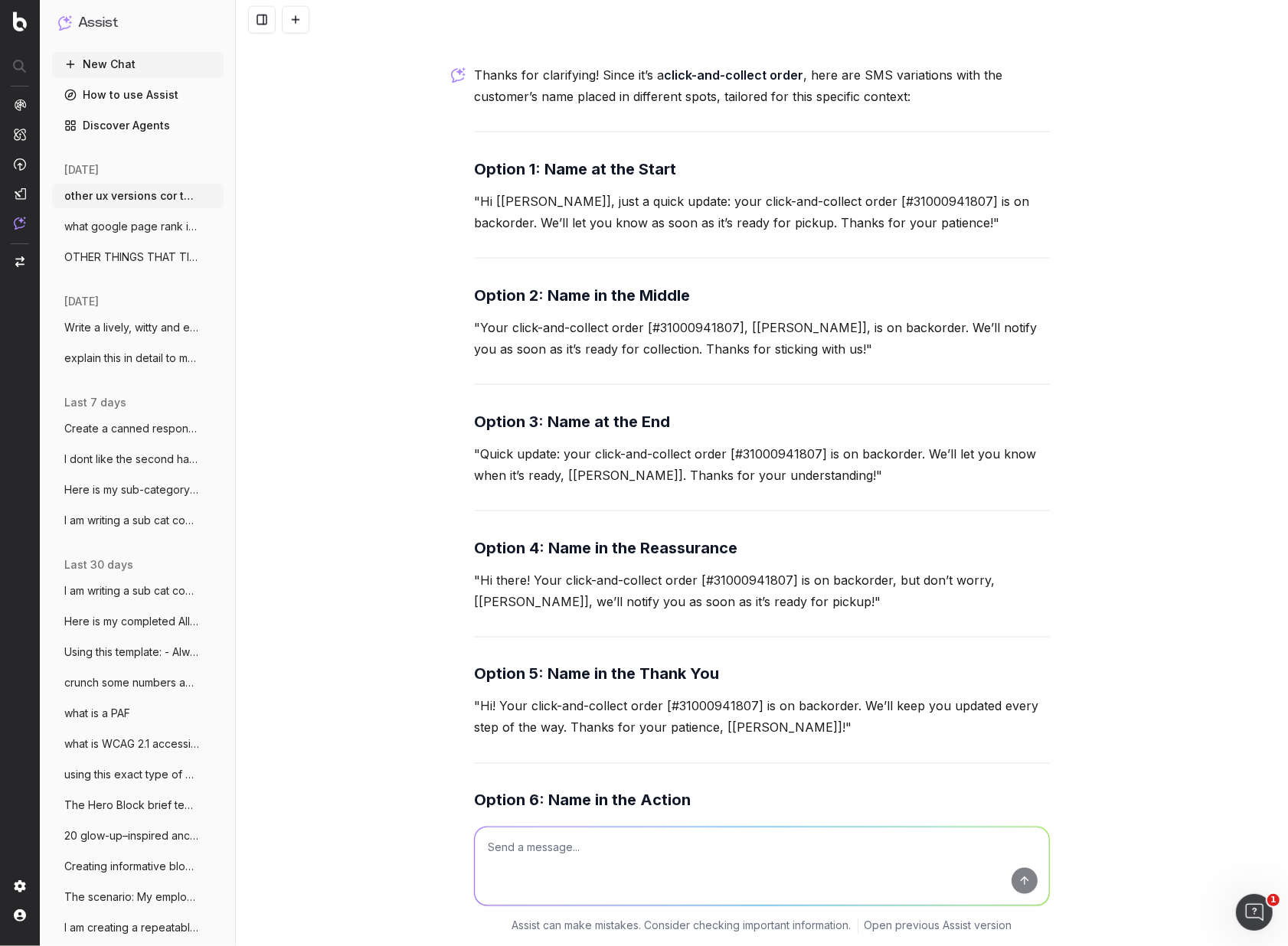
scroll to position [19616, 0]
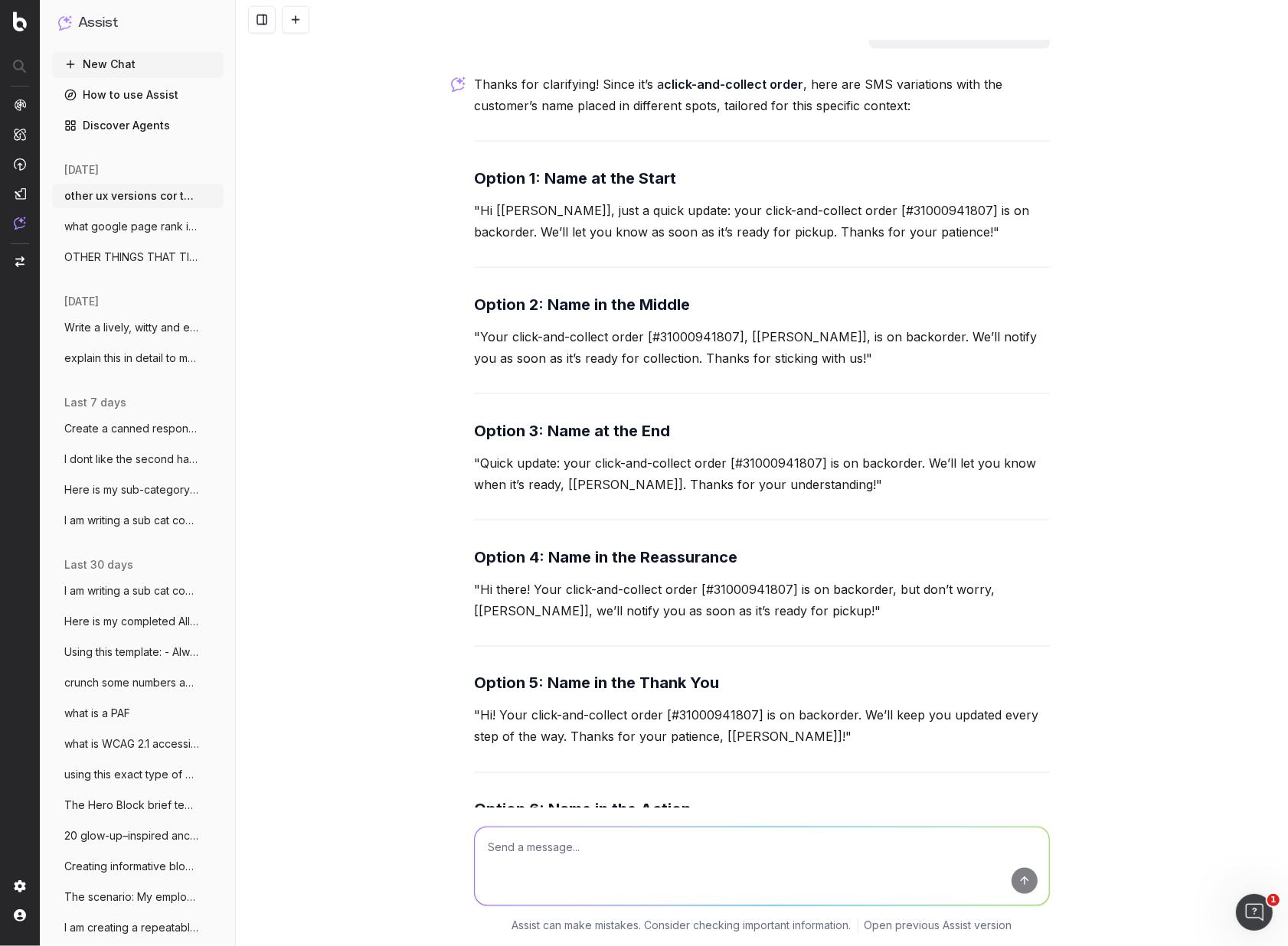
click at [555, 842] on textarea at bounding box center [762, 866] width 574 height 78
type textarea "m"
paste textarea "Samantha, a quick update that the [items] in your order [#31000941807] are back…"
type textarea "make this smoother: Samantha, a quick update that the [items] in your order [#3…"
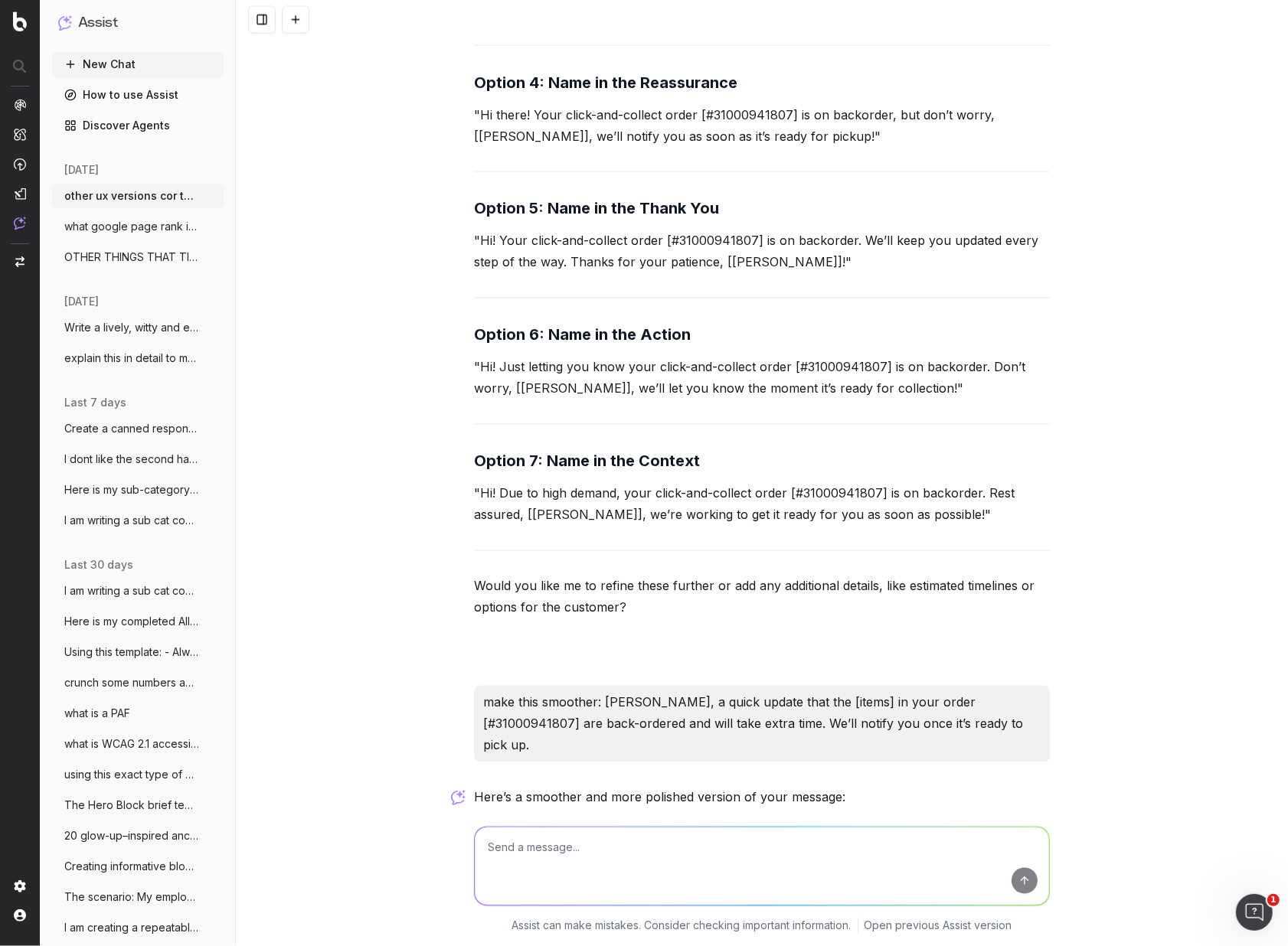
scroll to position [20094, 0]
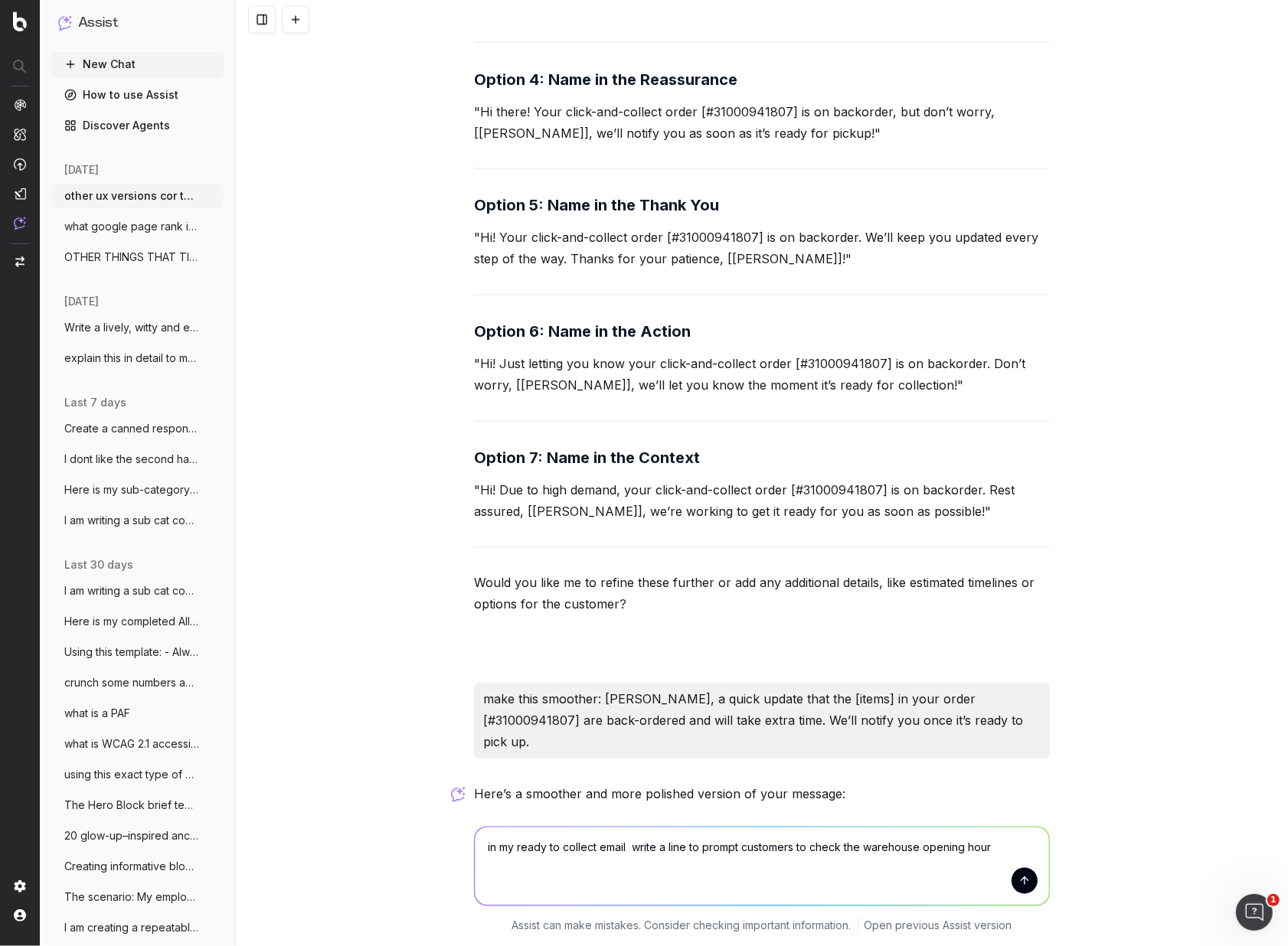
type textarea "in my ready to collect email write a line to prompt customers to check the ware…"
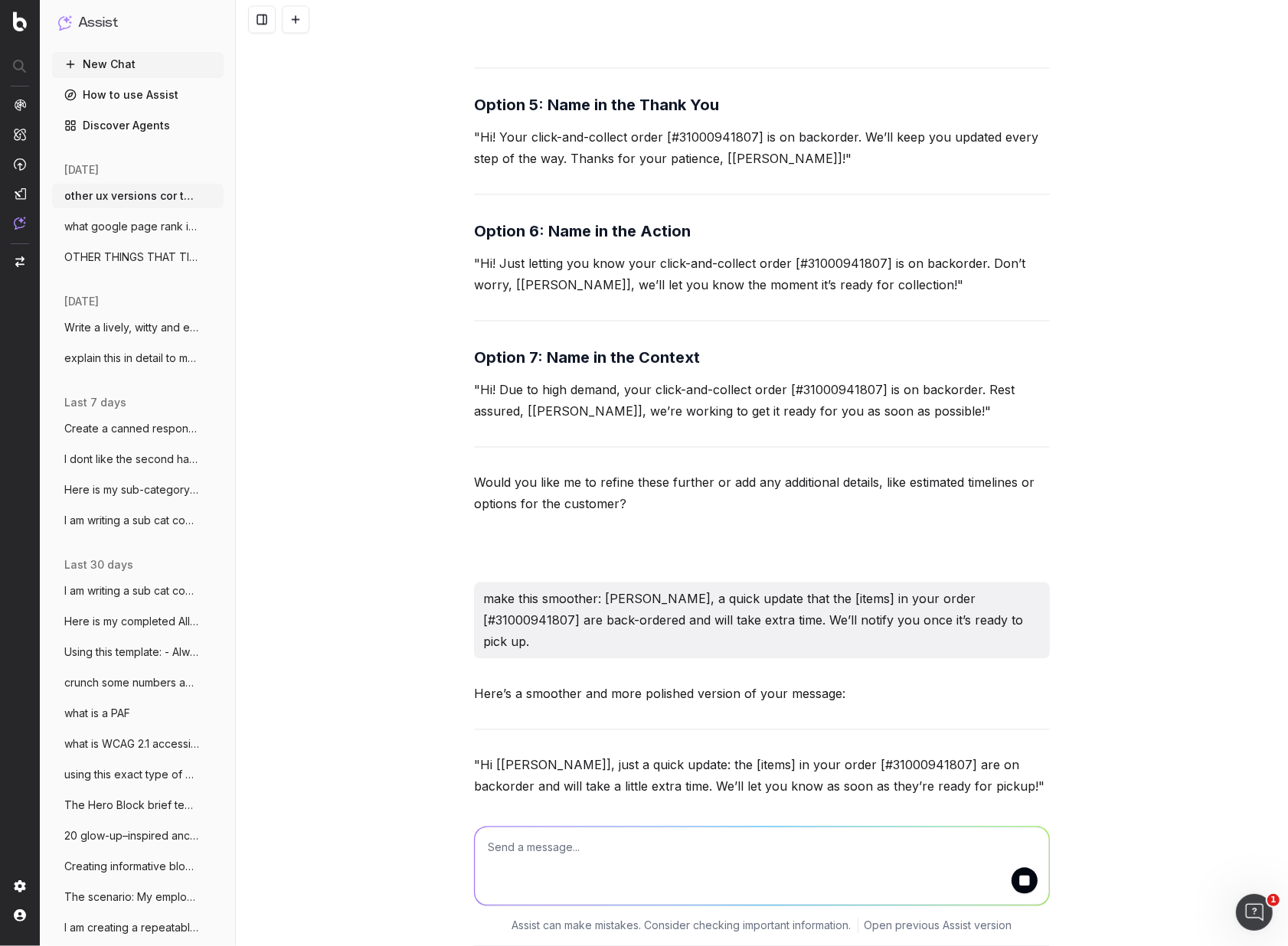
scroll to position [20232, 0]
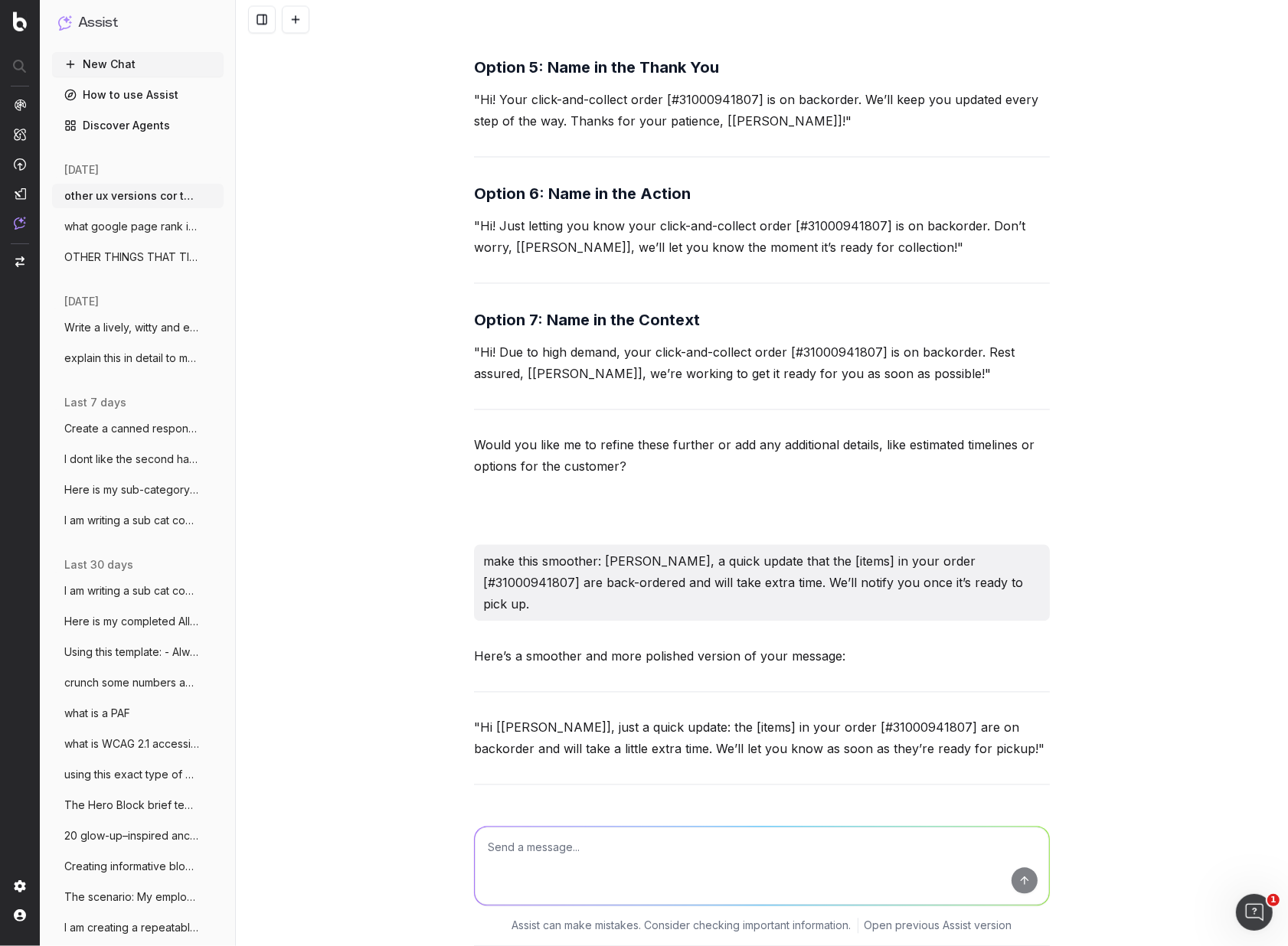
drag, startPoint x: 583, startPoint y: 781, endPoint x: 475, endPoint y: 759, distance: 110.2
copy p "Before heading over, don’t forget to check our warehouse opening hours to ensur…"
